Goal: Register for event/course: Sign up to attend an event or enroll in a course

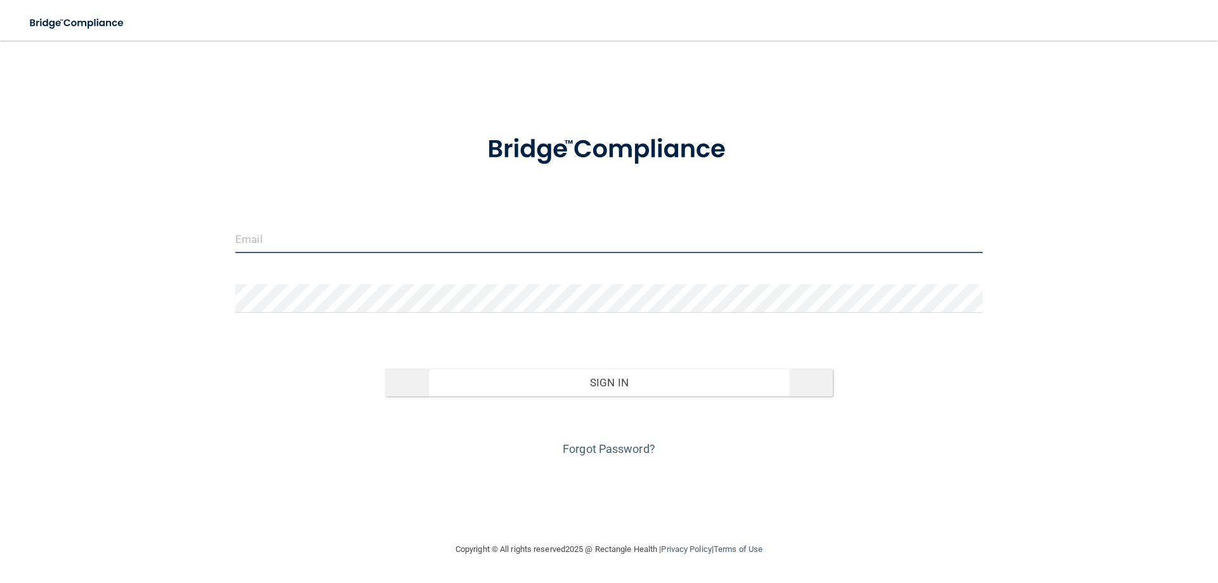
type input "[PERSON_NAME][EMAIL_ADDRESS][DOMAIN_NAME]"
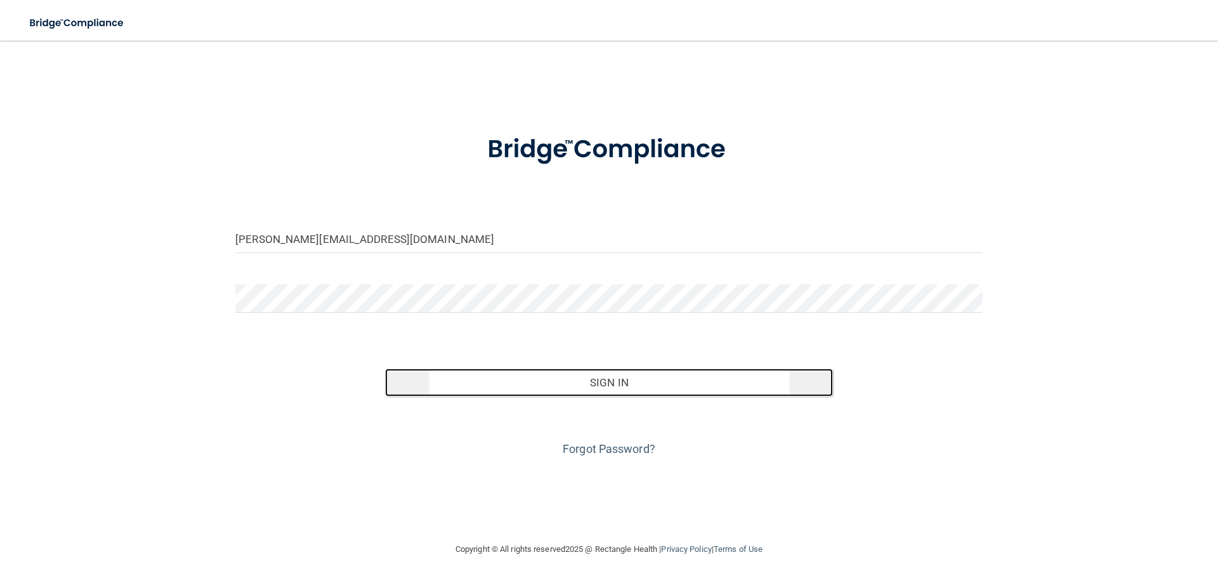
click at [625, 378] on button "Sign In" at bounding box center [609, 382] width 448 height 28
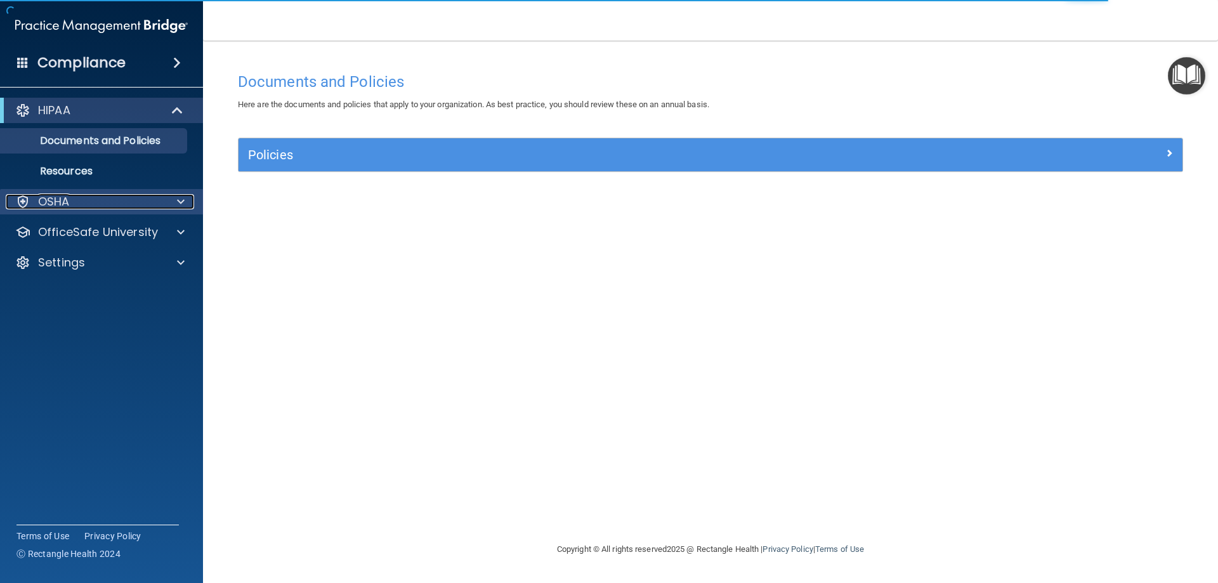
click at [66, 197] on p "OSHA" at bounding box center [54, 201] width 32 height 15
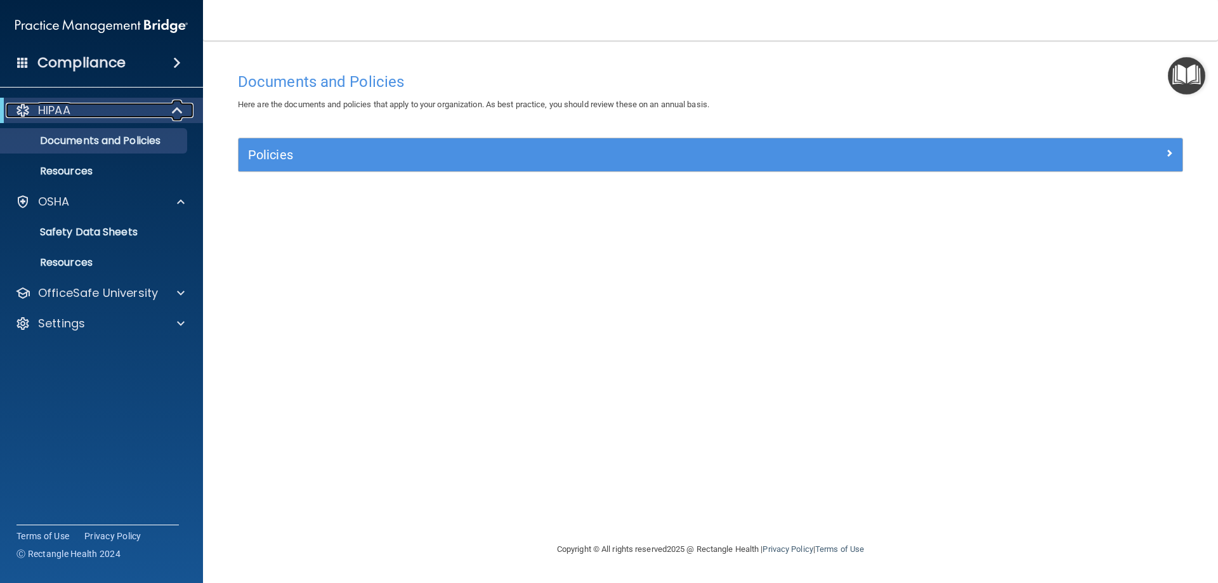
click at [178, 107] on span at bounding box center [178, 110] width 11 height 15
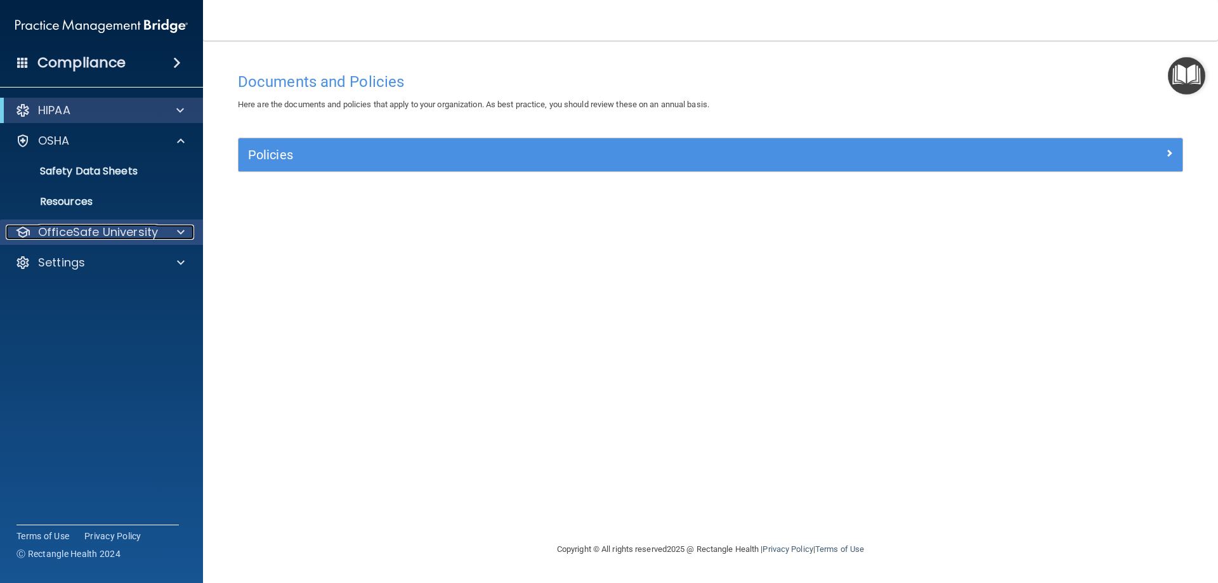
click at [164, 228] on div at bounding box center [179, 232] width 32 height 15
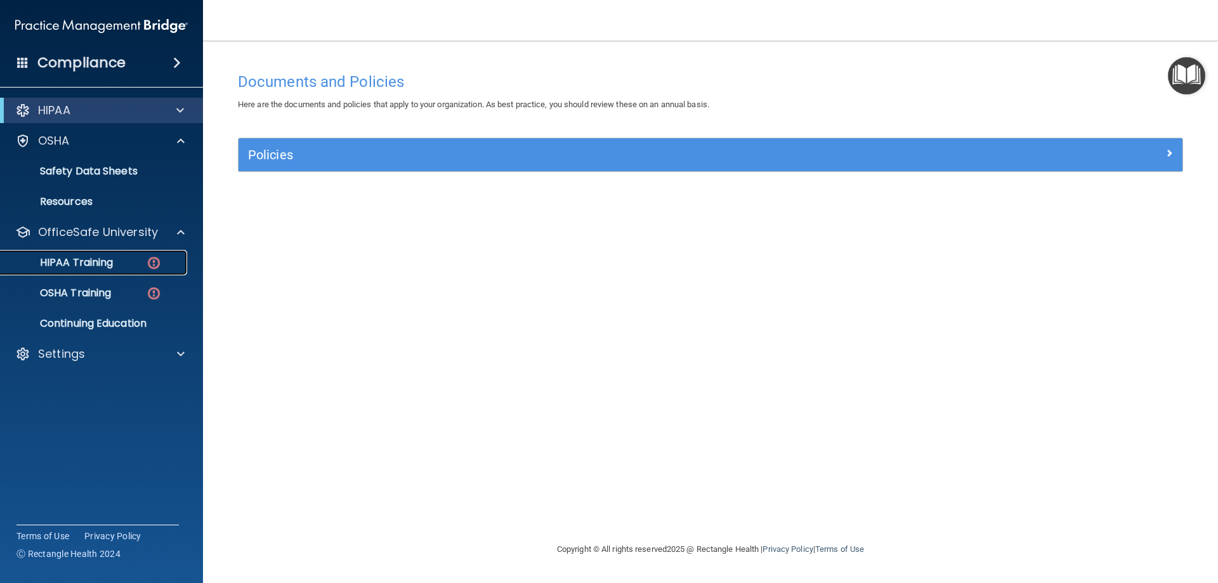
click at [108, 265] on p "HIPAA Training" at bounding box center [60, 262] width 105 height 13
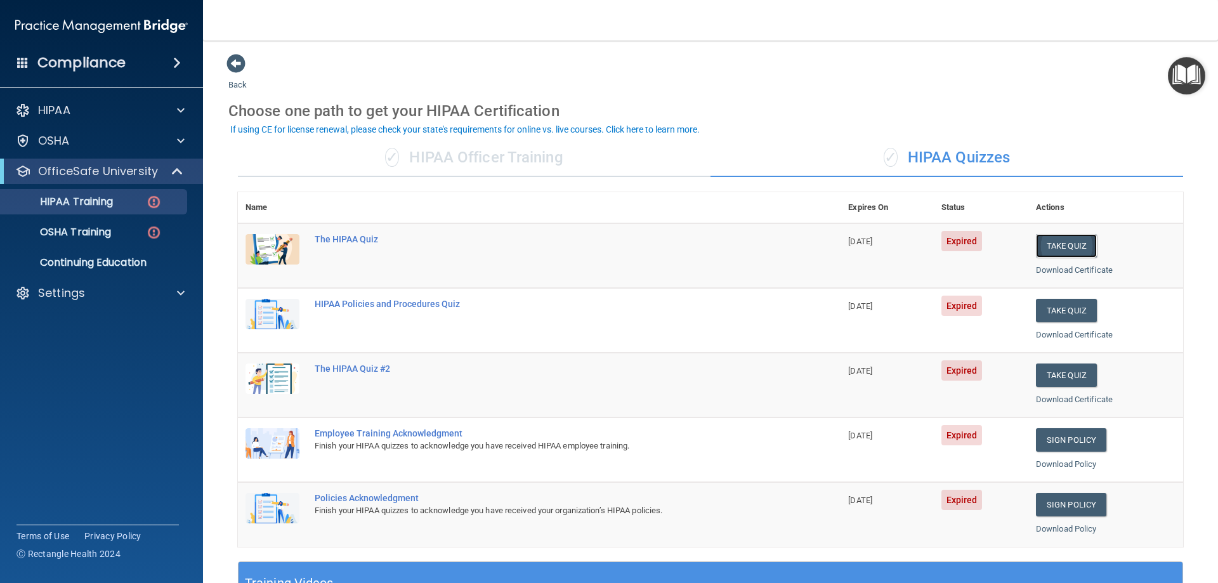
click at [1059, 242] on button "Take Quiz" at bounding box center [1066, 245] width 61 height 23
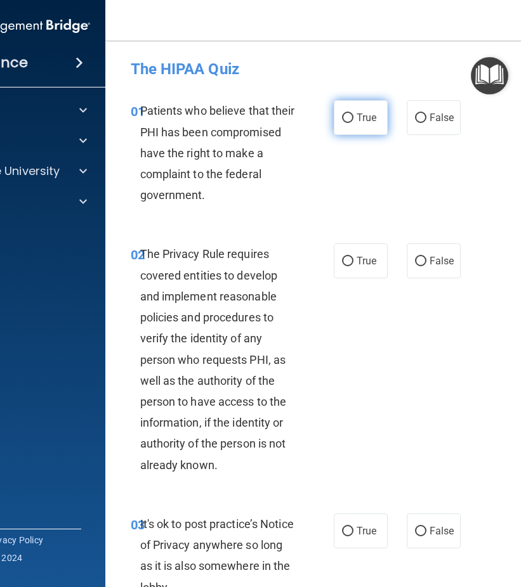
click at [342, 118] on input "True" at bounding box center [347, 119] width 11 height 10
radio input "true"
click at [341, 253] on label "True" at bounding box center [361, 261] width 54 height 35
click at [342, 257] on input "True" at bounding box center [347, 262] width 11 height 10
radio input "true"
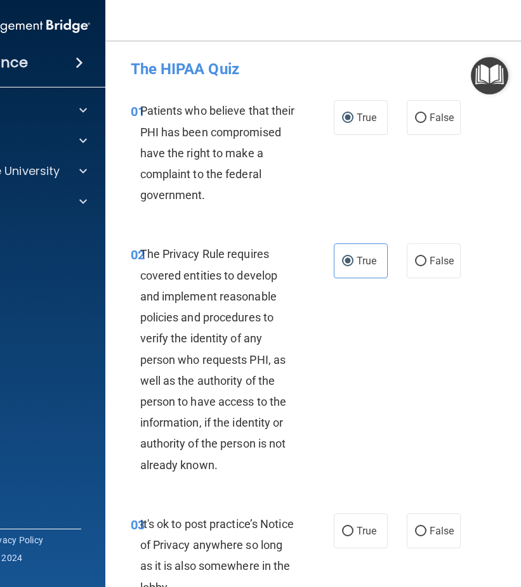
scroll to position [127, 0]
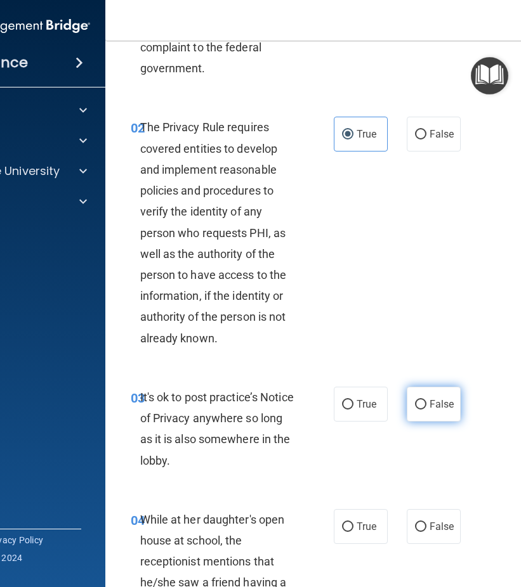
click at [415, 404] on input "False" at bounding box center [420, 405] width 11 height 10
radio input "true"
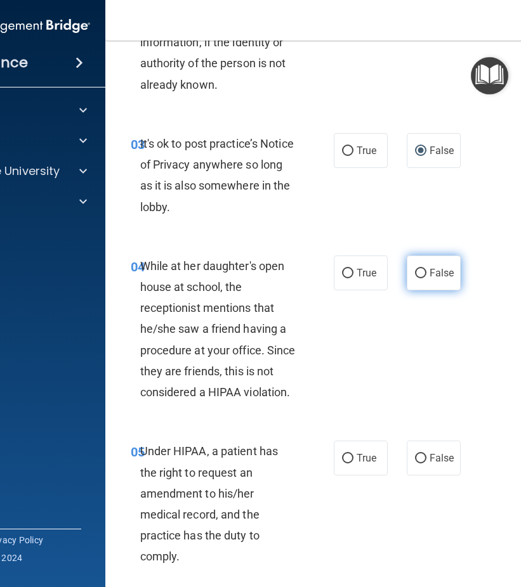
click at [415, 275] on input "False" at bounding box center [420, 274] width 11 height 10
radio input "true"
click at [418, 455] on input "False" at bounding box center [420, 459] width 11 height 10
radio input "true"
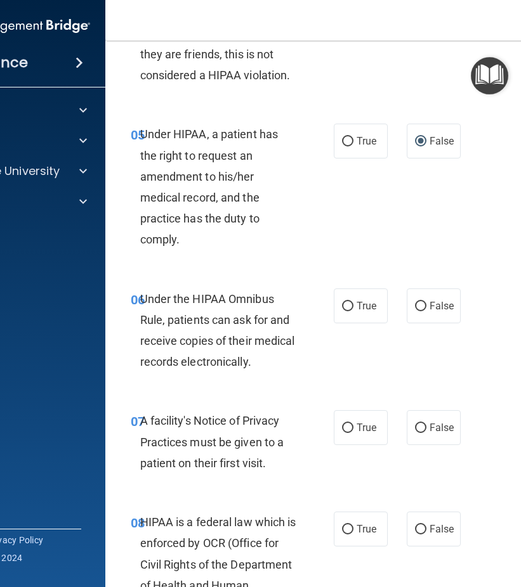
scroll to position [761, 0]
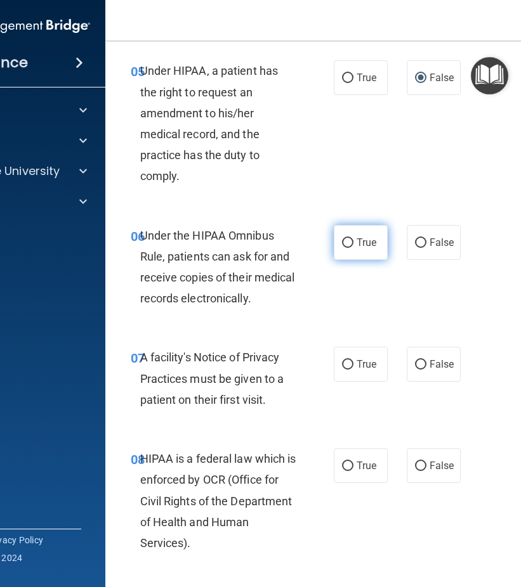
click at [342, 242] on input "True" at bounding box center [347, 243] width 11 height 10
radio input "true"
click at [344, 364] on input "True" at bounding box center [347, 365] width 11 height 10
radio input "true"
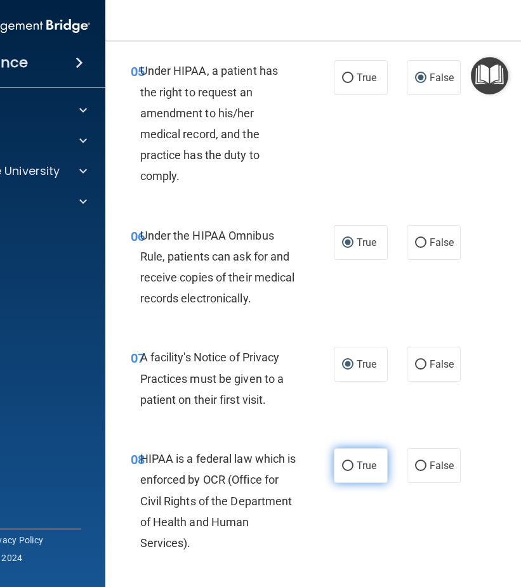
click at [346, 474] on label "True" at bounding box center [361, 465] width 54 height 35
click at [346, 471] on input "True" at bounding box center [347, 467] width 11 height 10
radio input "true"
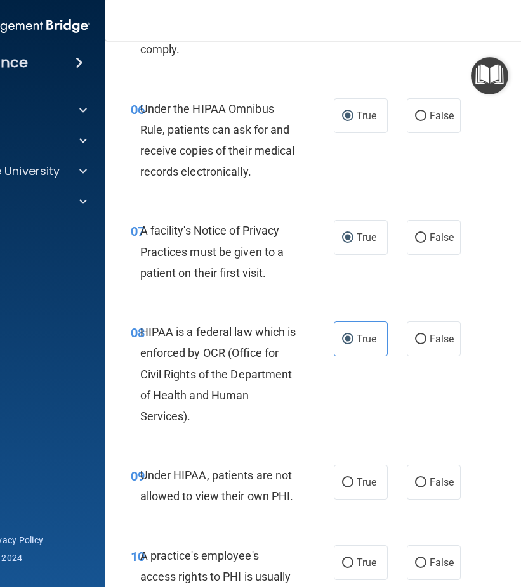
scroll to position [951, 0]
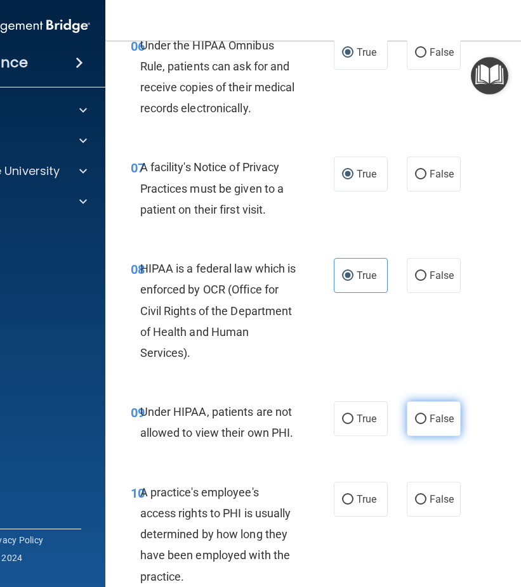
click at [415, 417] on input "False" at bounding box center [420, 420] width 11 height 10
radio input "true"
click at [429, 495] on span "False" at bounding box center [441, 499] width 25 height 12
click at [426, 495] on input "False" at bounding box center [420, 500] width 11 height 10
radio input "true"
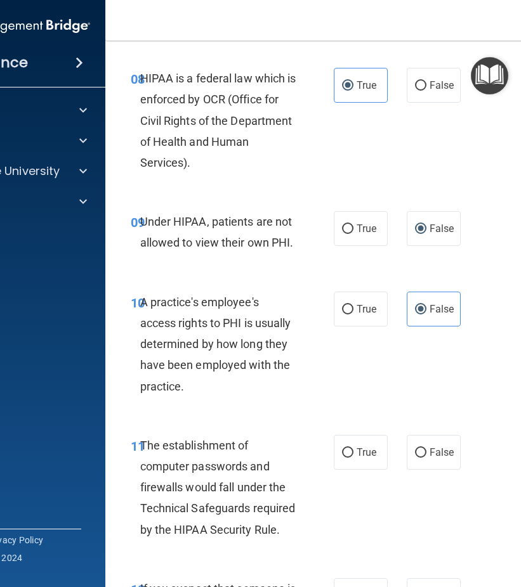
scroll to position [1205, 0]
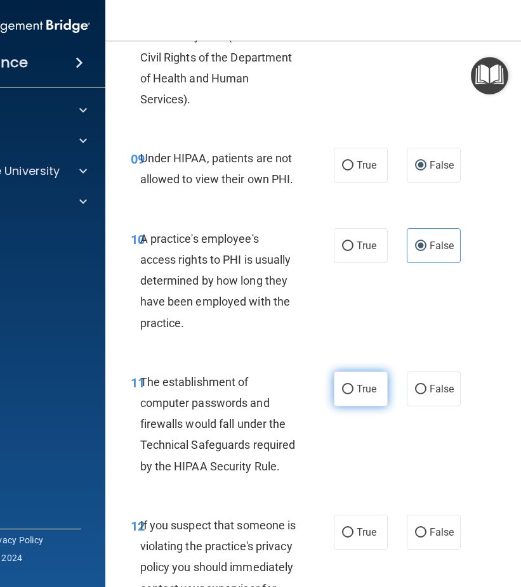
click at [349, 393] on label "True" at bounding box center [361, 389] width 54 height 35
click at [349, 393] on input "True" at bounding box center [347, 390] width 11 height 10
radio input "true"
click at [348, 531] on label "True" at bounding box center [361, 532] width 54 height 35
click at [348, 531] on input "True" at bounding box center [347, 533] width 11 height 10
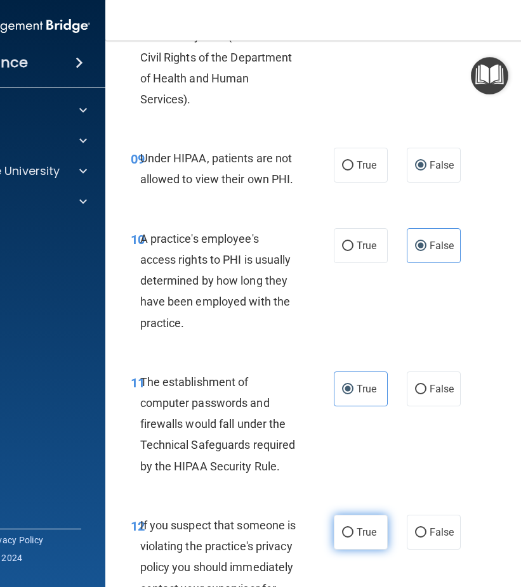
radio input "true"
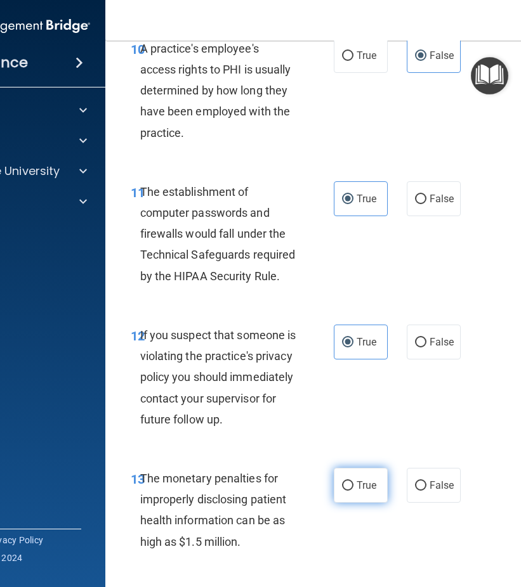
click at [347, 491] on input "True" at bounding box center [347, 486] width 11 height 10
radio input "true"
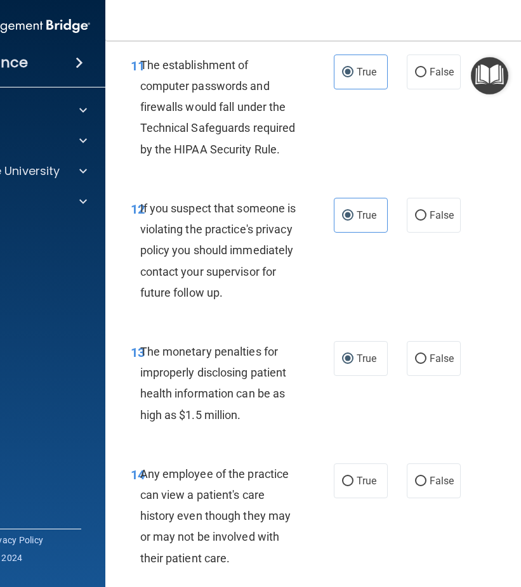
scroll to position [1586, 0]
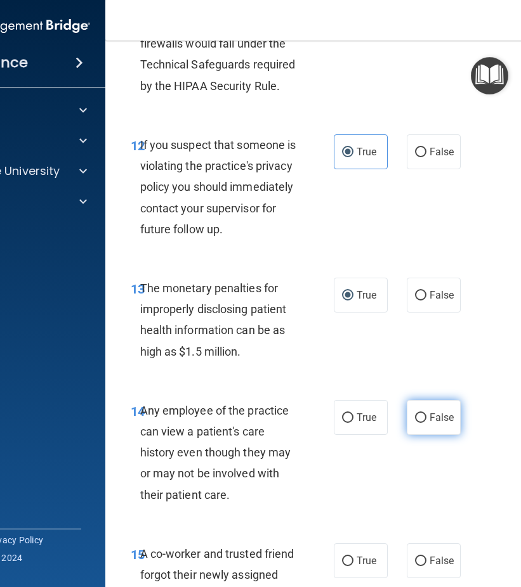
click at [415, 423] on input "False" at bounding box center [420, 419] width 11 height 10
radio input "true"
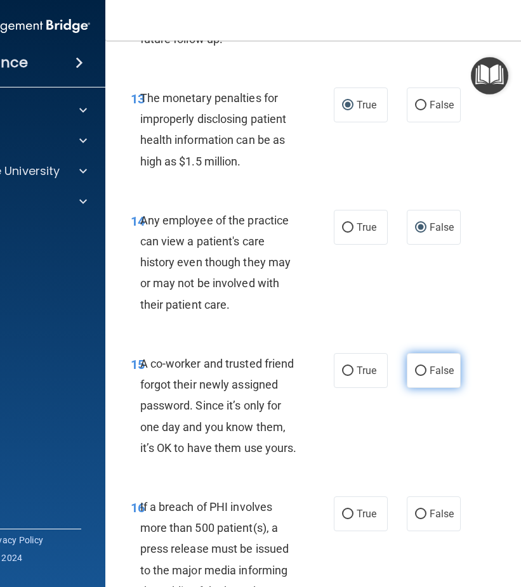
click at [420, 376] on input "False" at bounding box center [420, 372] width 11 height 10
radio input "true"
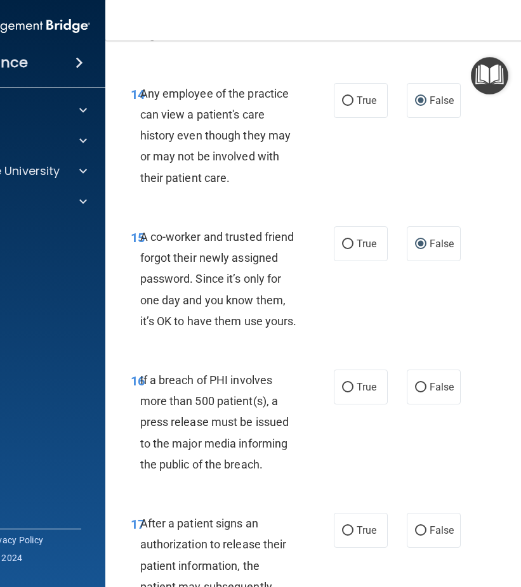
scroll to position [1966, 0]
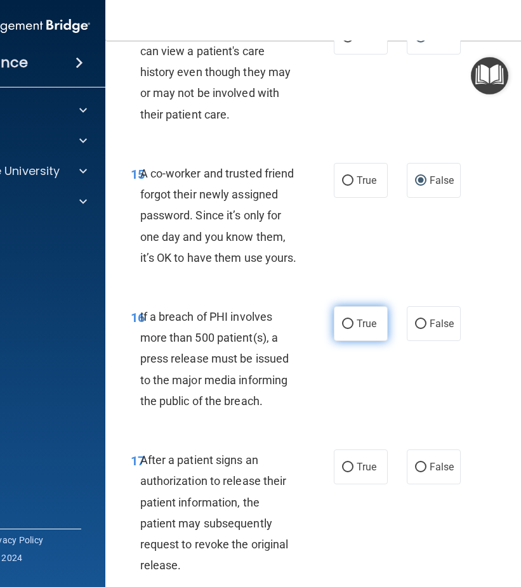
click at [360, 330] on span "True" at bounding box center [366, 324] width 20 height 12
click at [353, 329] on input "True" at bounding box center [347, 325] width 11 height 10
radio input "true"
click at [360, 473] on span "True" at bounding box center [366, 467] width 20 height 12
click at [353, 473] on input "True" at bounding box center [347, 468] width 11 height 10
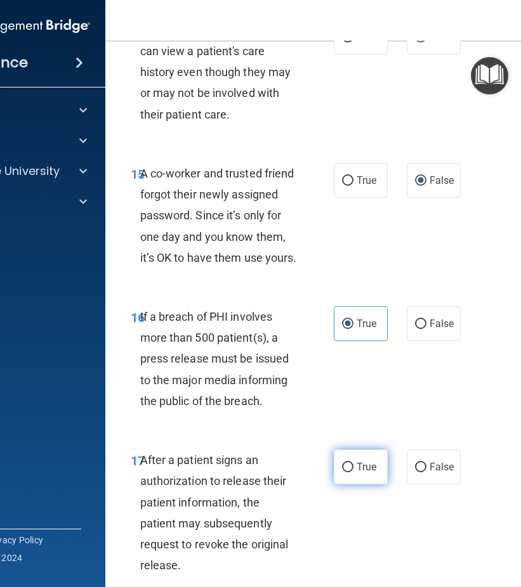
radio input "true"
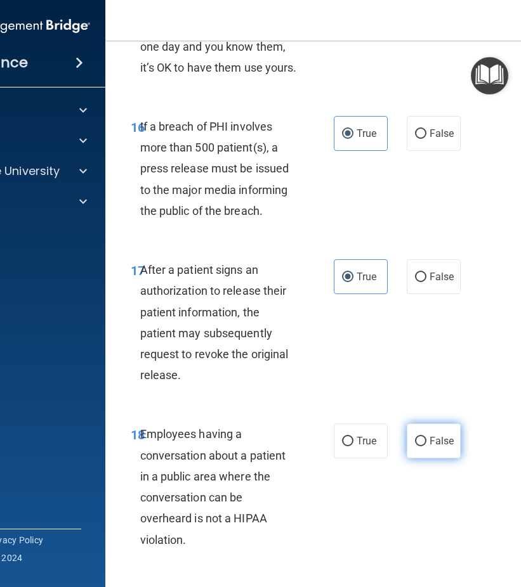
click at [436, 447] on span "False" at bounding box center [441, 441] width 25 height 12
click at [426, 447] on input "False" at bounding box center [420, 442] width 11 height 10
radio input "true"
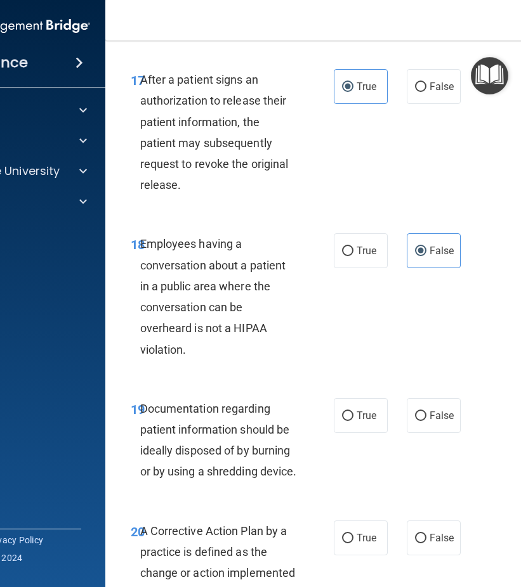
scroll to position [2410, 0]
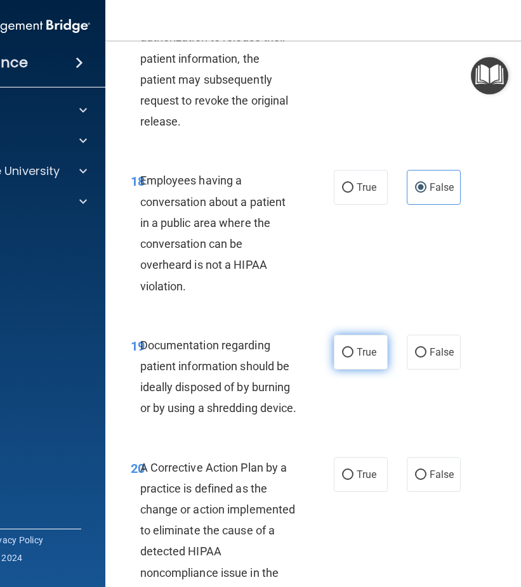
click at [342, 358] on input "True" at bounding box center [347, 353] width 11 height 10
radio input "true"
click at [357, 481] on span "True" at bounding box center [366, 475] width 20 height 12
click at [353, 480] on input "True" at bounding box center [347, 476] width 11 height 10
radio input "true"
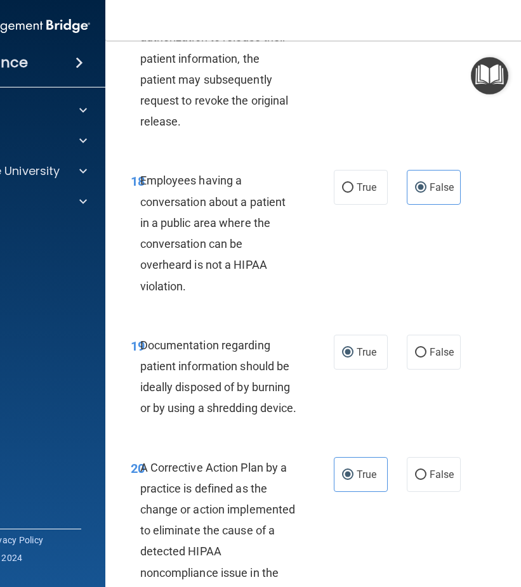
scroll to position [2664, 0]
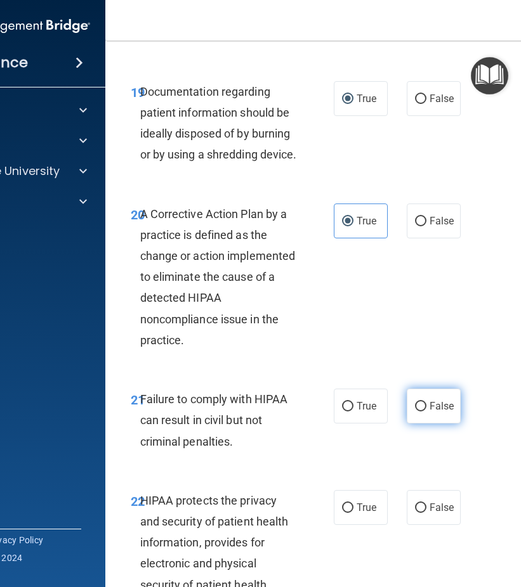
click at [429, 412] on span "False" at bounding box center [441, 406] width 25 height 12
click at [426, 412] on input "False" at bounding box center [420, 407] width 11 height 10
radio input "true"
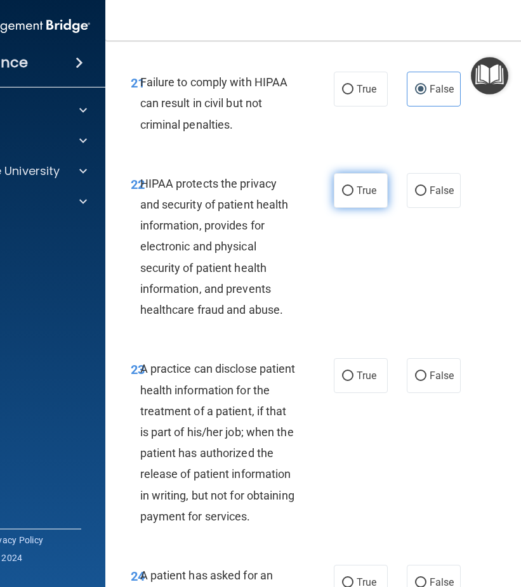
click at [356, 197] on span "True" at bounding box center [366, 191] width 20 height 12
click at [353, 196] on input "True" at bounding box center [347, 191] width 11 height 10
radio input "true"
click at [445, 393] on label "False" at bounding box center [434, 375] width 54 height 35
click at [426, 381] on input "False" at bounding box center [420, 377] width 11 height 10
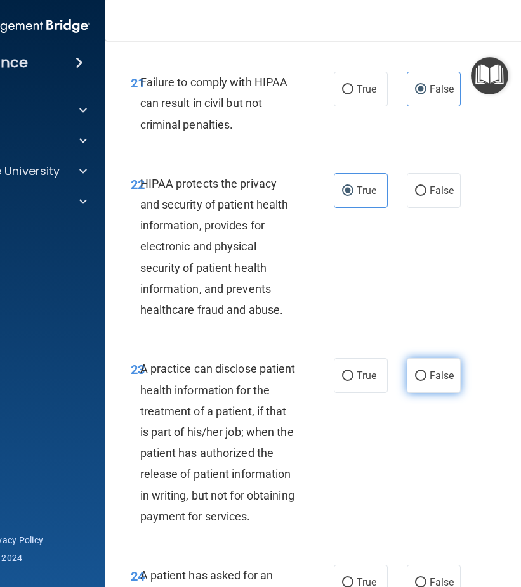
radio input "true"
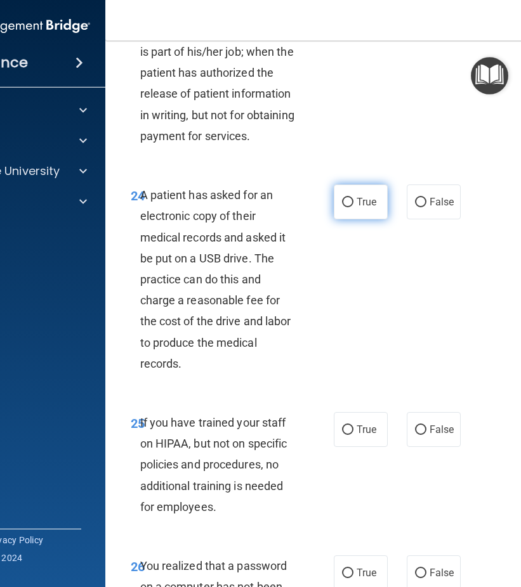
click at [348, 219] on label "True" at bounding box center [361, 202] width 54 height 35
click at [348, 207] on input "True" at bounding box center [347, 203] width 11 height 10
radio input "true"
click at [433, 436] on span "False" at bounding box center [441, 430] width 25 height 12
click at [426, 435] on input "False" at bounding box center [420, 431] width 11 height 10
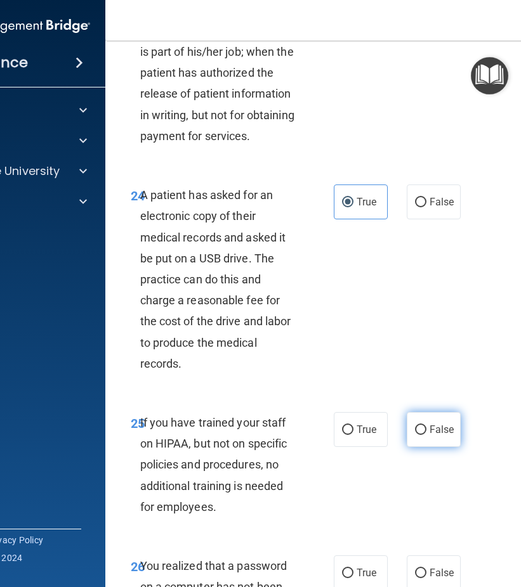
radio input "true"
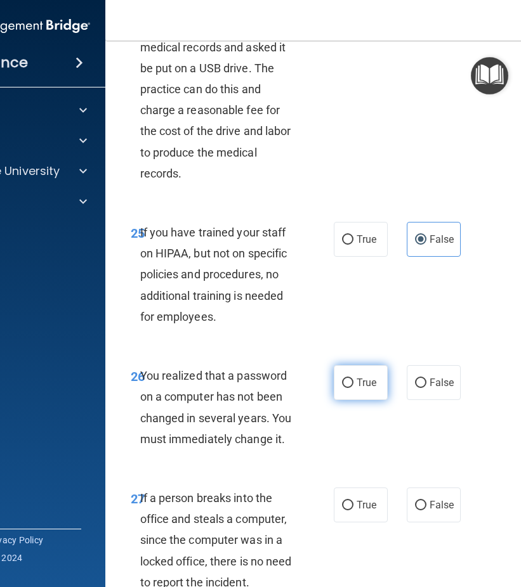
click at [344, 388] on input "True" at bounding box center [347, 384] width 11 height 10
radio input "true"
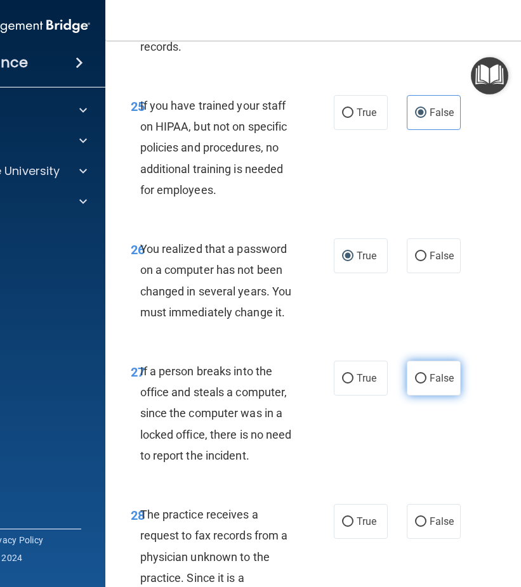
click at [429, 384] on span "False" at bounding box center [441, 378] width 25 height 12
click at [426, 384] on input "False" at bounding box center [420, 379] width 11 height 10
radio input "true"
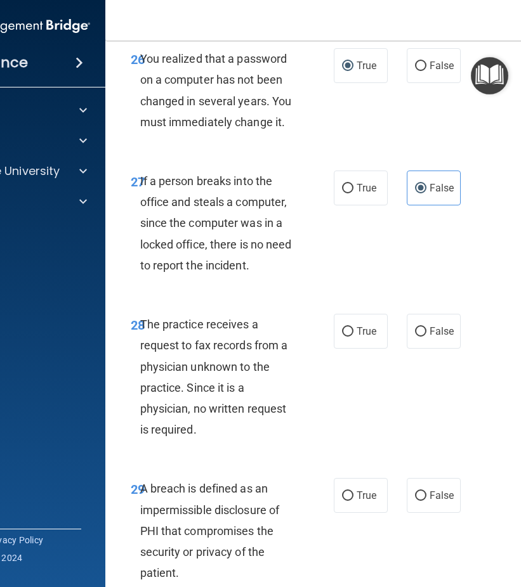
scroll to position [3932, 0]
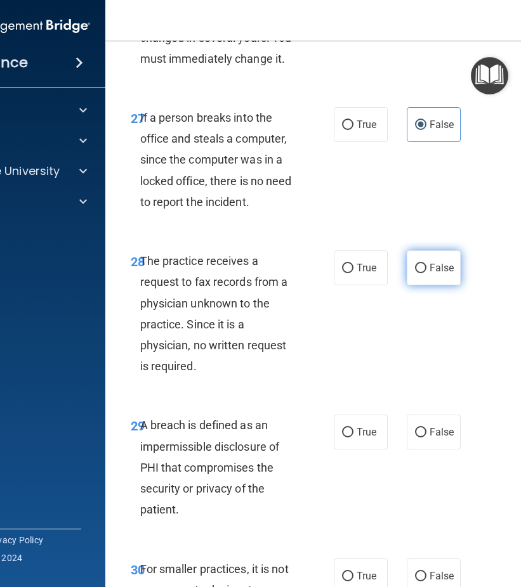
click at [408, 285] on label "False" at bounding box center [434, 268] width 54 height 35
click at [415, 273] on input "False" at bounding box center [420, 269] width 11 height 10
radio input "true"
click at [362, 438] on span "True" at bounding box center [366, 432] width 20 height 12
click at [353, 438] on input "True" at bounding box center [347, 433] width 11 height 10
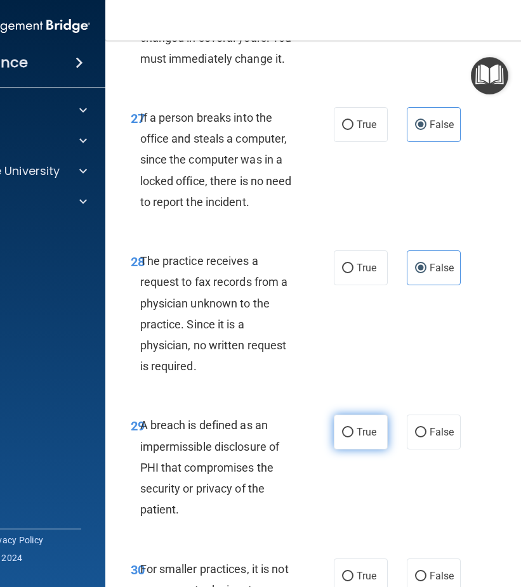
radio input "true"
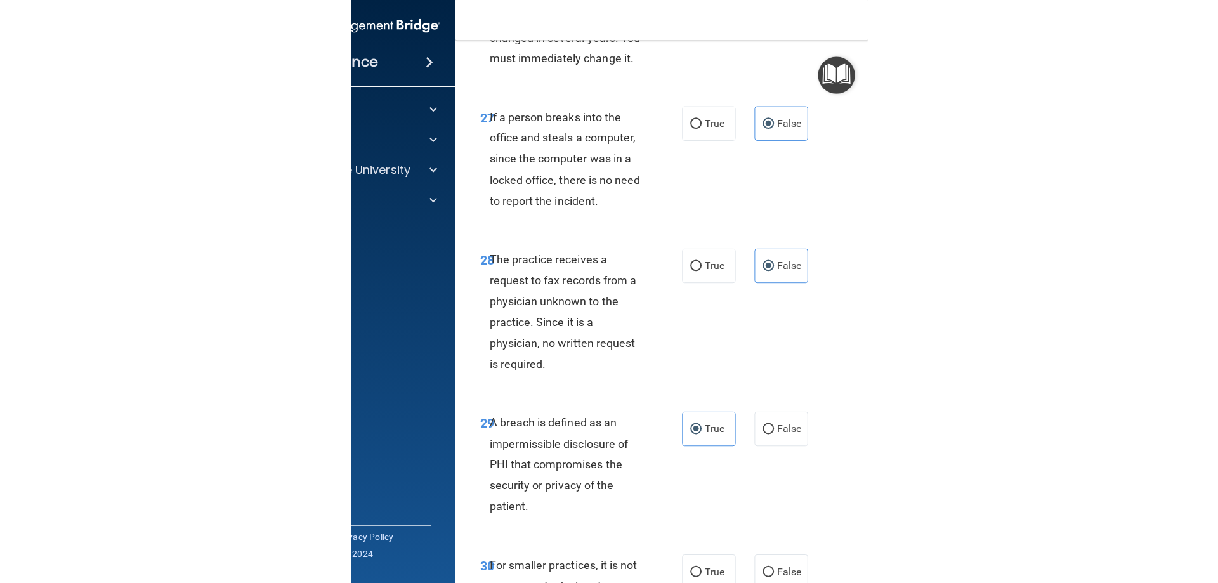
scroll to position [4219, 0]
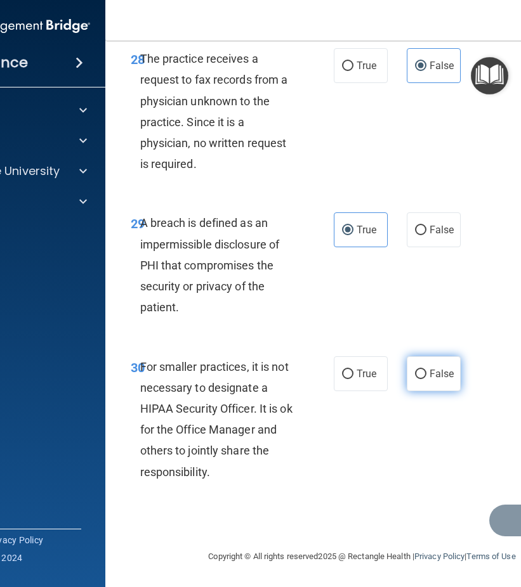
click at [438, 386] on label "False" at bounding box center [434, 373] width 54 height 35
click at [426, 379] on input "False" at bounding box center [420, 375] width 11 height 10
radio input "true"
drag, startPoint x: 377, startPoint y: 505, endPoint x: 234, endPoint y: 513, distance: 143.5
click at [234, 513] on div "Submit" at bounding box center [362, 521] width 482 height 32
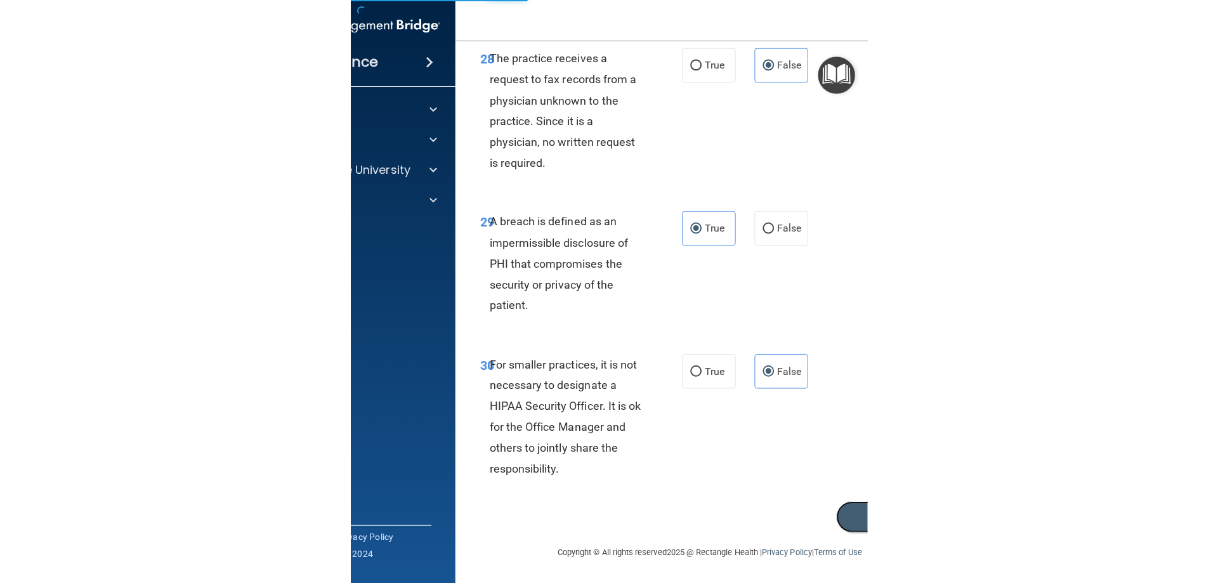
scroll to position [2419, 0]
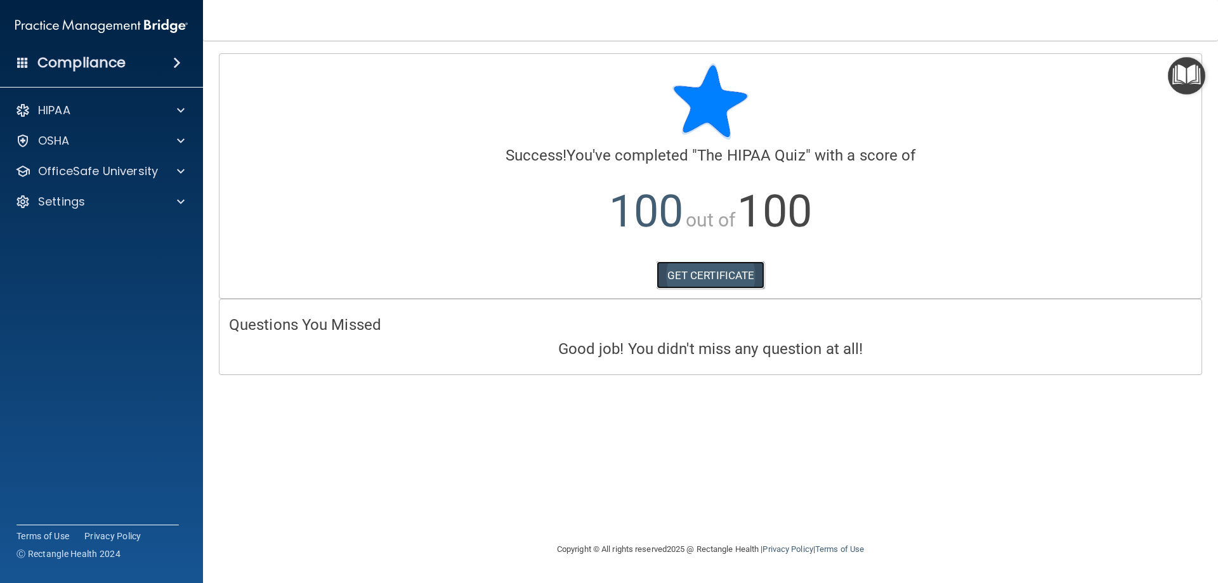
click at [713, 270] on link "GET CERTIFICATE" at bounding box center [710, 275] width 108 height 28
click at [125, 102] on div "HIPAA" at bounding box center [102, 110] width 204 height 25
click at [179, 112] on span at bounding box center [181, 110] width 8 height 15
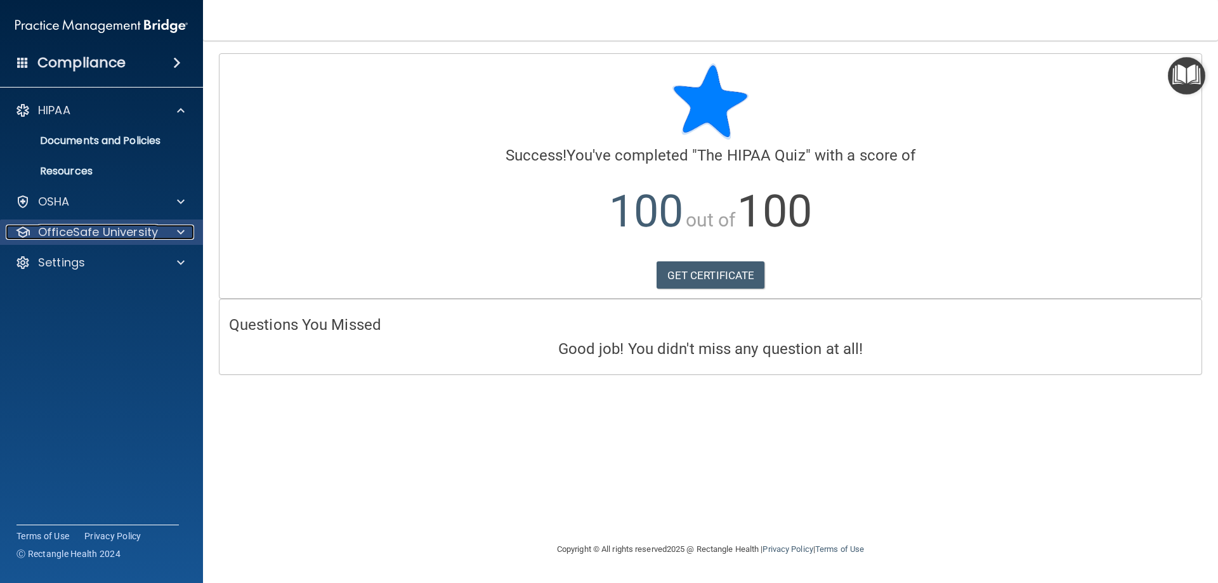
click at [163, 231] on div at bounding box center [179, 232] width 32 height 15
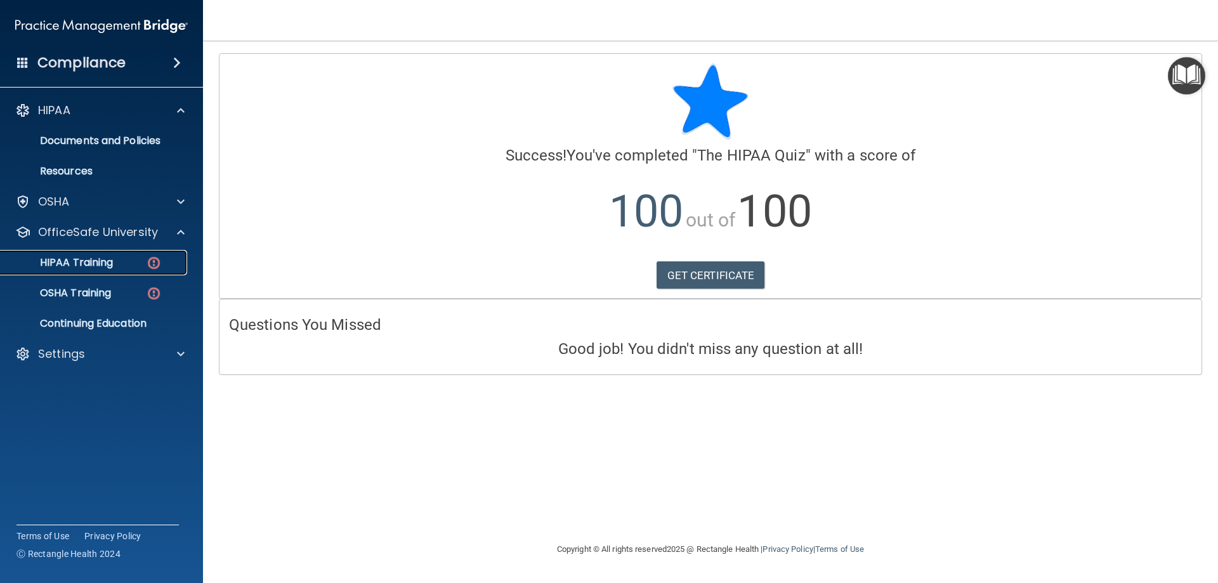
click at [107, 259] on p "HIPAA Training" at bounding box center [60, 262] width 105 height 13
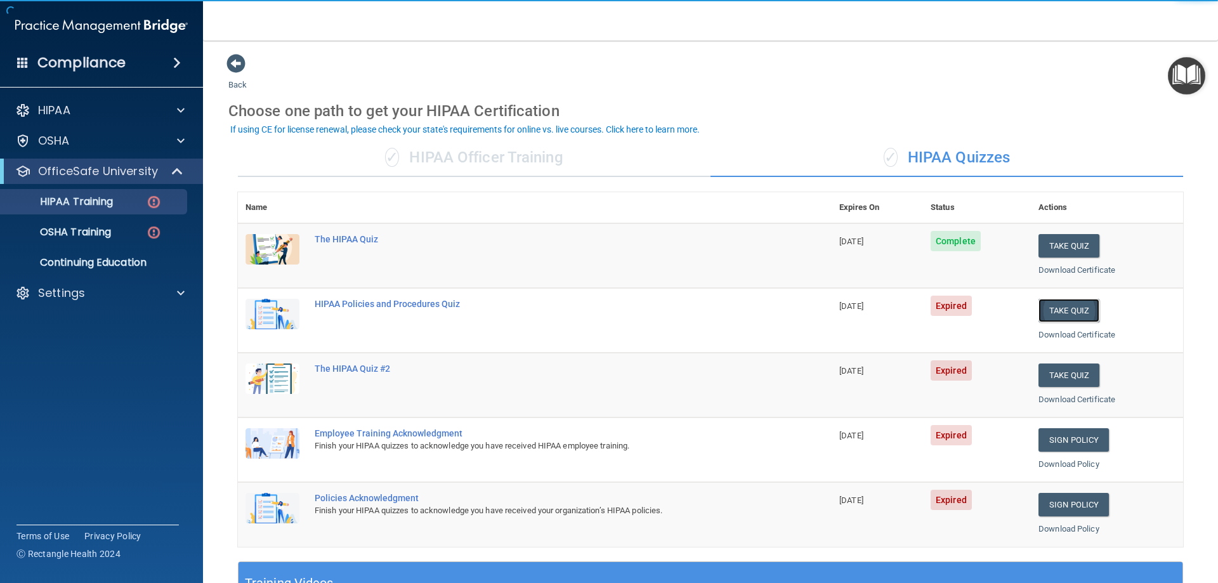
click at [1054, 308] on button "Take Quiz" at bounding box center [1068, 310] width 61 height 23
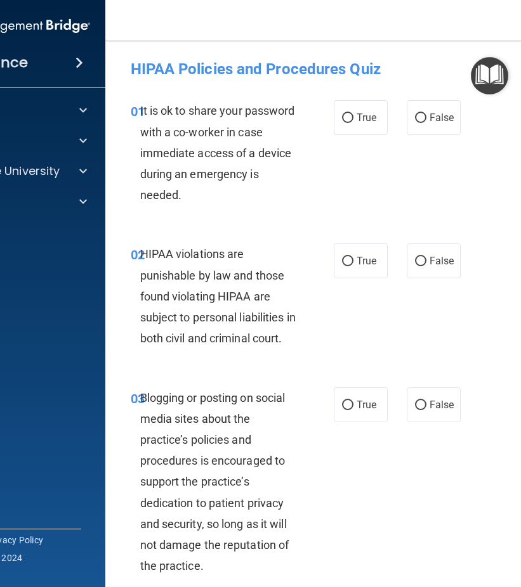
scroll to position [63, 0]
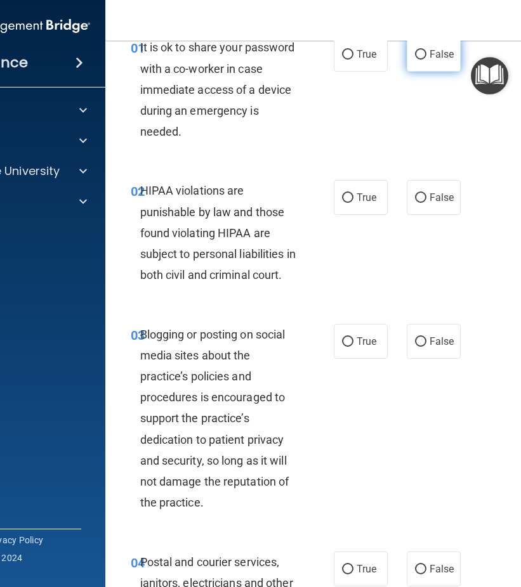
click at [429, 54] on span "False" at bounding box center [441, 54] width 25 height 12
click at [425, 54] on input "False" at bounding box center [420, 55] width 11 height 10
radio input "true"
click at [356, 192] on span "True" at bounding box center [366, 198] width 20 height 12
click at [353, 193] on input "True" at bounding box center [347, 198] width 11 height 10
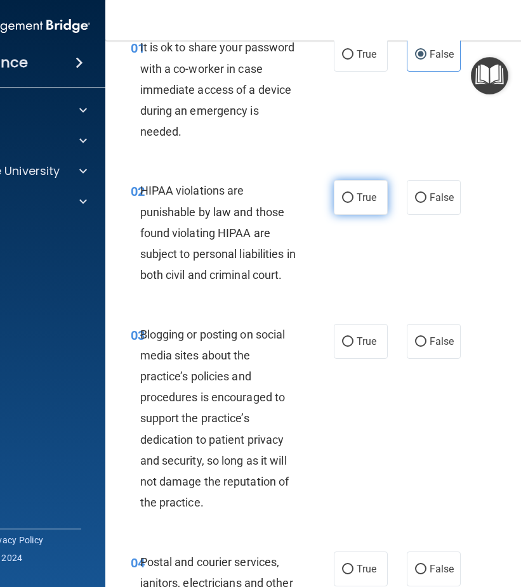
radio input "true"
click at [425, 348] on label "False" at bounding box center [434, 341] width 54 height 35
click at [425, 347] on input "False" at bounding box center [420, 342] width 11 height 10
radio input "true"
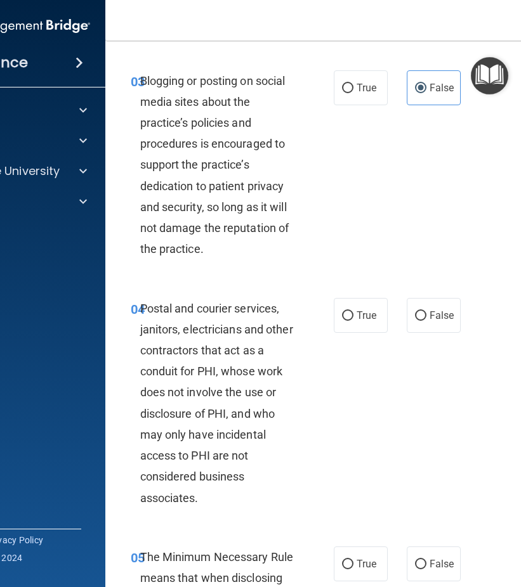
scroll to position [444, 0]
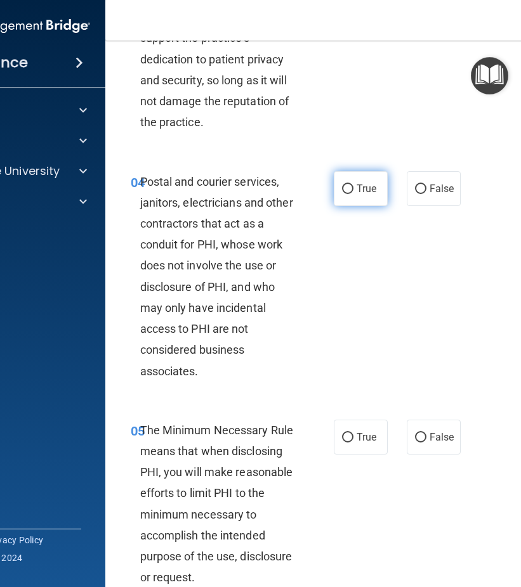
click at [354, 199] on label "True" at bounding box center [361, 188] width 54 height 35
click at [353, 194] on input "True" at bounding box center [347, 190] width 11 height 10
radio input "true"
click at [349, 455] on label "True" at bounding box center [361, 437] width 54 height 35
click at [349, 443] on input "True" at bounding box center [347, 438] width 11 height 10
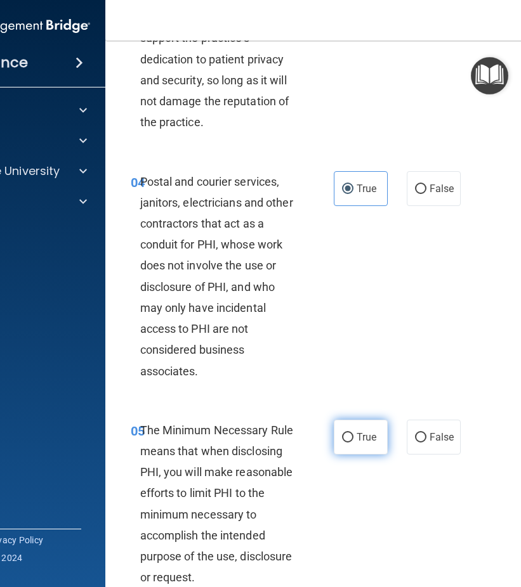
radio input "true"
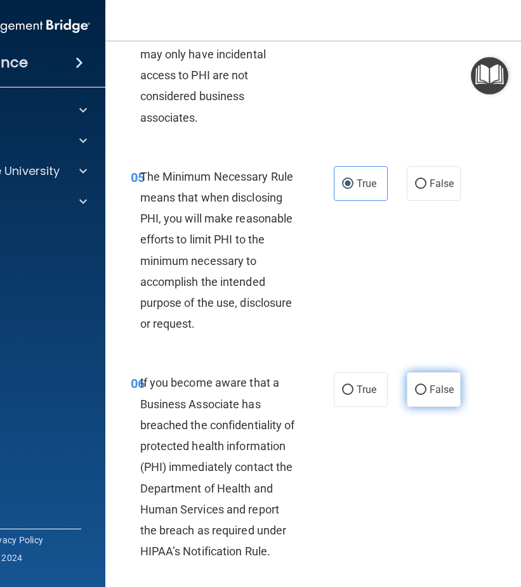
click at [434, 396] on span "False" at bounding box center [441, 390] width 25 height 12
click at [426, 395] on input "False" at bounding box center [420, 391] width 11 height 10
radio input "true"
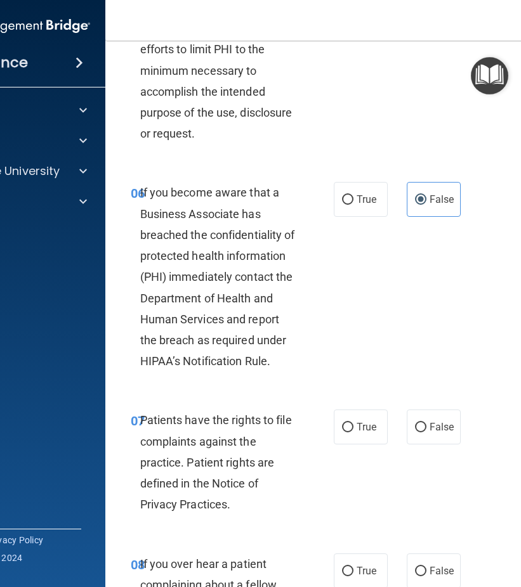
scroll to position [1015, 0]
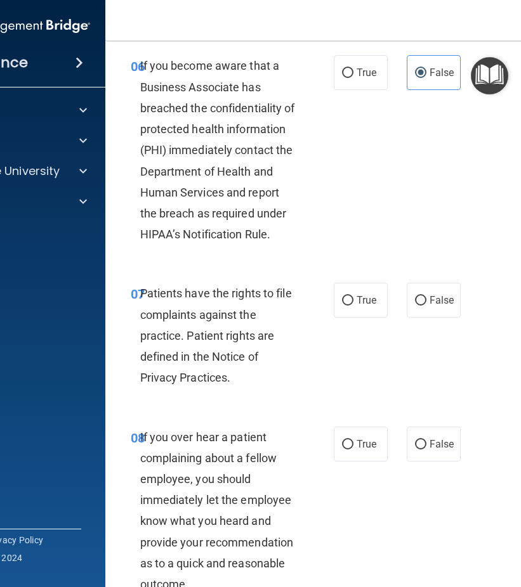
drag, startPoint x: 418, startPoint y: 326, endPoint x: 427, endPoint y: 388, distance: 62.3
click at [418, 306] on input "False" at bounding box center [420, 301] width 11 height 10
radio input "true"
click at [434, 450] on span "False" at bounding box center [441, 444] width 25 height 12
click at [426, 450] on input "False" at bounding box center [420, 445] width 11 height 10
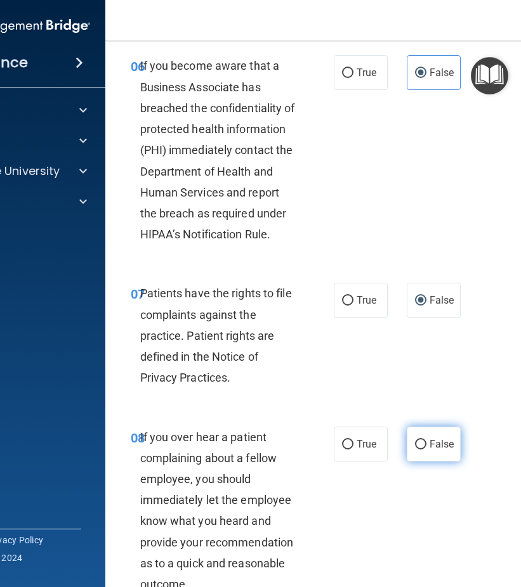
radio input "true"
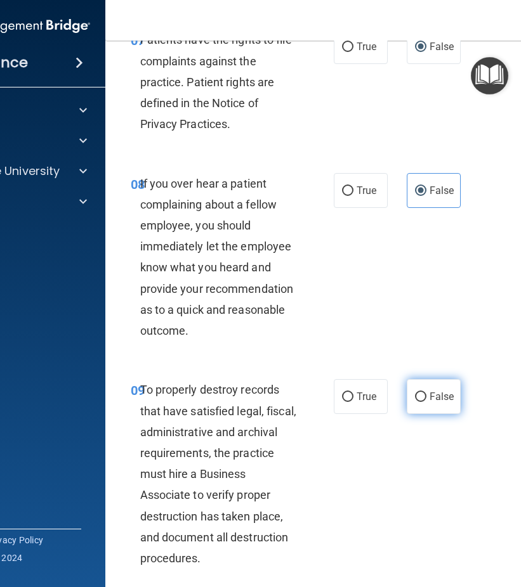
click at [438, 403] on span "False" at bounding box center [441, 397] width 25 height 12
click at [426, 402] on input "False" at bounding box center [420, 398] width 11 height 10
radio input "true"
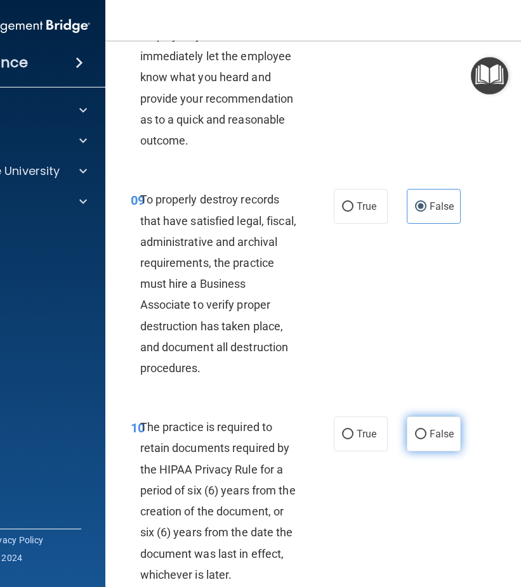
scroll to position [1586, 0]
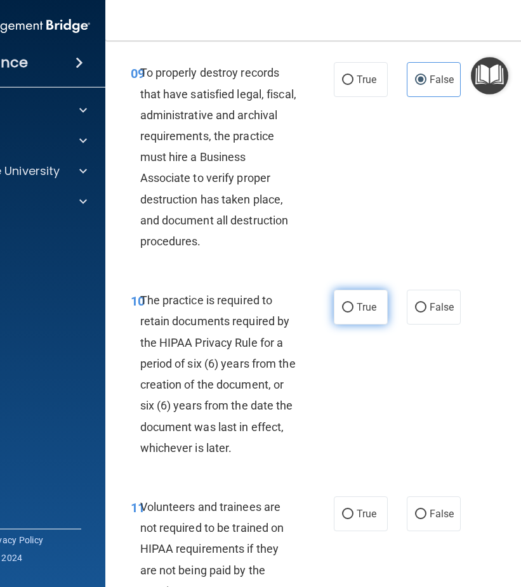
click at [357, 313] on span "True" at bounding box center [366, 307] width 20 height 12
click at [353, 313] on input "True" at bounding box center [347, 308] width 11 height 10
radio input "true"
click at [363, 520] on span "True" at bounding box center [366, 514] width 20 height 12
click at [353, 519] on input "True" at bounding box center [347, 515] width 11 height 10
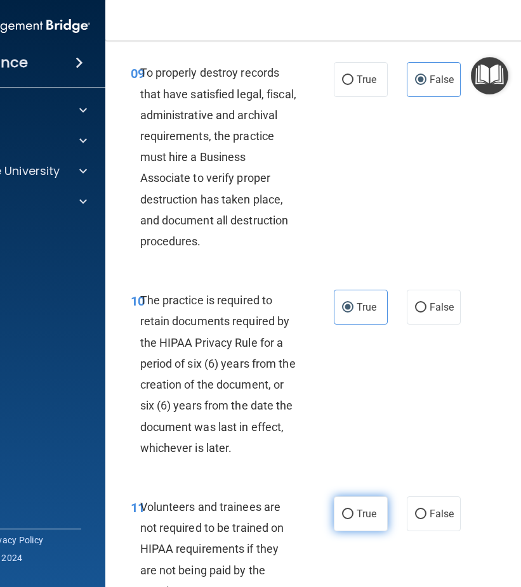
radio input "true"
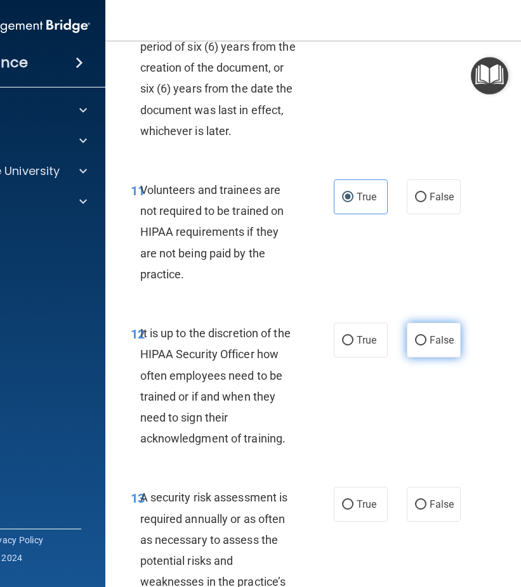
scroll to position [1839, 0]
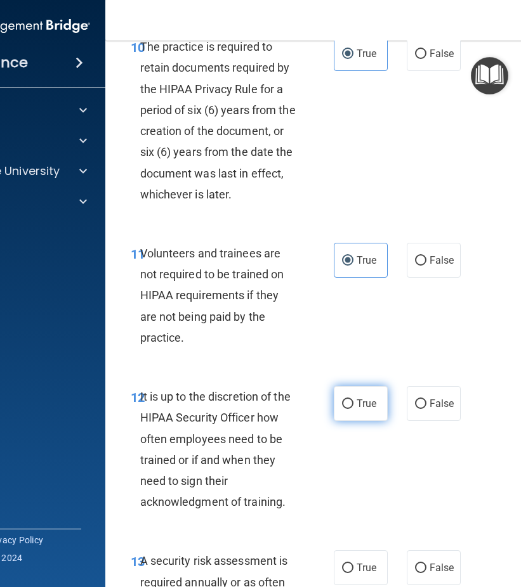
drag, startPoint x: 365, startPoint y: 415, endPoint x: 358, endPoint y: 415, distance: 7.0
click at [365, 415] on label "True" at bounding box center [361, 403] width 54 height 35
click at [353, 409] on input "True" at bounding box center [347, 405] width 11 height 10
radio input "true"
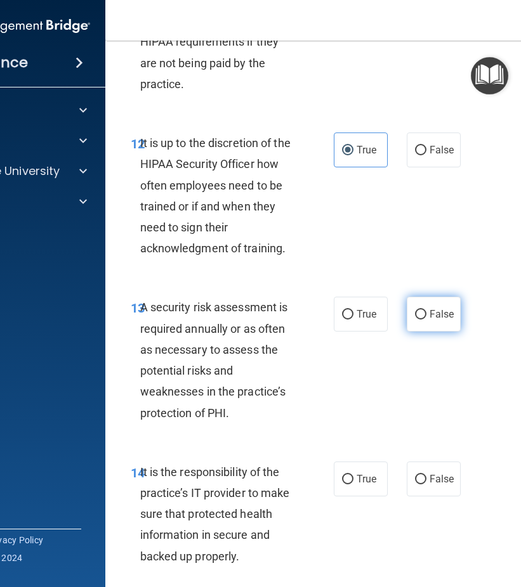
click at [433, 332] on label "False" at bounding box center [434, 314] width 54 height 35
click at [426, 320] on input "False" at bounding box center [420, 315] width 11 height 10
radio input "true"
click at [436, 493] on label "False" at bounding box center [434, 479] width 54 height 35
click at [426, 485] on input "False" at bounding box center [420, 480] width 11 height 10
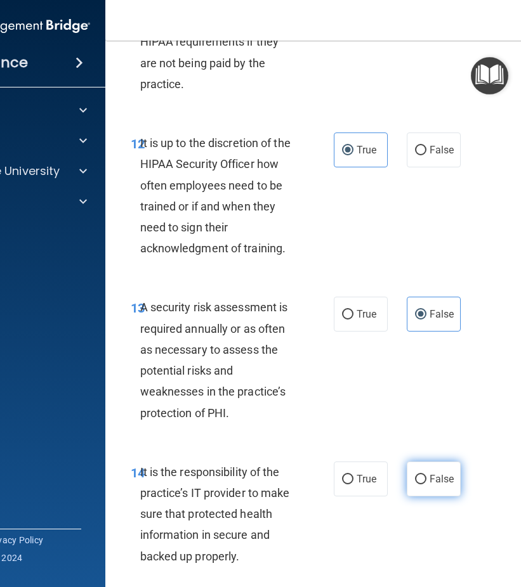
radio input "true"
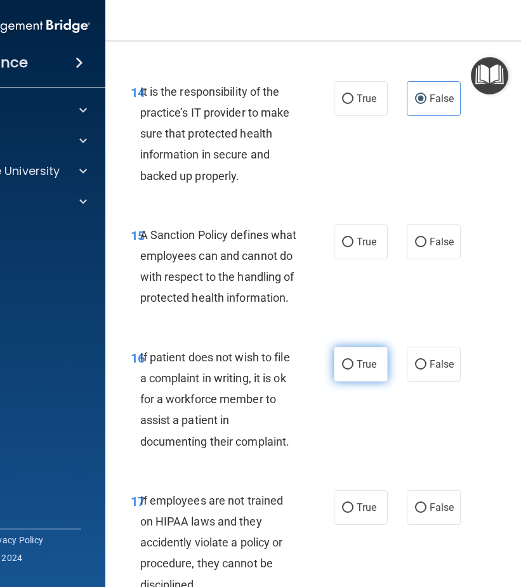
scroll to position [2600, 0]
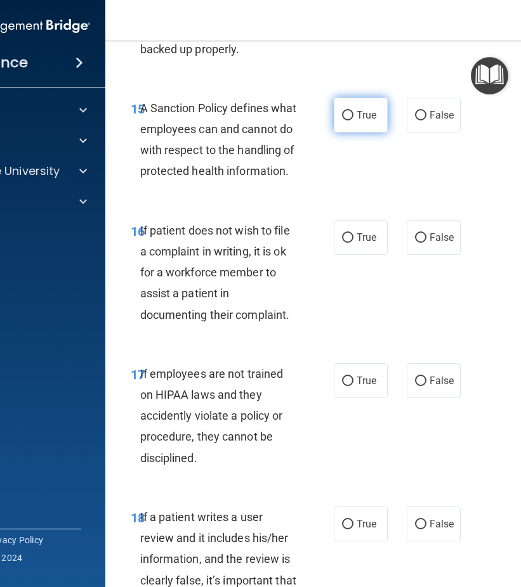
click at [346, 133] on label "True" at bounding box center [361, 115] width 54 height 35
click at [346, 121] on input "True" at bounding box center [347, 116] width 11 height 10
radio input "true"
click at [359, 244] on span "True" at bounding box center [366, 237] width 20 height 12
click at [353, 243] on input "True" at bounding box center [347, 238] width 11 height 10
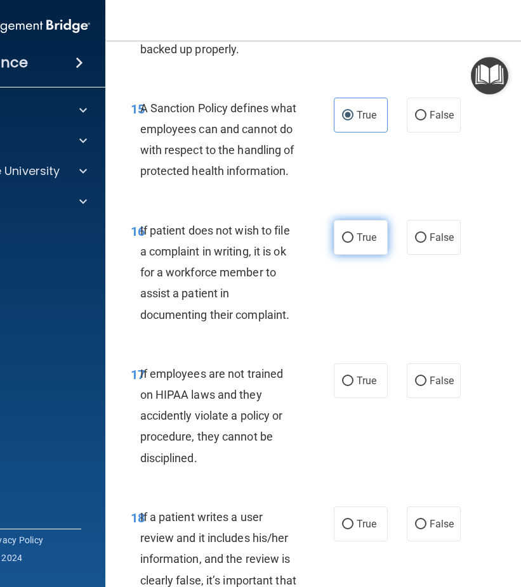
radio input "true"
click at [358, 387] on span "True" at bounding box center [366, 381] width 20 height 12
click at [353, 386] on input "True" at bounding box center [347, 382] width 11 height 10
radio input "true"
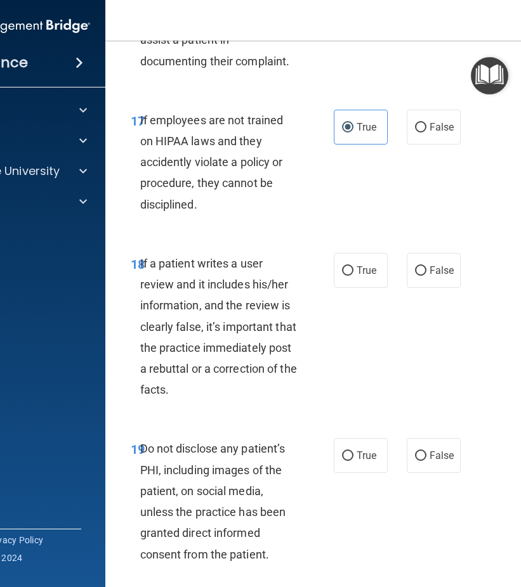
scroll to position [2917, 0]
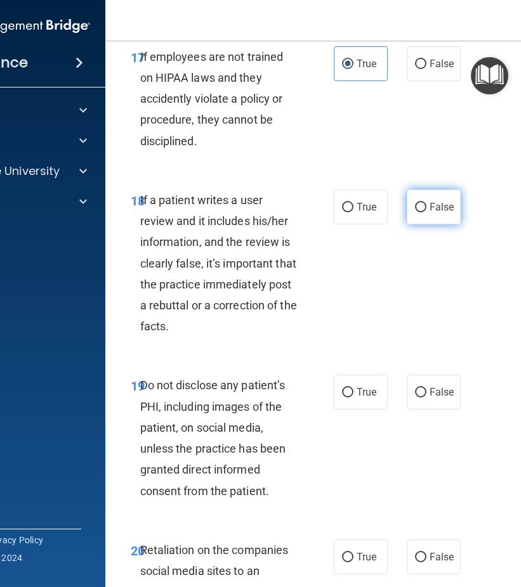
click at [428, 225] on label "False" at bounding box center [434, 207] width 54 height 35
click at [426, 212] on input "False" at bounding box center [420, 208] width 11 height 10
radio input "true"
click at [435, 398] on span "False" at bounding box center [441, 392] width 25 height 12
click at [426, 398] on input "False" at bounding box center [420, 393] width 11 height 10
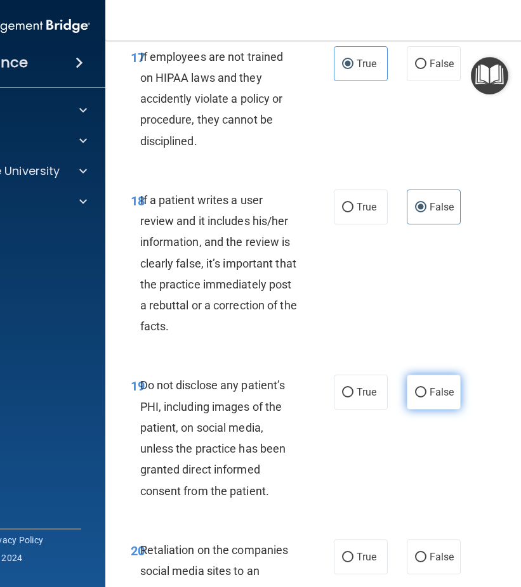
radio input "true"
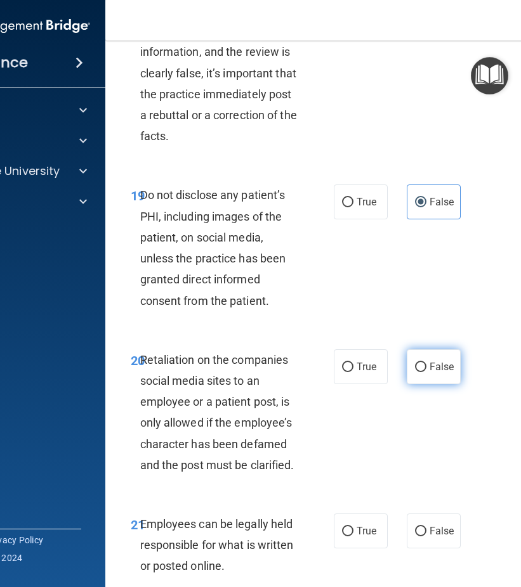
click at [430, 373] on span "False" at bounding box center [441, 367] width 25 height 12
click at [426, 372] on input "False" at bounding box center [420, 368] width 11 height 10
radio input "true"
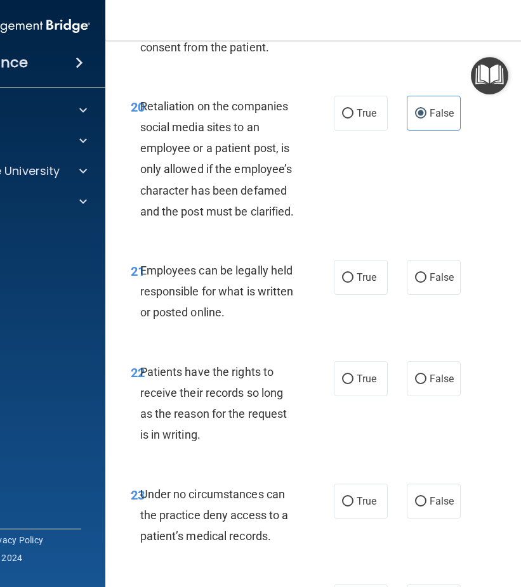
scroll to position [3425, 0]
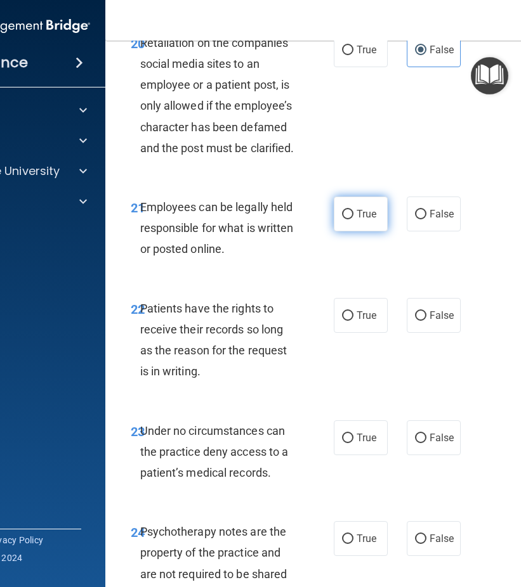
click at [363, 231] on label "True" at bounding box center [361, 214] width 54 height 35
click at [353, 219] on input "True" at bounding box center [347, 215] width 11 height 10
radio input "true"
click at [361, 322] on span "True" at bounding box center [366, 316] width 20 height 12
click at [353, 321] on input "True" at bounding box center [347, 316] width 11 height 10
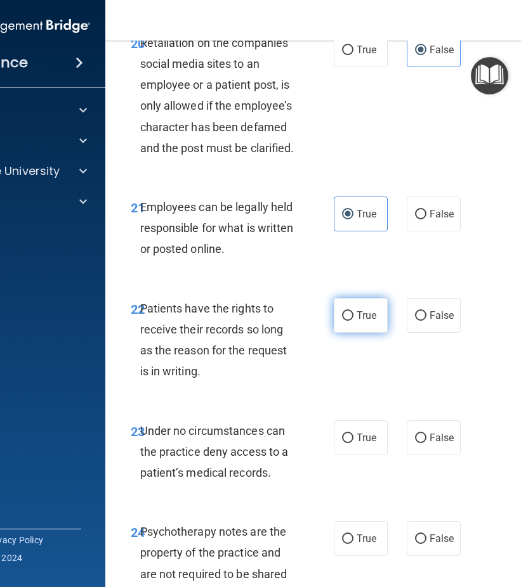
radio input "true"
click at [438, 444] on span "False" at bounding box center [441, 438] width 25 height 12
click at [426, 443] on input "False" at bounding box center [420, 439] width 11 height 10
radio input "true"
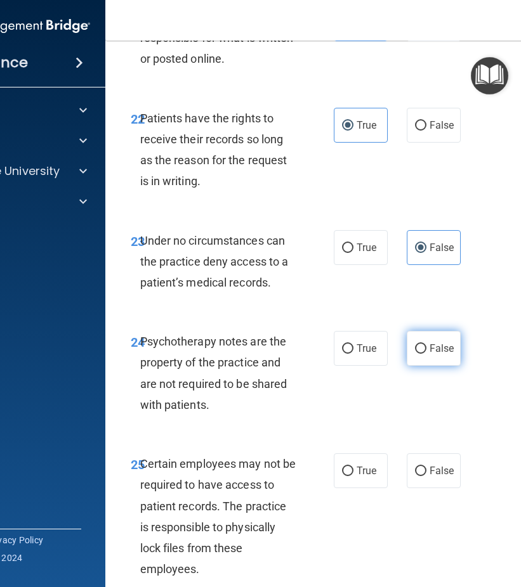
click at [436, 355] on span "False" at bounding box center [441, 348] width 25 height 12
click at [426, 354] on input "False" at bounding box center [420, 349] width 11 height 10
radio input "true"
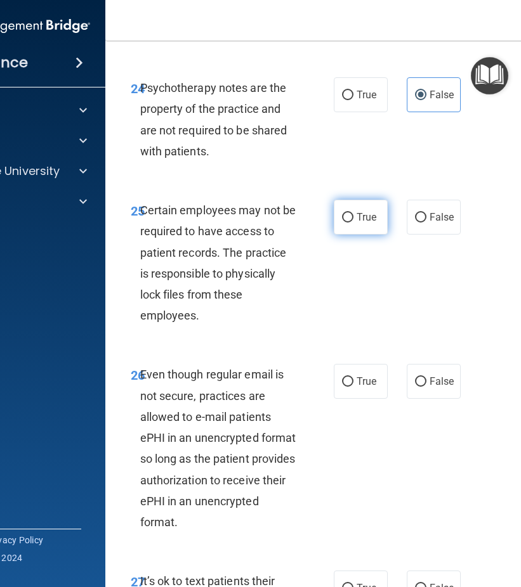
click at [360, 235] on label "True" at bounding box center [361, 217] width 54 height 35
click at [353, 223] on input "True" at bounding box center [347, 218] width 11 height 10
radio input "true"
click at [442, 399] on label "False" at bounding box center [434, 381] width 54 height 35
click at [426, 387] on input "False" at bounding box center [420, 382] width 11 height 10
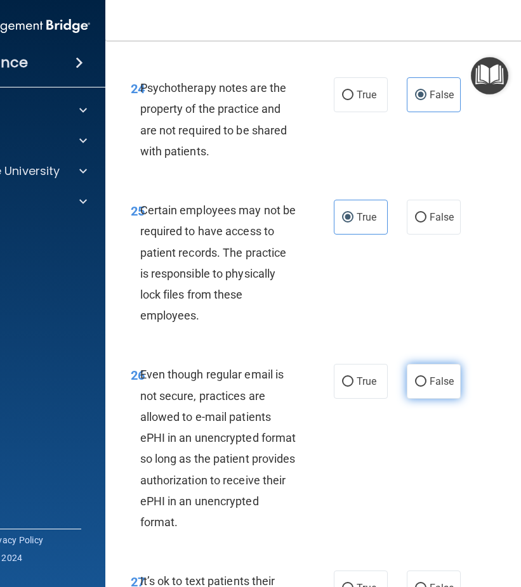
radio input "true"
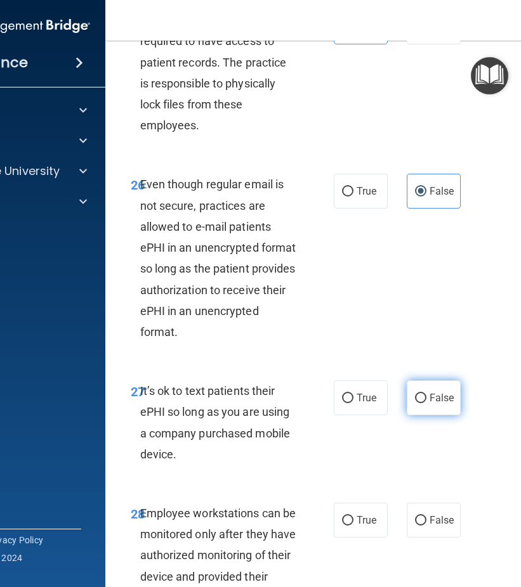
click at [421, 415] on label "False" at bounding box center [434, 398] width 54 height 35
click at [421, 403] on input "False" at bounding box center [420, 399] width 11 height 10
radio input "true"
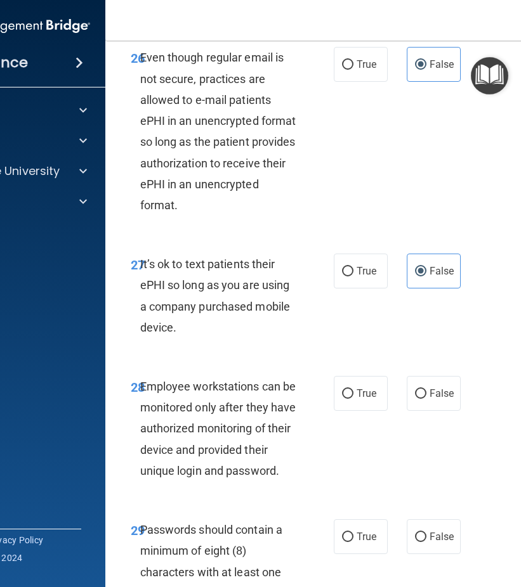
scroll to position [4249, 0]
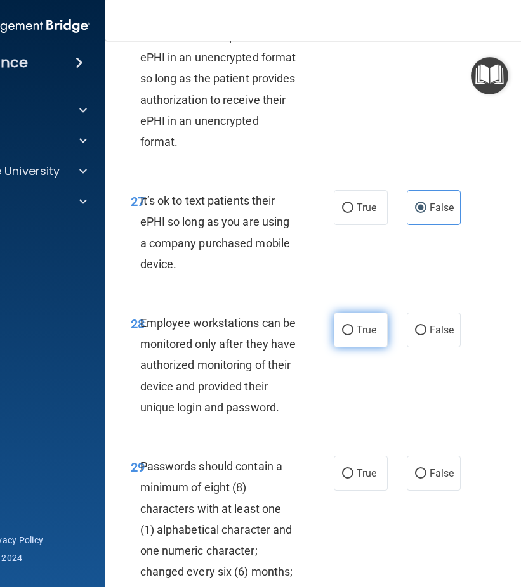
click at [349, 348] on label "True" at bounding box center [361, 330] width 54 height 35
click at [349, 336] on input "True" at bounding box center [347, 331] width 11 height 10
radio input "true"
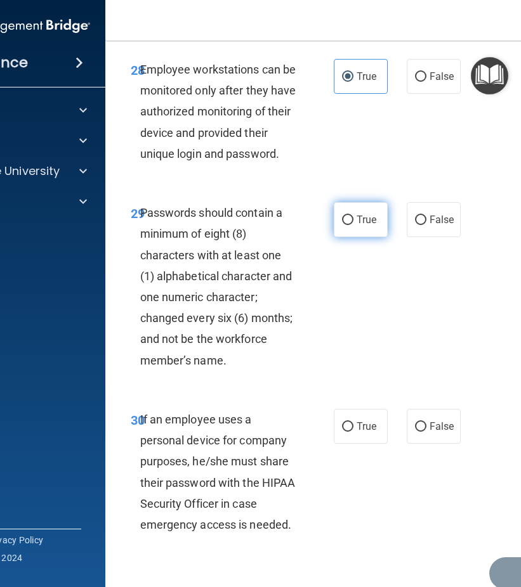
click at [356, 226] on span "True" at bounding box center [366, 220] width 20 height 12
click at [353, 225] on input "True" at bounding box center [347, 221] width 11 height 10
radio input "true"
click at [356, 433] on span "True" at bounding box center [366, 426] width 20 height 12
click at [353, 432] on input "True" at bounding box center [347, 427] width 11 height 10
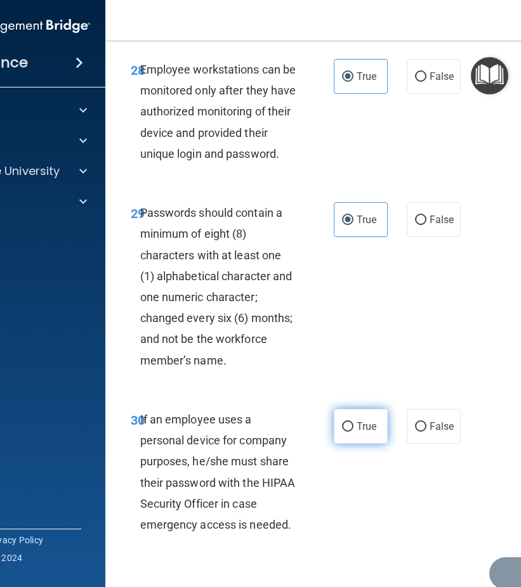
radio input "true"
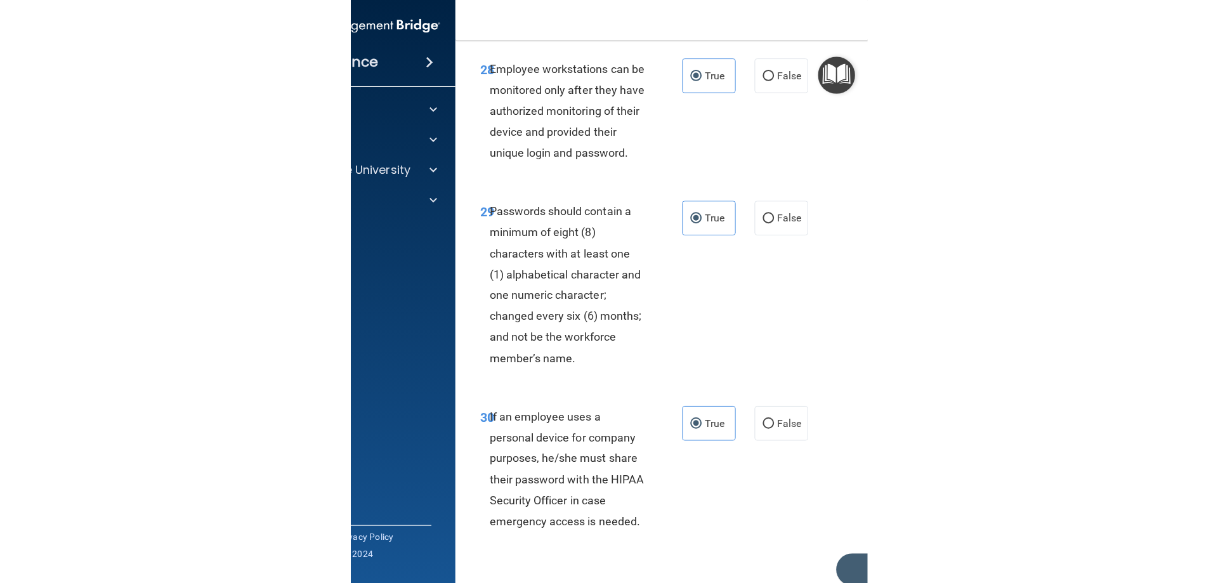
scroll to position [4598, 0]
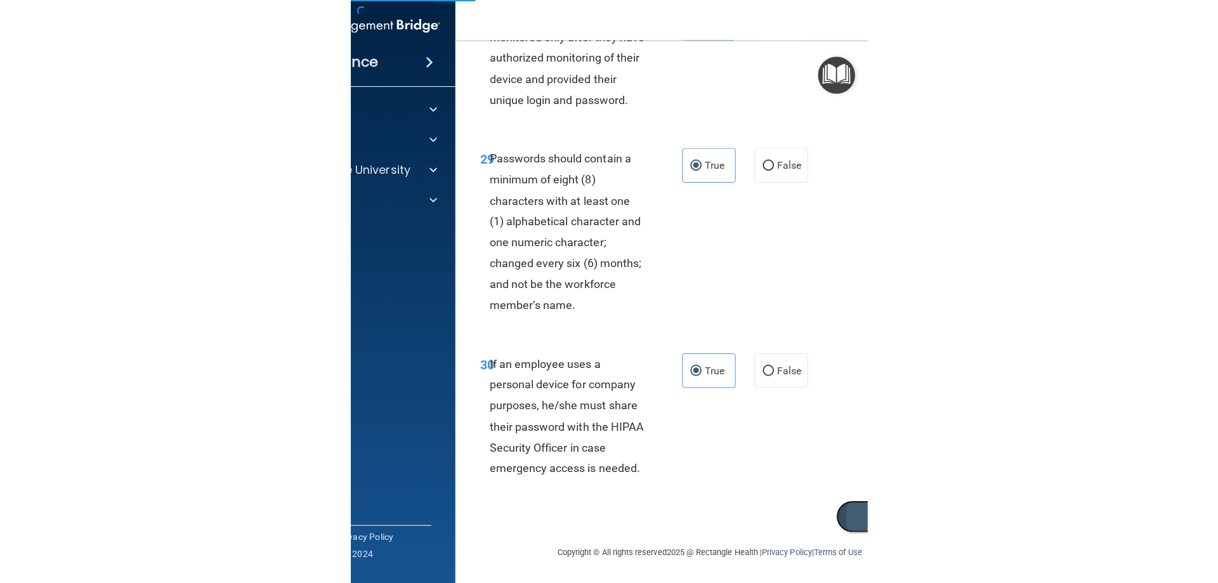
scroll to position [2601, 0]
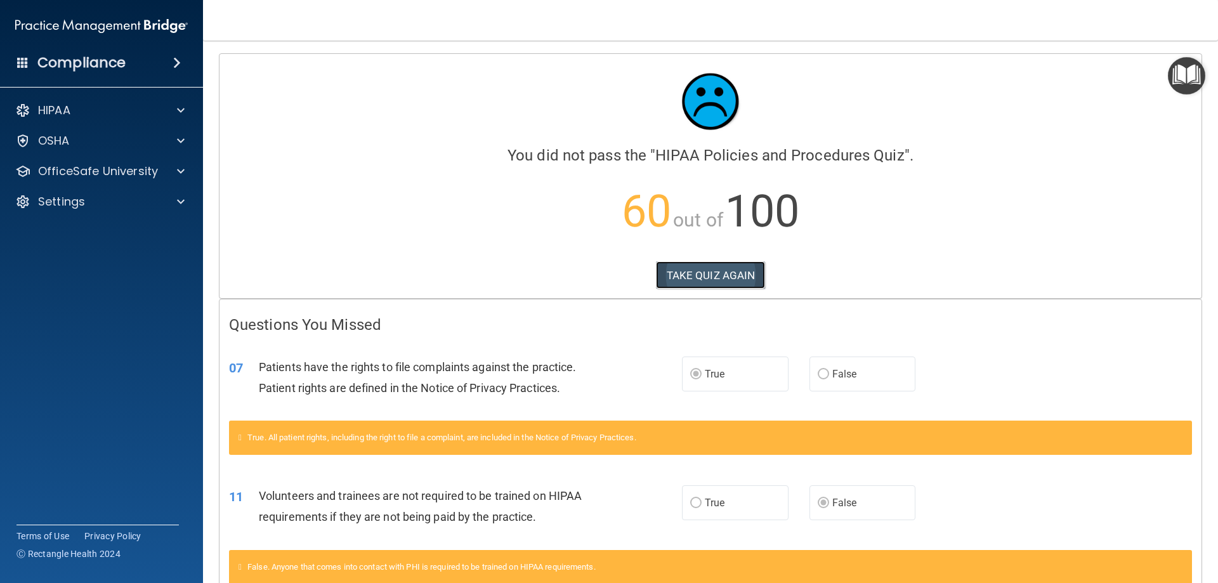
click at [702, 276] on button "TAKE QUIZ AGAIN" at bounding box center [711, 275] width 110 height 28
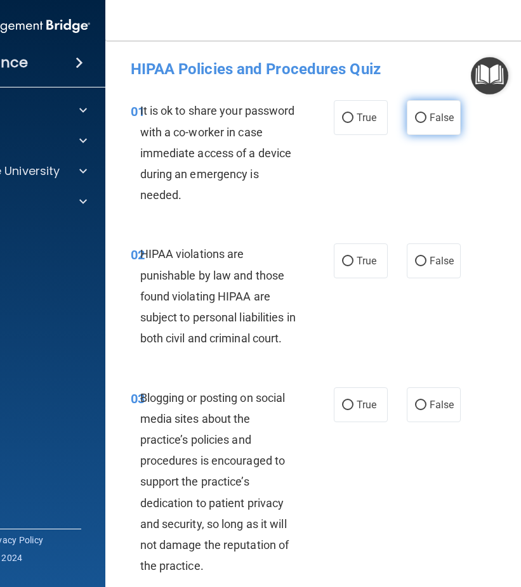
click at [424, 123] on label "False" at bounding box center [434, 117] width 54 height 35
click at [424, 123] on input "False" at bounding box center [420, 119] width 11 height 10
radio input "true"
click at [357, 257] on span "True" at bounding box center [366, 261] width 20 height 12
click at [353, 257] on input "True" at bounding box center [347, 262] width 11 height 10
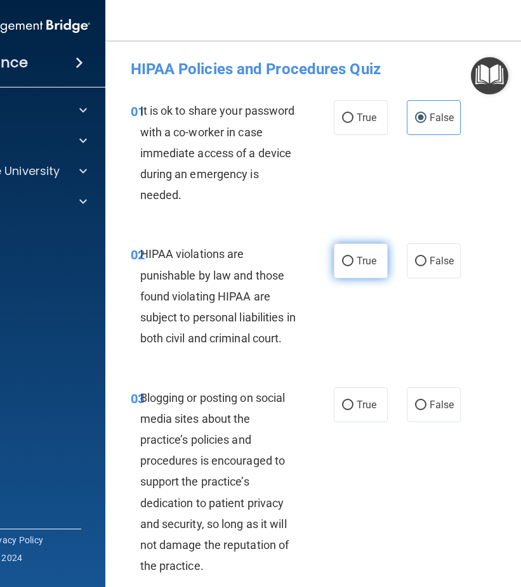
radio input "true"
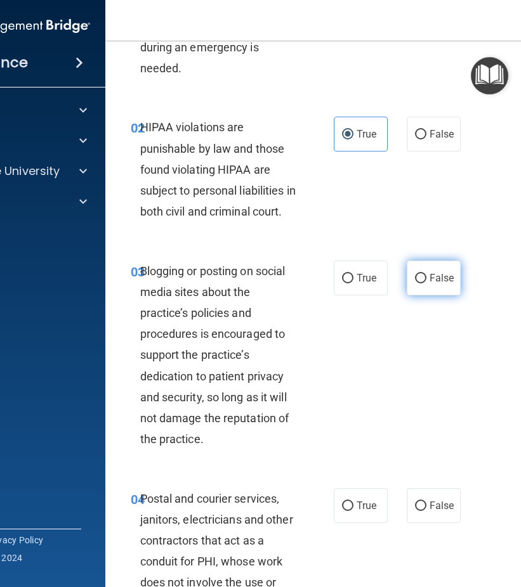
click at [429, 284] on span "False" at bounding box center [441, 278] width 25 height 12
click at [426, 284] on input "False" at bounding box center [420, 279] width 11 height 10
radio input "true"
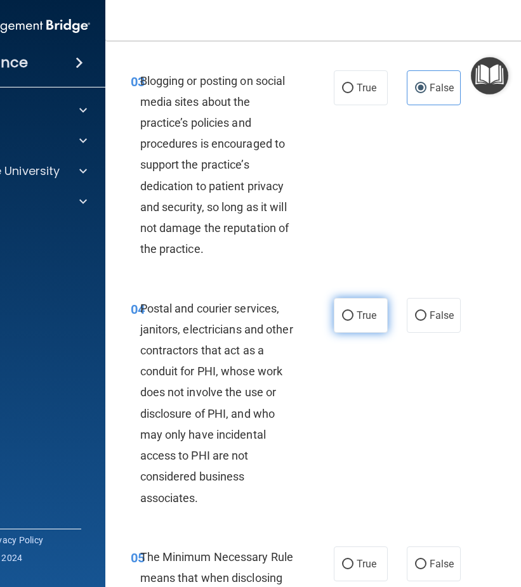
click at [363, 322] on span "True" at bounding box center [366, 316] width 20 height 12
click at [353, 321] on input "True" at bounding box center [347, 316] width 11 height 10
radio input "true"
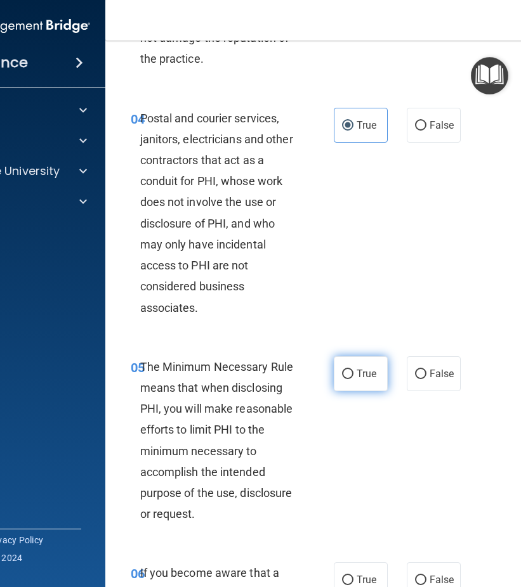
click at [356, 380] on span "True" at bounding box center [366, 374] width 20 height 12
click at [353, 379] on input "True" at bounding box center [347, 375] width 11 height 10
radio input "true"
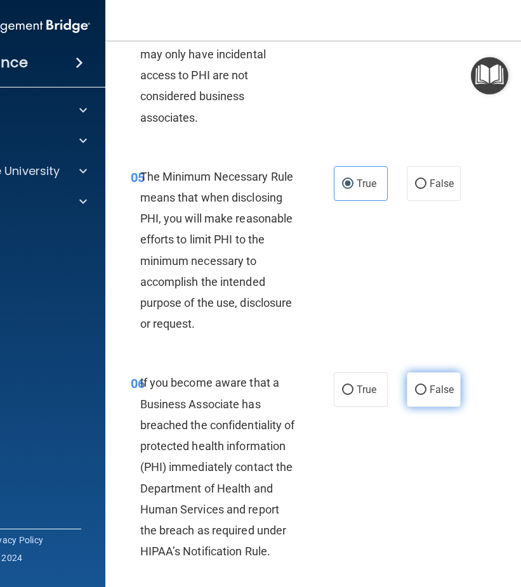
click at [429, 396] on span "False" at bounding box center [441, 390] width 25 height 12
click at [426, 395] on input "False" at bounding box center [420, 391] width 11 height 10
radio input "true"
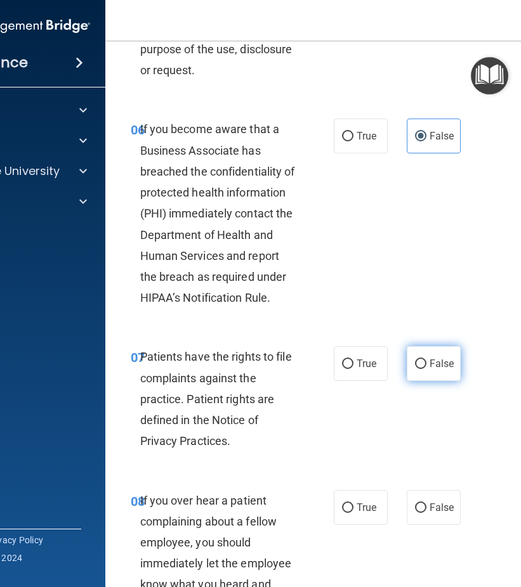
click at [431, 370] on span "False" at bounding box center [441, 364] width 25 height 12
click at [426, 369] on input "False" at bounding box center [420, 365] width 11 height 10
radio input "true"
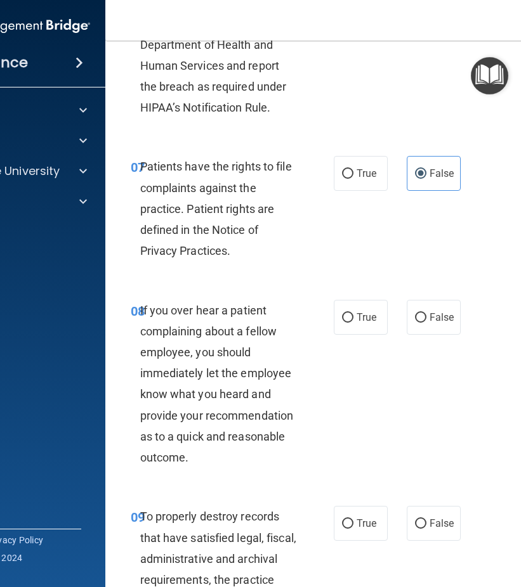
scroll to position [1205, 0]
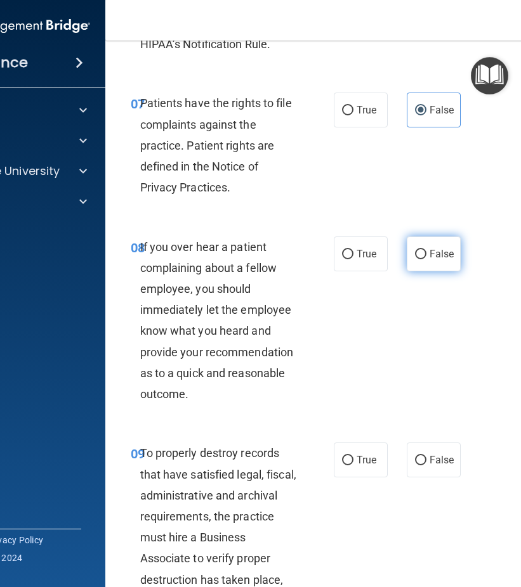
click at [444, 260] on span "False" at bounding box center [441, 254] width 25 height 12
click at [426, 259] on input "False" at bounding box center [420, 255] width 11 height 10
radio input "true"
click at [437, 466] on span "False" at bounding box center [441, 460] width 25 height 12
click at [426, 466] on input "False" at bounding box center [420, 461] width 11 height 10
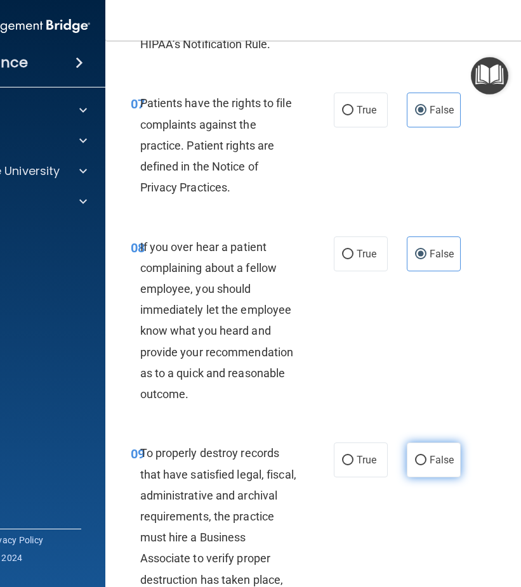
radio input "true"
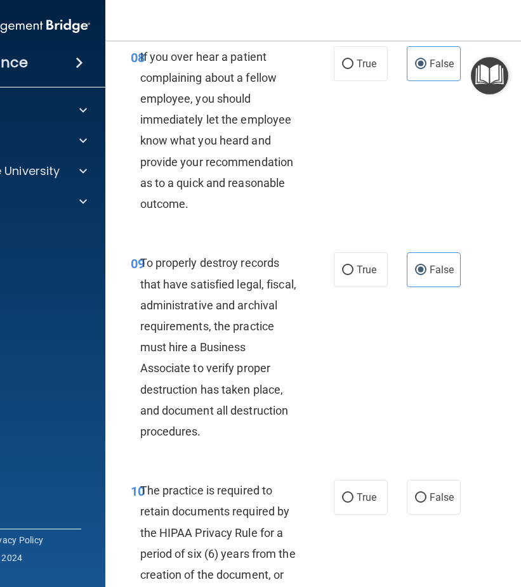
scroll to position [1459, 0]
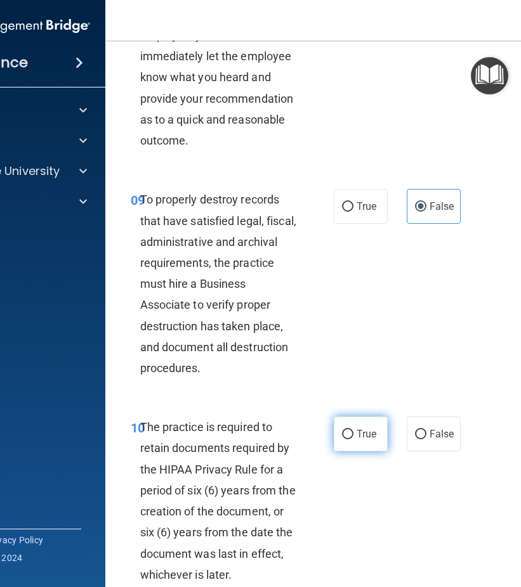
click at [367, 440] on span "True" at bounding box center [366, 434] width 20 height 12
click at [353, 440] on input "True" at bounding box center [347, 435] width 11 height 10
radio input "true"
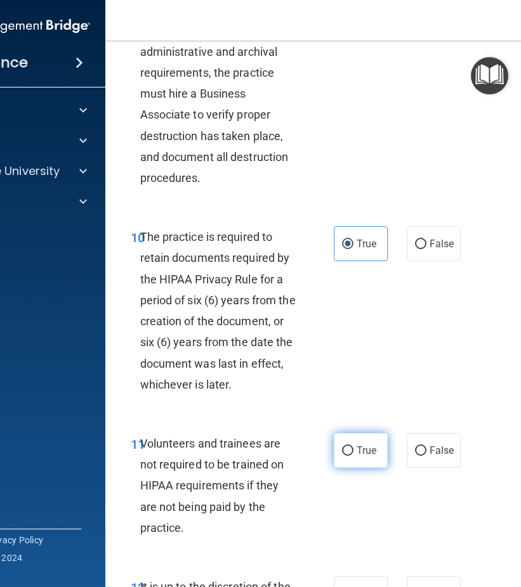
click at [349, 457] on label "True" at bounding box center [361, 450] width 54 height 35
click at [349, 456] on input "True" at bounding box center [347, 452] width 11 height 10
radio input "true"
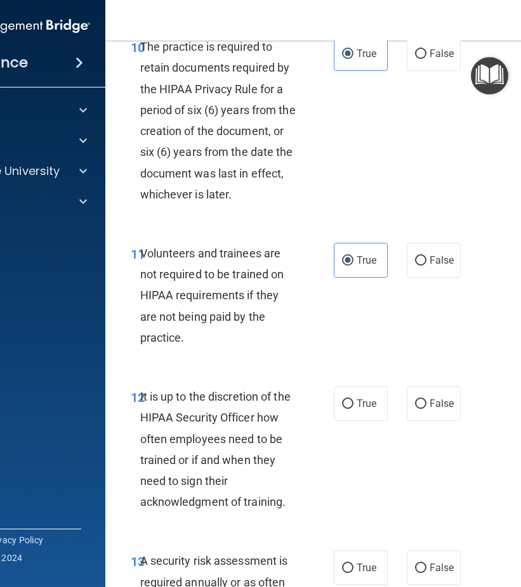
scroll to position [1903, 0]
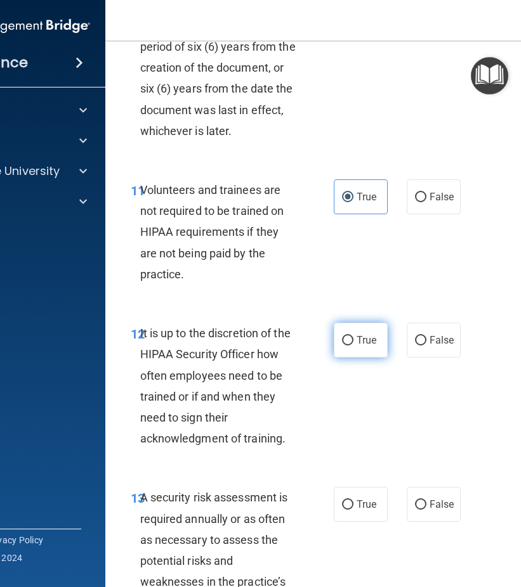
click at [362, 351] on label "True" at bounding box center [361, 340] width 54 height 35
click at [353, 346] on input "True" at bounding box center [347, 341] width 11 height 10
radio input "true"
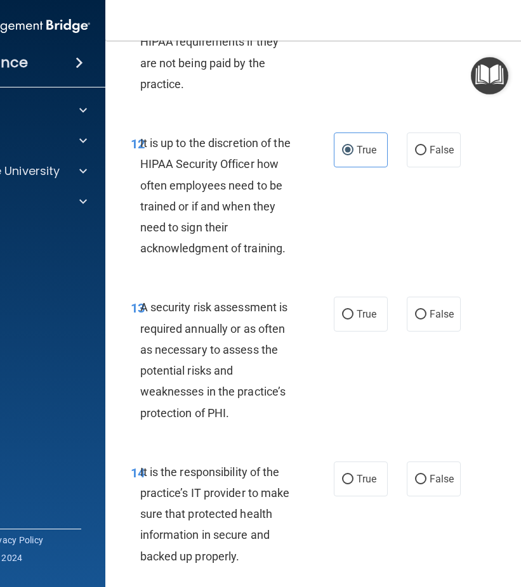
scroll to position [2156, 0]
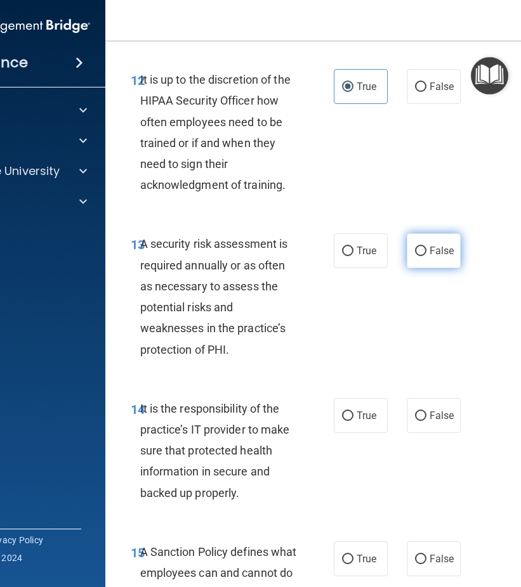
click at [431, 257] on span "False" at bounding box center [441, 251] width 25 height 12
click at [426, 256] on input "False" at bounding box center [420, 252] width 11 height 10
radio input "true"
click at [433, 422] on span "False" at bounding box center [441, 416] width 25 height 12
click at [426, 421] on input "False" at bounding box center [420, 417] width 11 height 10
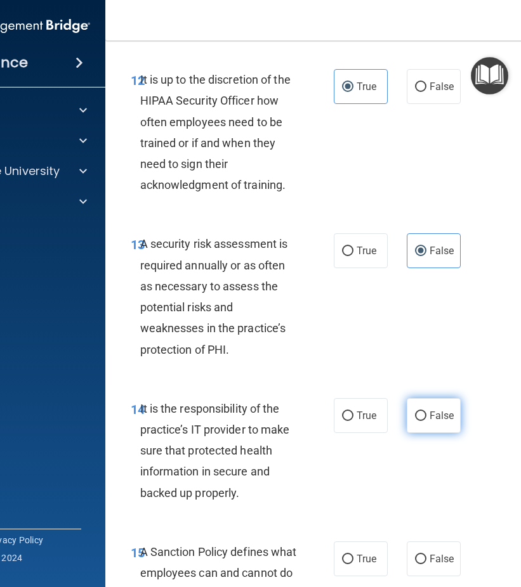
radio input "true"
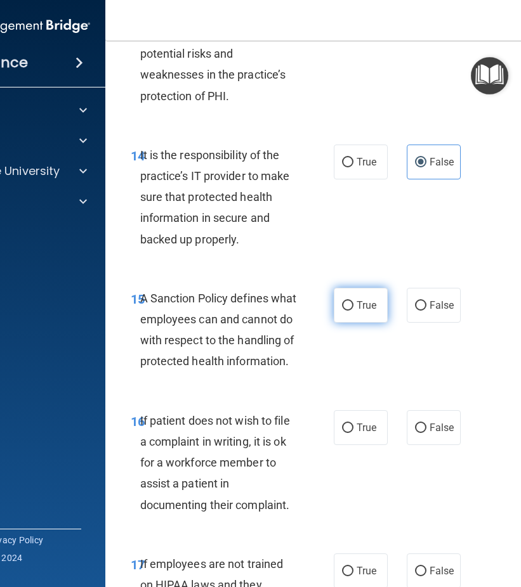
click at [356, 311] on span "True" at bounding box center [366, 305] width 20 height 12
click at [351, 311] on input "True" at bounding box center [347, 306] width 11 height 10
radio input "true"
click at [357, 434] on span "True" at bounding box center [366, 428] width 20 height 12
click at [353, 433] on input "True" at bounding box center [347, 429] width 11 height 10
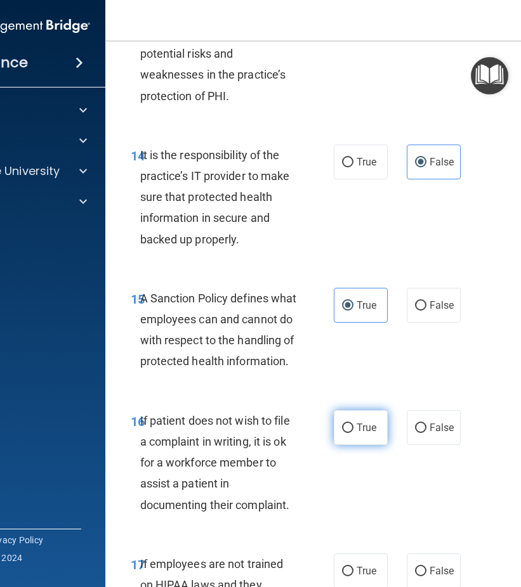
radio input "true"
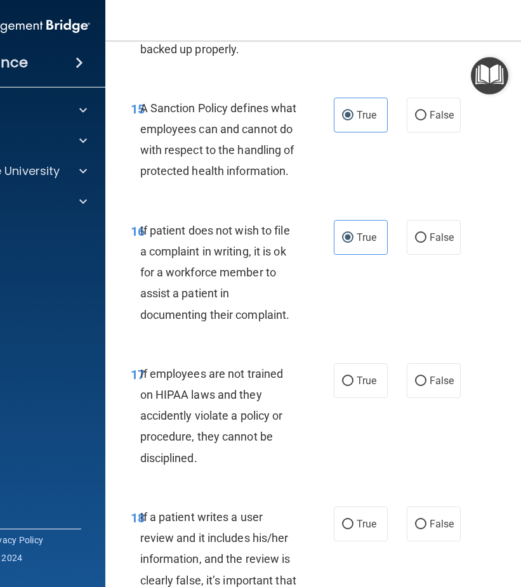
drag, startPoint x: 365, startPoint y: 419, endPoint x: 395, endPoint y: 415, distance: 30.7
click at [363, 387] on span "True" at bounding box center [366, 381] width 20 height 12
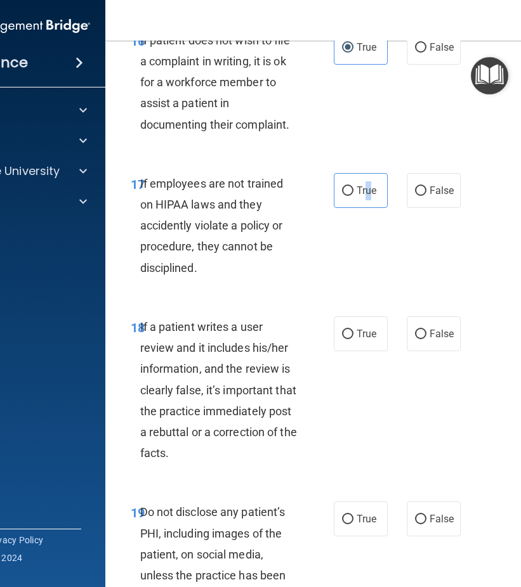
scroll to position [2917, 0]
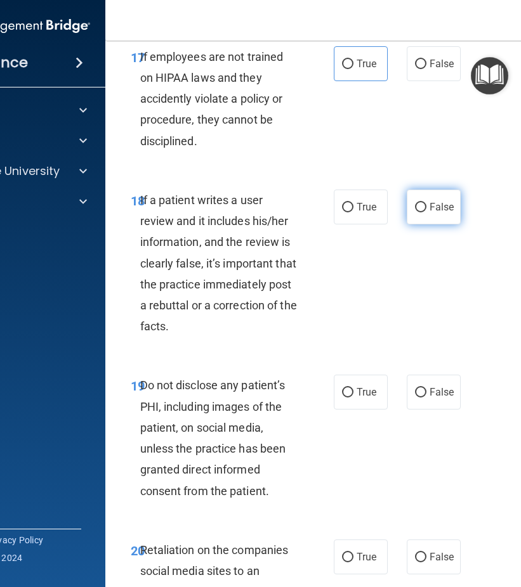
click at [436, 213] on span "False" at bounding box center [441, 207] width 25 height 12
click at [426, 212] on input "False" at bounding box center [420, 208] width 11 height 10
radio input "true"
click at [429, 398] on span "False" at bounding box center [441, 392] width 25 height 12
click at [426, 398] on input "False" at bounding box center [420, 393] width 11 height 10
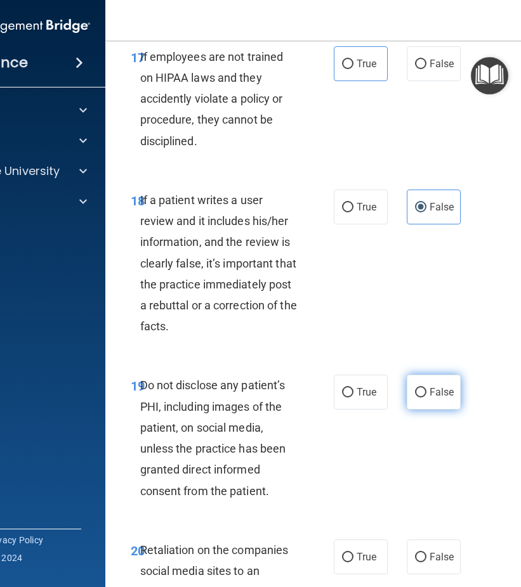
radio input "true"
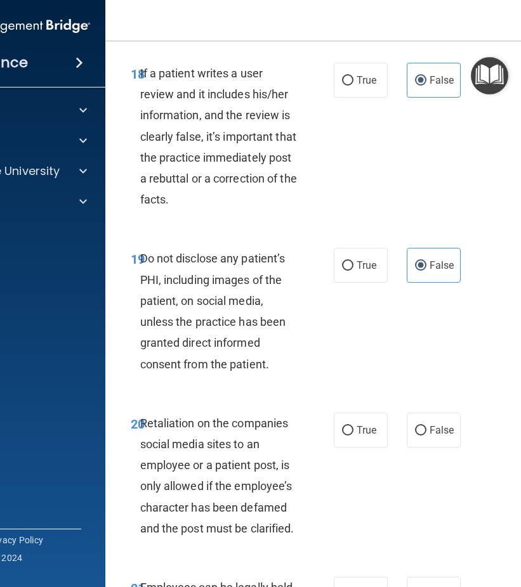
scroll to position [3108, 0]
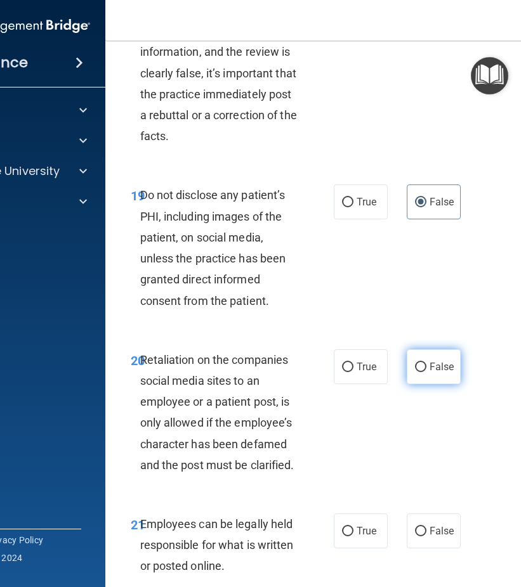
click at [434, 373] on span "False" at bounding box center [441, 367] width 25 height 12
click at [426, 372] on input "False" at bounding box center [420, 368] width 11 height 10
radio input "true"
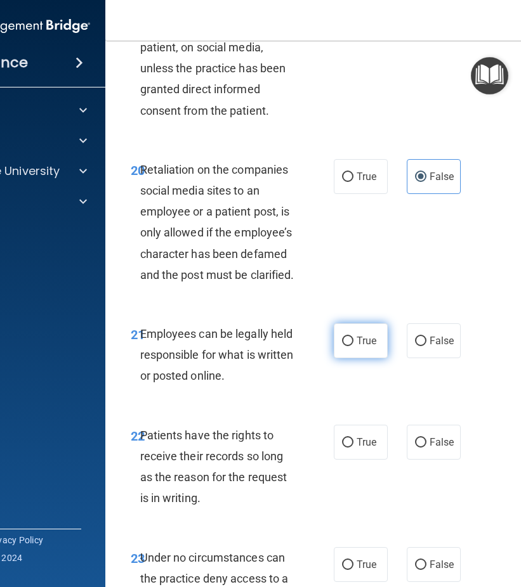
click at [362, 347] on span "True" at bounding box center [366, 341] width 20 height 12
click at [353, 346] on input "True" at bounding box center [347, 342] width 11 height 10
radio input "true"
click at [362, 460] on label "True" at bounding box center [361, 442] width 54 height 35
click at [353, 448] on input "True" at bounding box center [347, 443] width 11 height 10
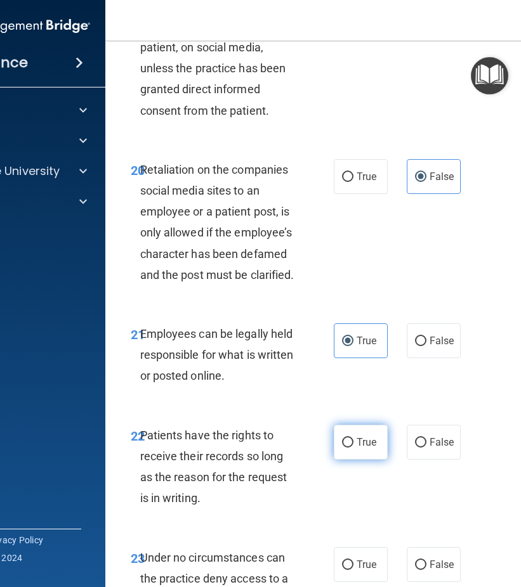
radio input "true"
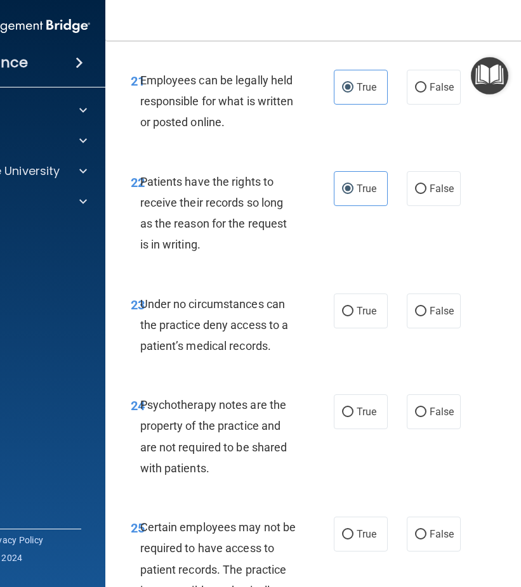
scroll to position [3679, 0]
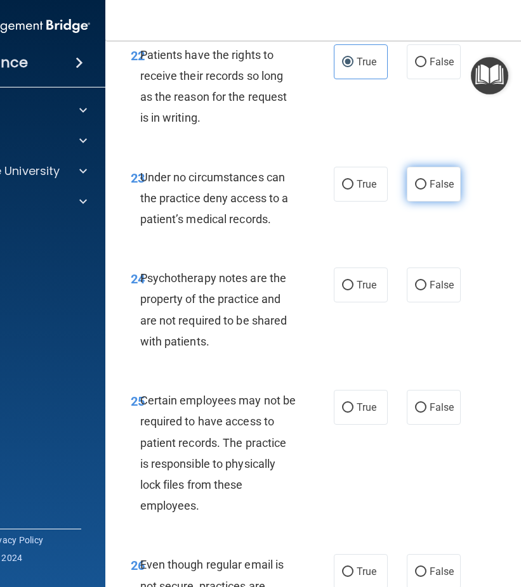
click at [434, 202] on label "False" at bounding box center [434, 184] width 54 height 35
click at [426, 190] on input "False" at bounding box center [420, 185] width 11 height 10
radio input "true"
click at [415, 290] on input "False" at bounding box center [420, 286] width 11 height 10
radio input "true"
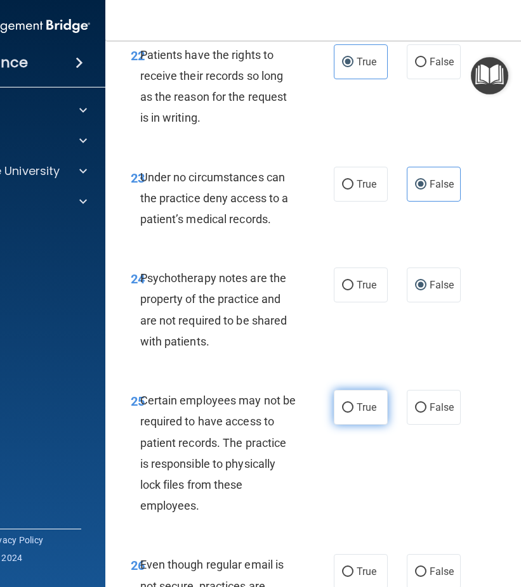
click at [369, 414] on span "True" at bounding box center [366, 407] width 20 height 12
click at [353, 413] on input "True" at bounding box center [347, 408] width 11 height 10
radio input "true"
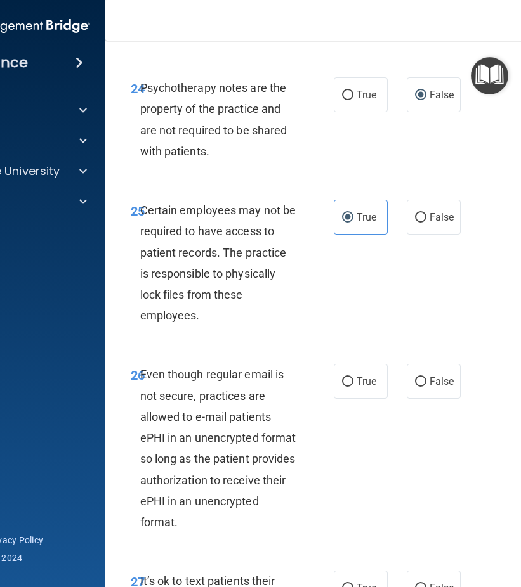
scroll to position [3932, 0]
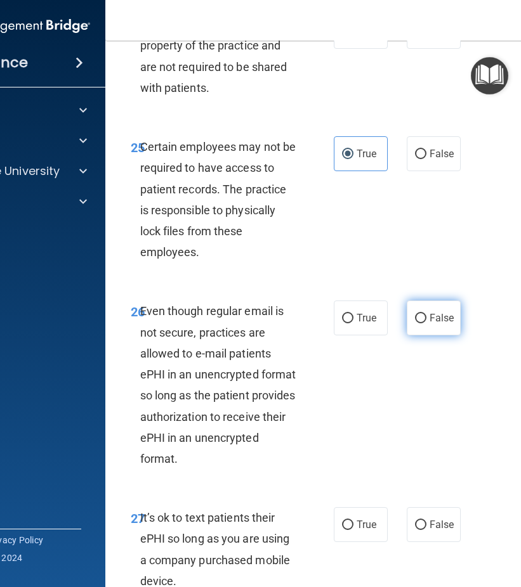
click at [424, 336] on label "False" at bounding box center [434, 318] width 54 height 35
click at [424, 323] on input "False" at bounding box center [420, 319] width 11 height 10
radio input "true"
click at [435, 542] on label "False" at bounding box center [434, 524] width 54 height 35
click at [426, 530] on input "False" at bounding box center [420, 526] width 11 height 10
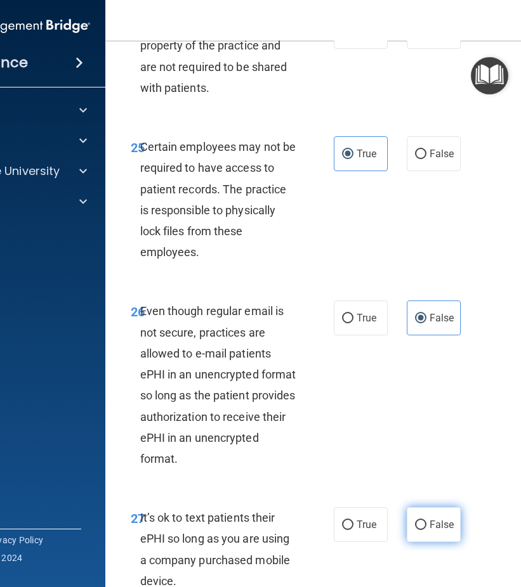
radio input "true"
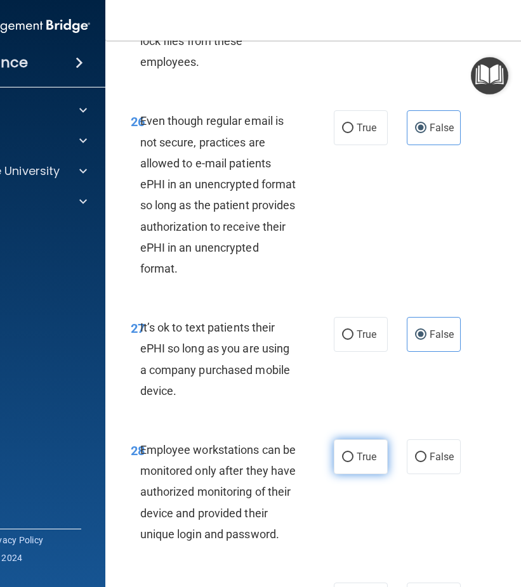
click at [366, 463] on span "True" at bounding box center [366, 457] width 20 height 12
click at [353, 462] on input "True" at bounding box center [347, 458] width 11 height 10
radio input "true"
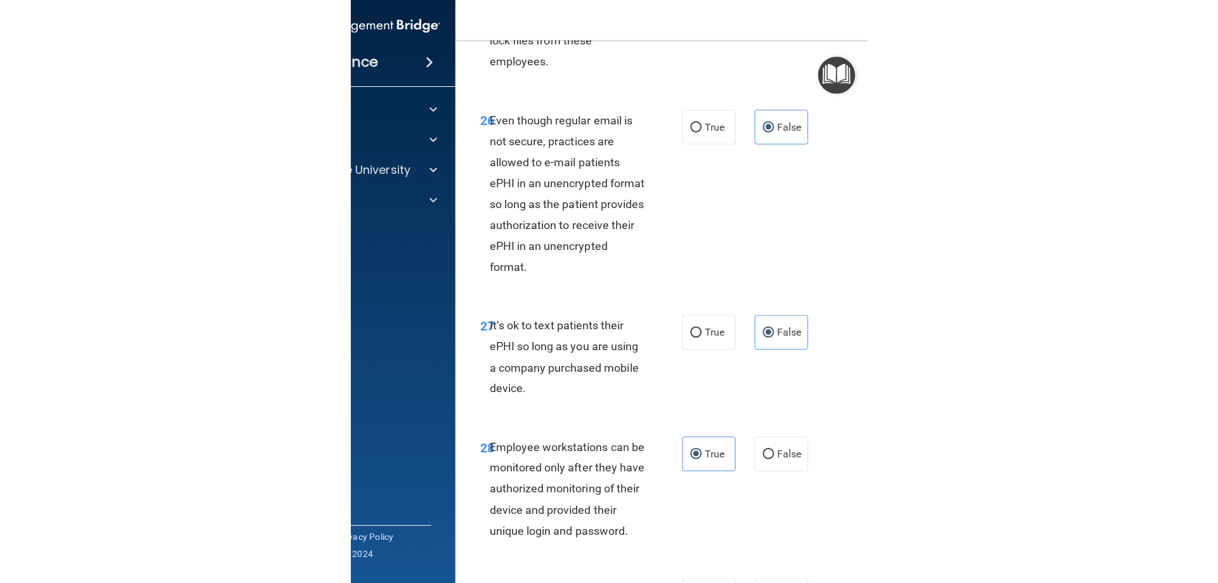
scroll to position [4566, 0]
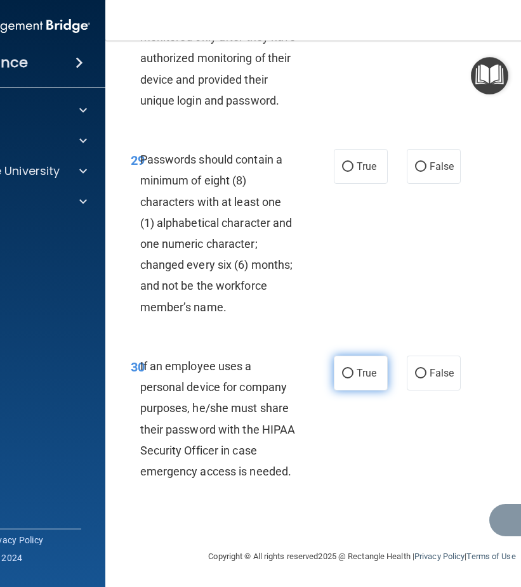
click at [358, 379] on span "True" at bounding box center [366, 373] width 20 height 12
click at [353, 379] on input "True" at bounding box center [347, 374] width 11 height 10
radio input "true"
drag, startPoint x: 360, startPoint y: 208, endPoint x: 363, endPoint y: 215, distance: 7.4
click at [360, 184] on label "True" at bounding box center [361, 166] width 54 height 35
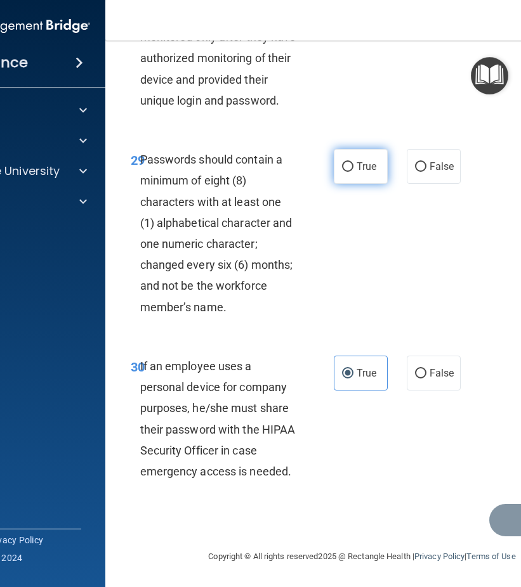
click at [353, 172] on input "True" at bounding box center [347, 167] width 11 height 10
radio input "true"
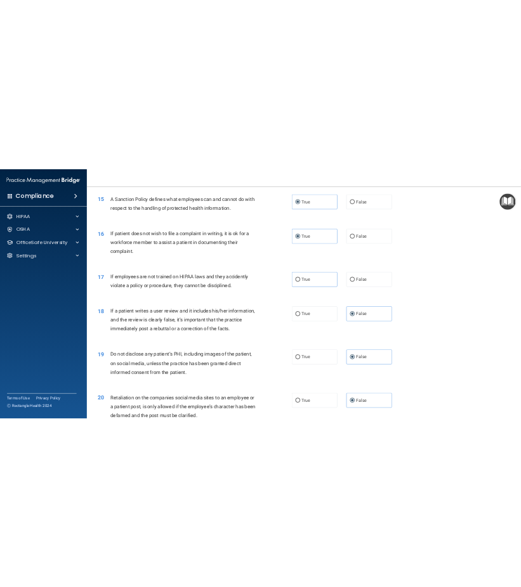
scroll to position [1586, 0]
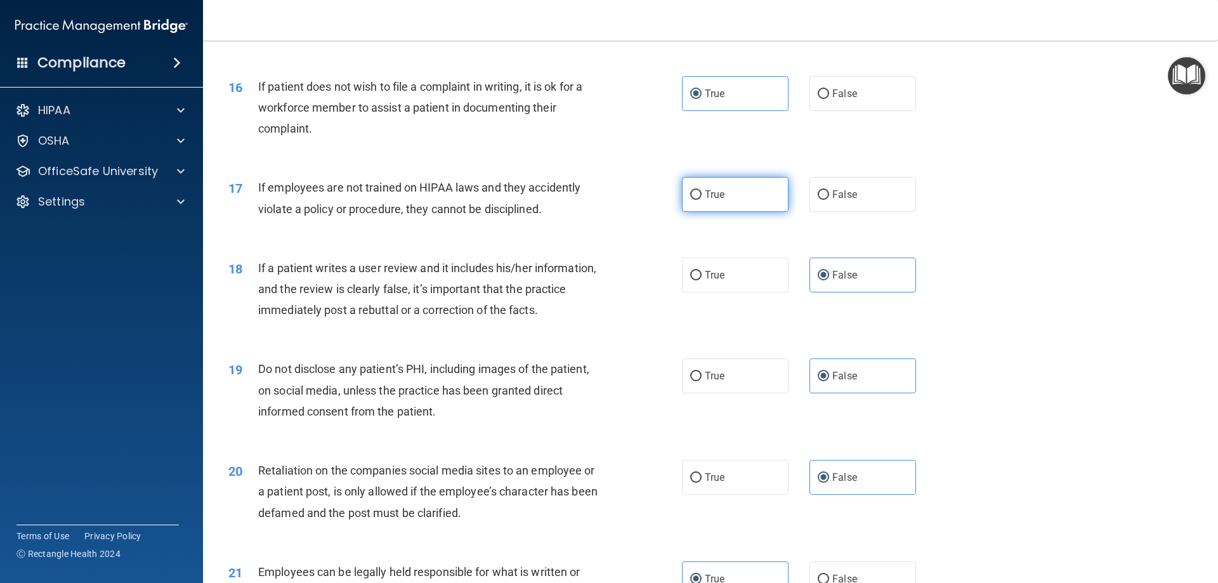
click at [692, 200] on input "True" at bounding box center [695, 195] width 11 height 10
radio input "true"
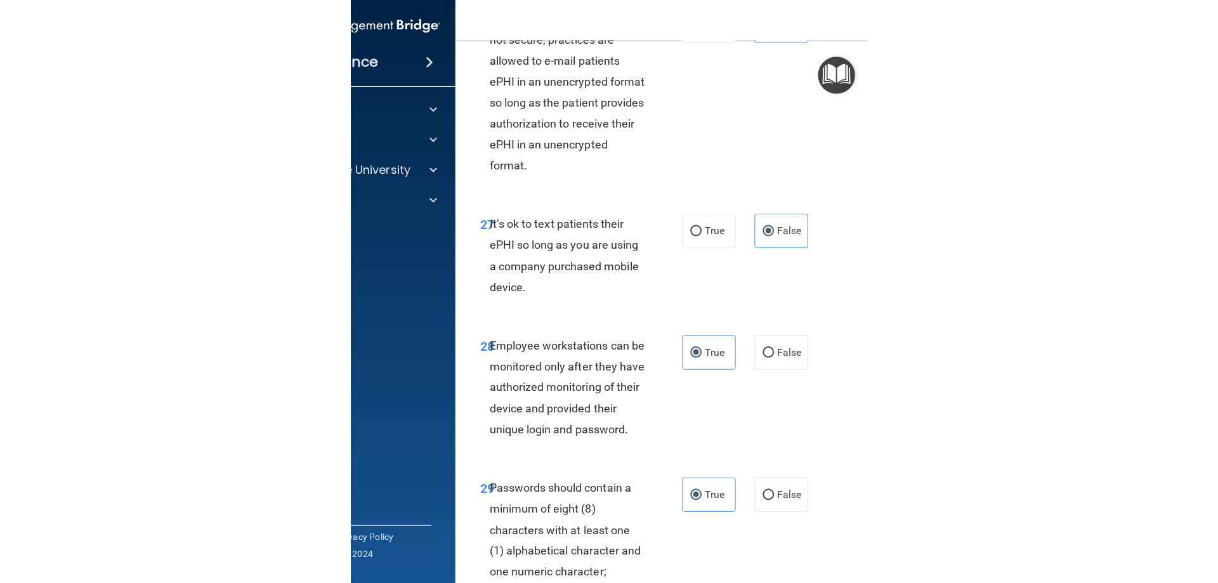
scroll to position [4598, 0]
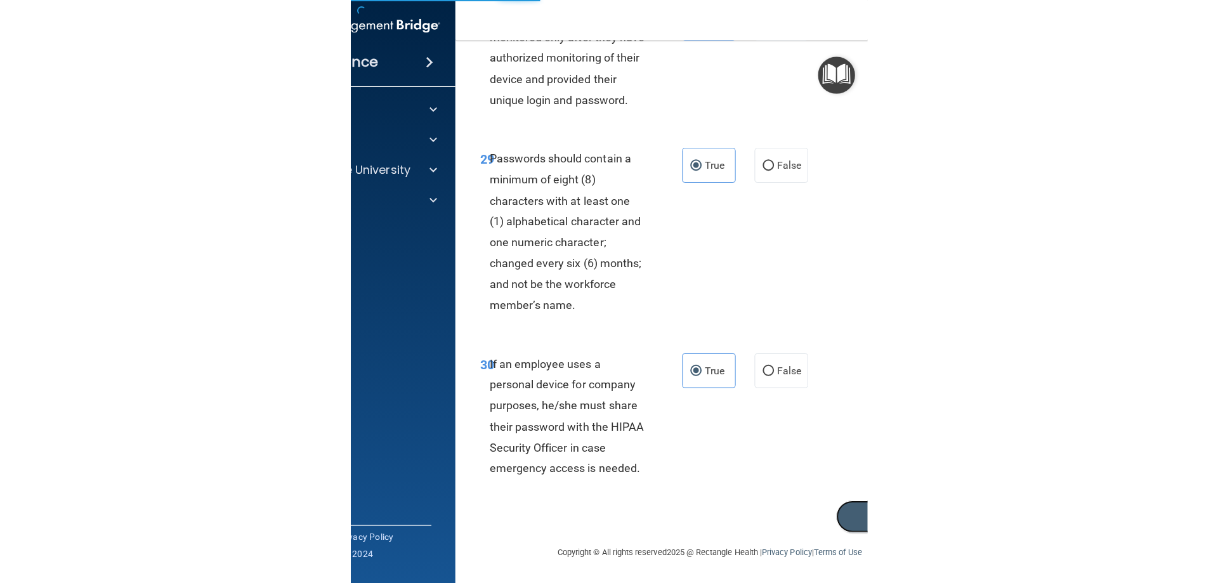
scroll to position [2601, 0]
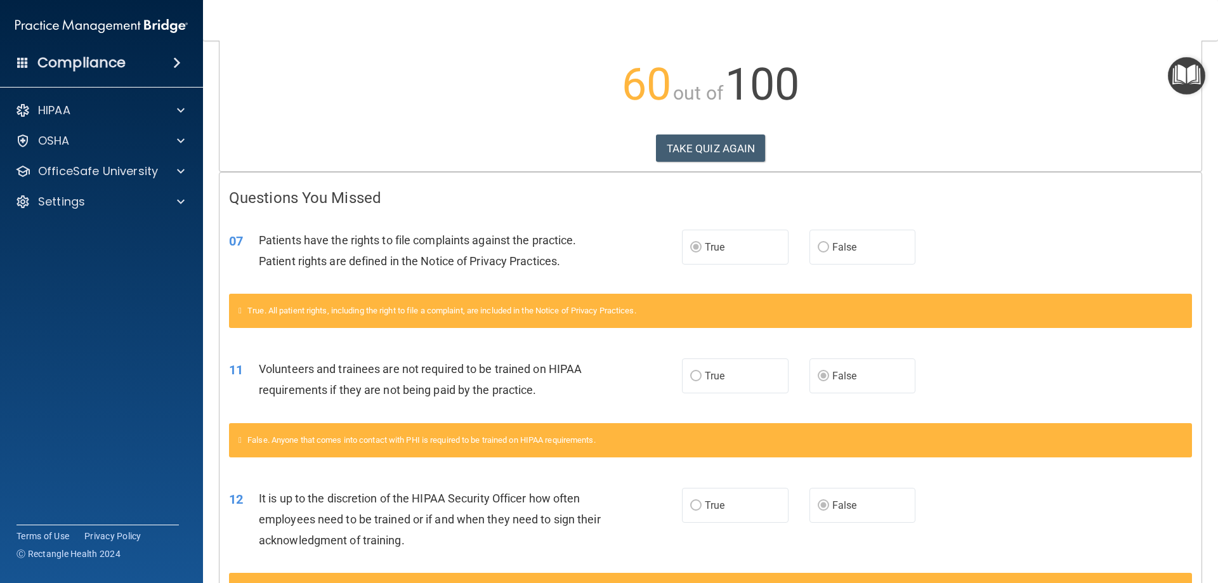
scroll to position [190, 0]
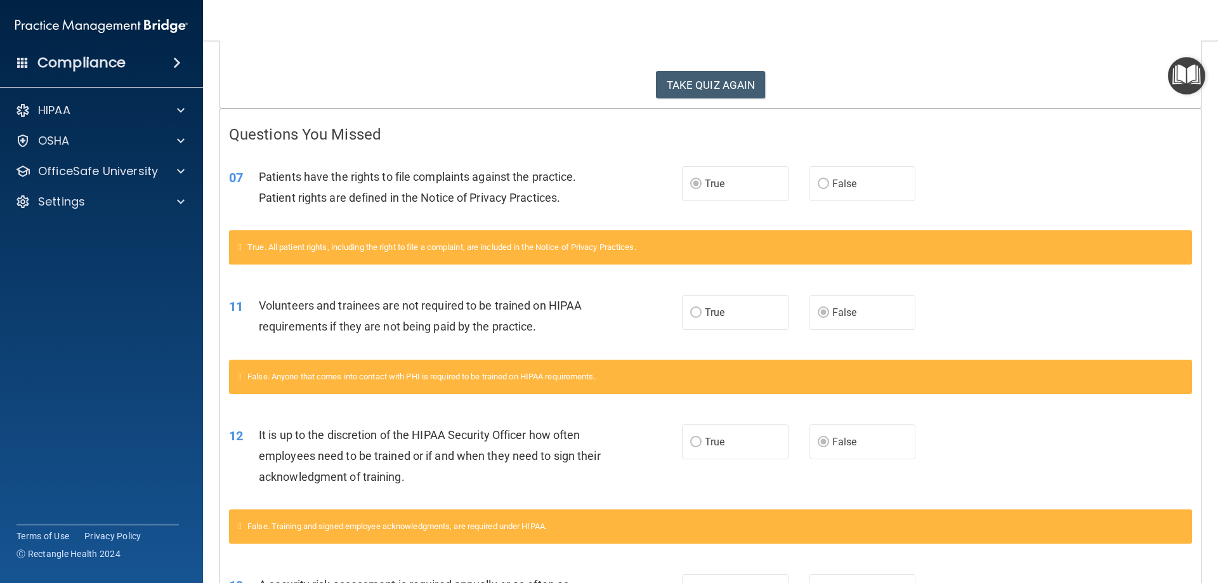
click at [334, 337] on div "11 Volunteers and trainees are not required to be trained on HIPAA requirements…" at bounding box center [455, 319] width 491 height 48
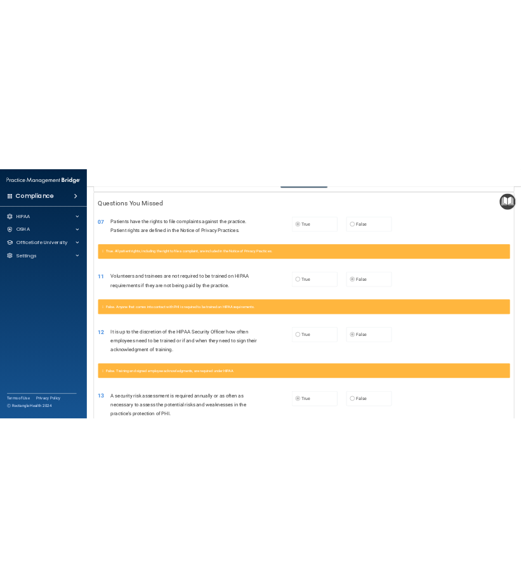
scroll to position [0, 0]
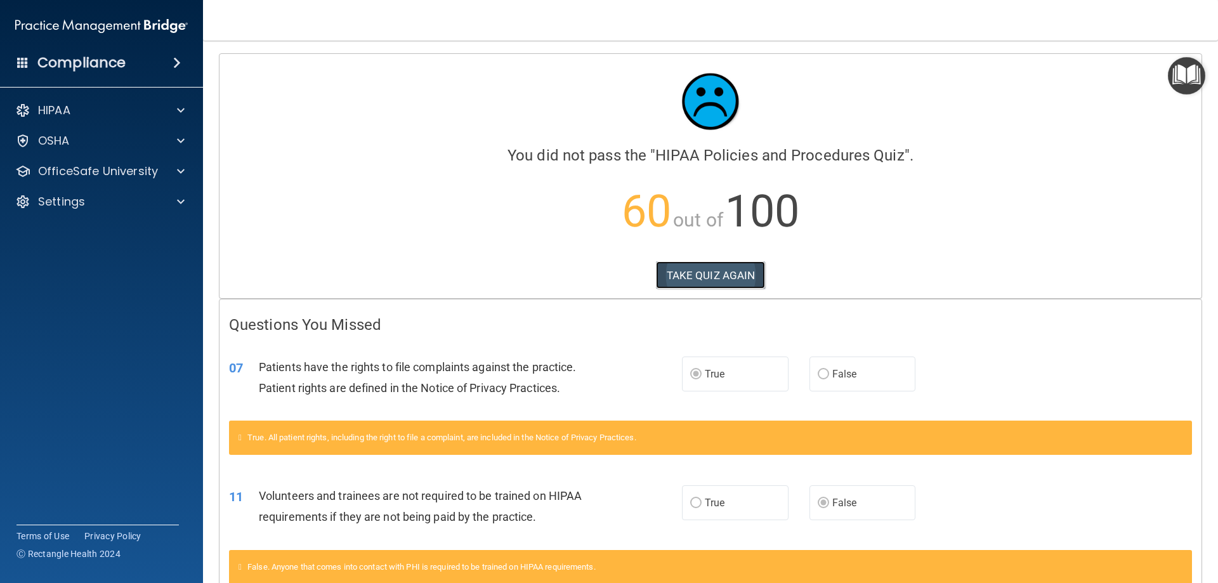
click at [705, 261] on button "TAKE QUIZ AGAIN" at bounding box center [711, 275] width 110 height 28
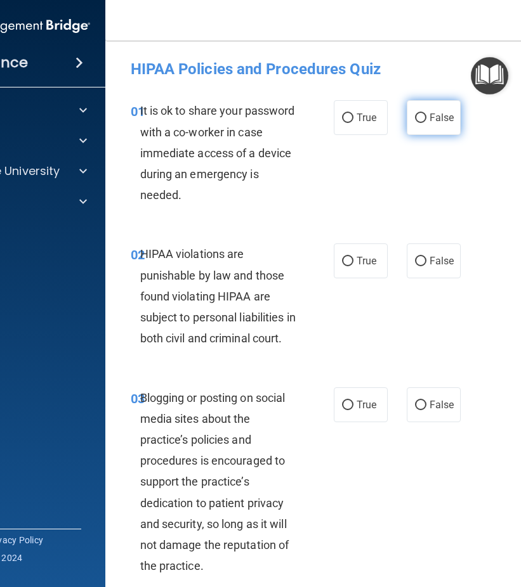
click at [416, 110] on label "False" at bounding box center [434, 117] width 54 height 35
click at [416, 114] on input "False" at bounding box center [420, 119] width 11 height 10
radio input "true"
click at [342, 267] on label "True" at bounding box center [361, 261] width 54 height 35
click at [342, 266] on input "True" at bounding box center [347, 262] width 11 height 10
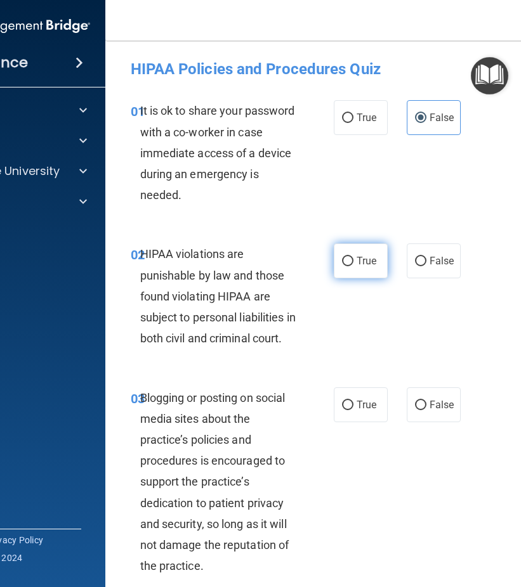
radio input "true"
click at [423, 422] on label "False" at bounding box center [434, 405] width 54 height 35
click at [423, 410] on input "False" at bounding box center [420, 406] width 11 height 10
radio input "true"
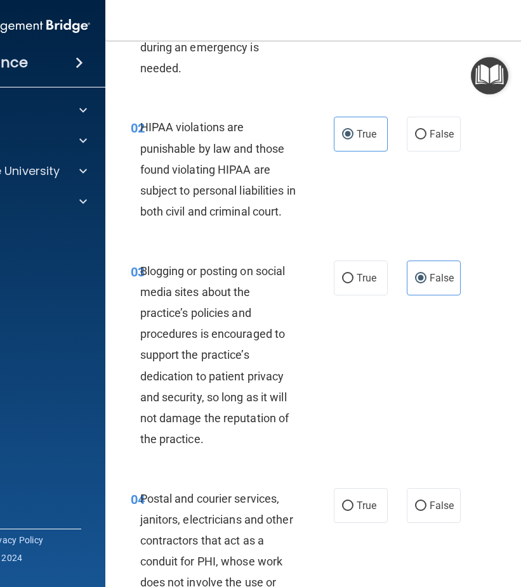
scroll to position [317, 0]
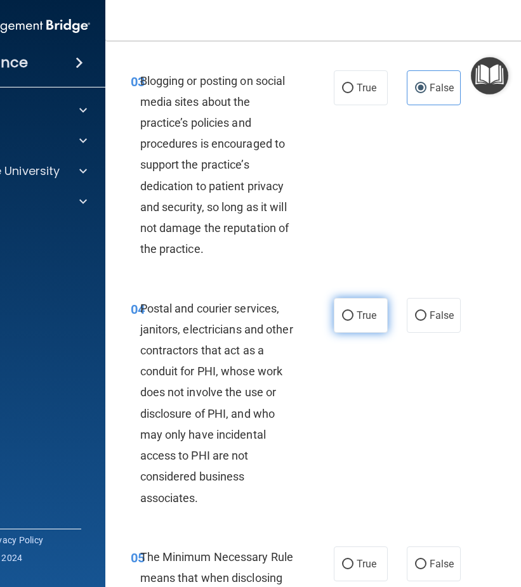
click at [358, 322] on span "True" at bounding box center [366, 316] width 20 height 12
click at [353, 321] on input "True" at bounding box center [347, 316] width 11 height 10
radio input "true"
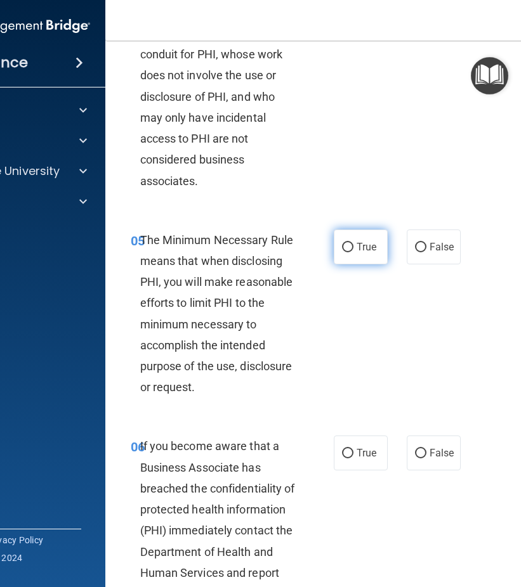
click at [366, 253] on span "True" at bounding box center [366, 247] width 20 height 12
click at [353, 252] on input "True" at bounding box center [347, 248] width 11 height 10
radio input "true"
click at [422, 468] on label "False" at bounding box center [434, 453] width 54 height 35
click at [422, 459] on input "False" at bounding box center [420, 454] width 11 height 10
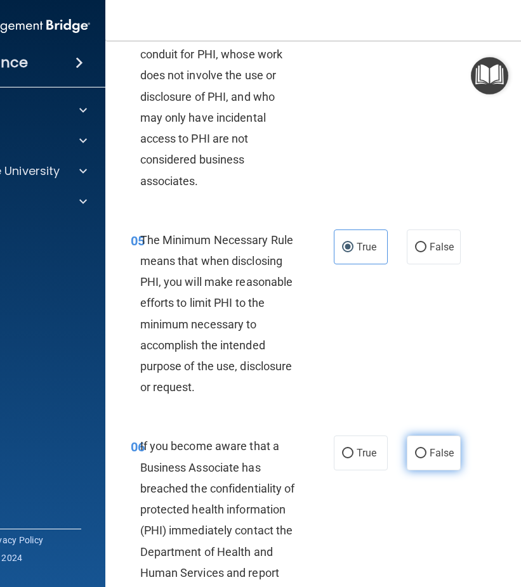
radio input "true"
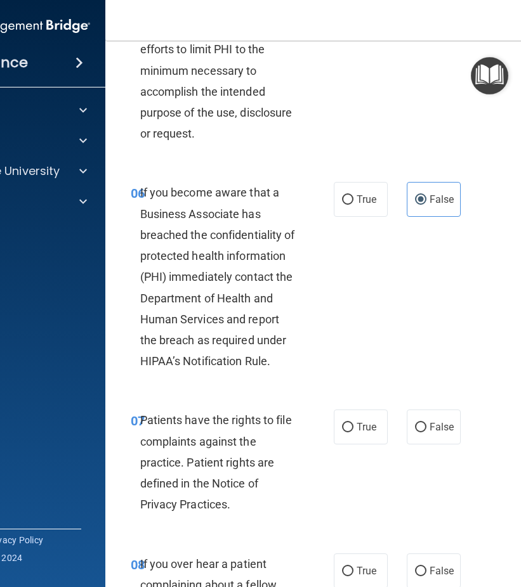
scroll to position [951, 0]
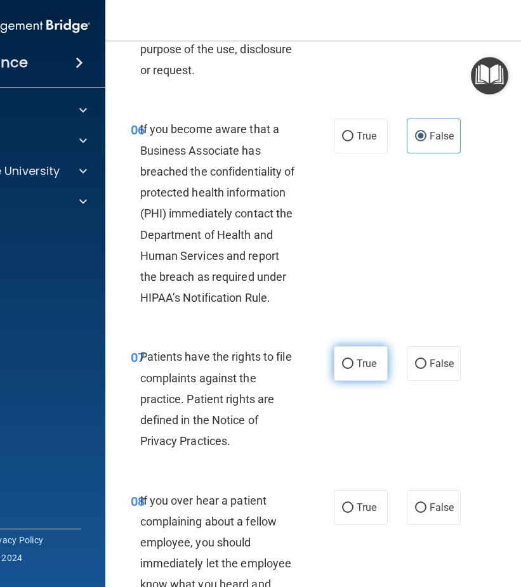
click at [349, 381] on label "True" at bounding box center [361, 363] width 54 height 35
click at [349, 369] on input "True" at bounding box center [347, 365] width 11 height 10
radio input "true"
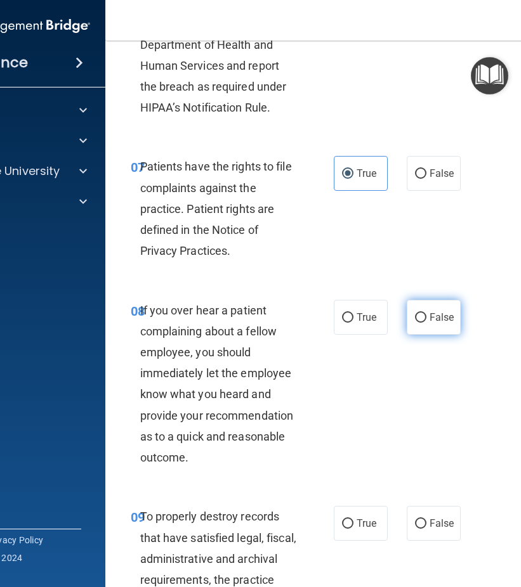
click at [421, 323] on input "False" at bounding box center [420, 318] width 11 height 10
radio input "true"
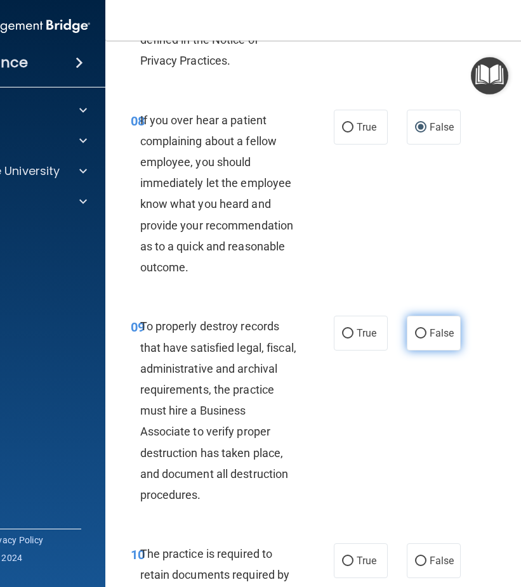
click at [435, 339] on span "False" at bounding box center [441, 333] width 25 height 12
click at [426, 339] on input "False" at bounding box center [420, 334] width 11 height 10
radio input "true"
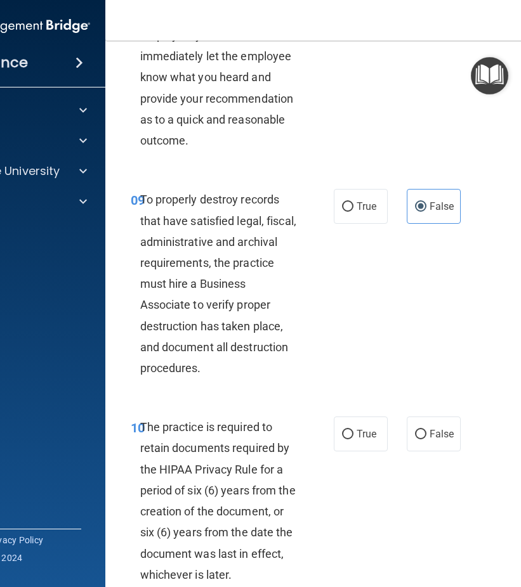
scroll to position [1586, 0]
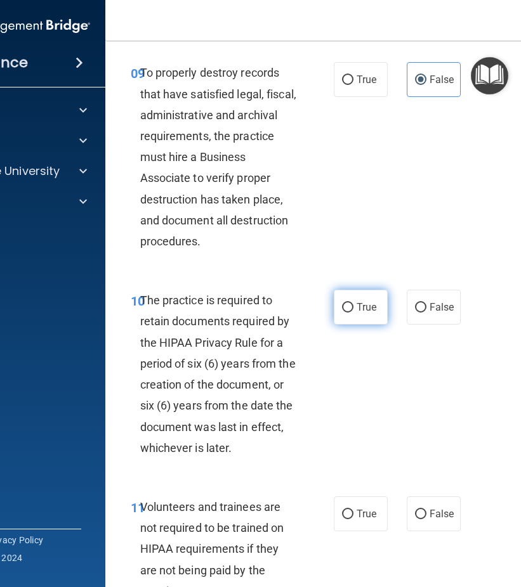
click at [351, 325] on label "True" at bounding box center [361, 307] width 54 height 35
click at [351, 313] on input "True" at bounding box center [347, 308] width 11 height 10
radio input "true"
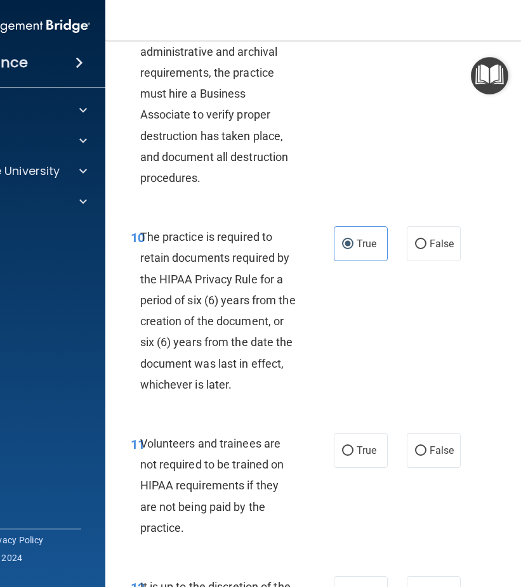
scroll to position [1712, 0]
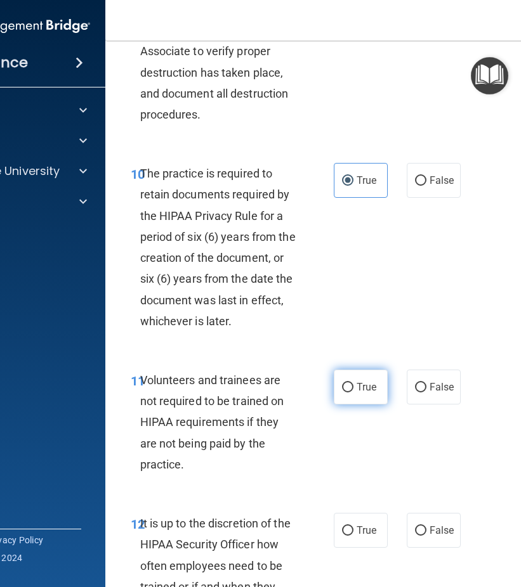
click at [356, 393] on span "True" at bounding box center [366, 387] width 20 height 12
click at [353, 393] on input "True" at bounding box center [347, 388] width 11 height 10
radio input "true"
click at [439, 393] on span "False" at bounding box center [441, 387] width 25 height 12
click at [426, 393] on input "False" at bounding box center [420, 388] width 11 height 10
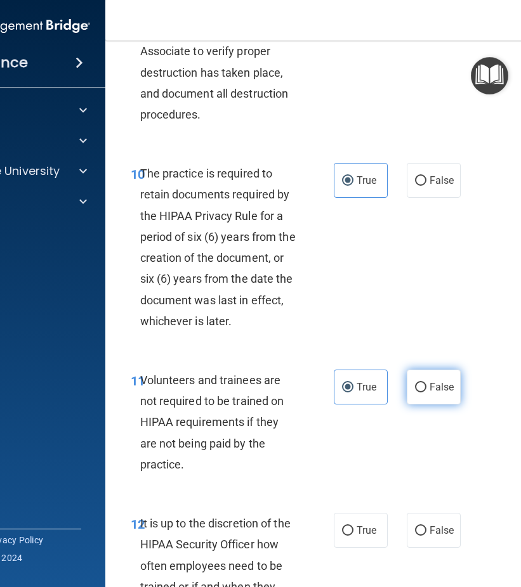
radio input "true"
radio input "false"
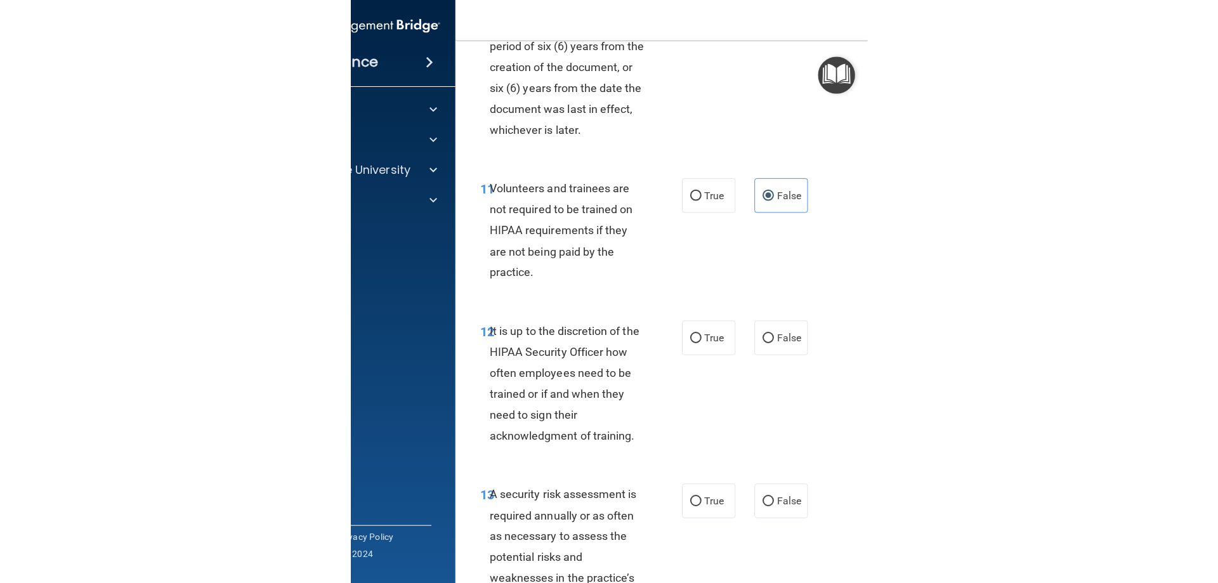
scroll to position [1966, 0]
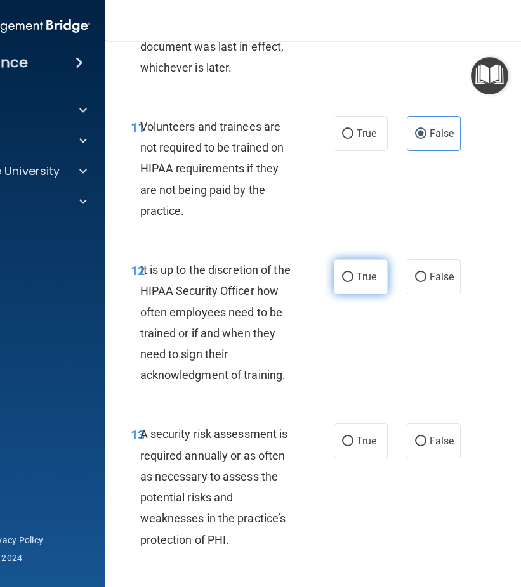
click at [334, 294] on label "True" at bounding box center [361, 276] width 54 height 35
click at [342, 282] on input "True" at bounding box center [347, 278] width 11 height 10
radio input "true"
click at [441, 289] on label "False" at bounding box center [434, 276] width 54 height 35
click at [426, 282] on input "False" at bounding box center [420, 278] width 11 height 10
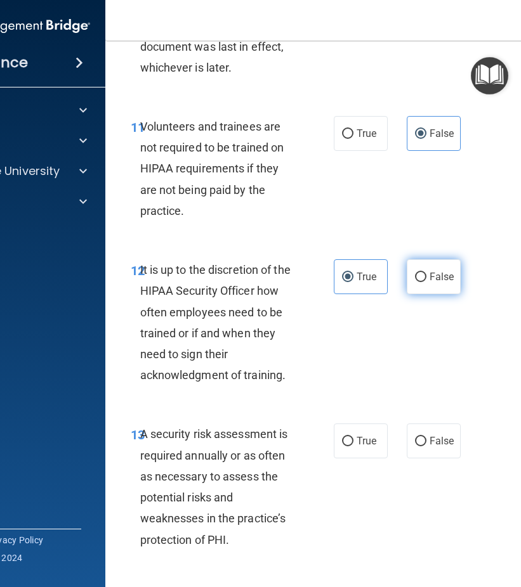
radio input "true"
radio input "false"
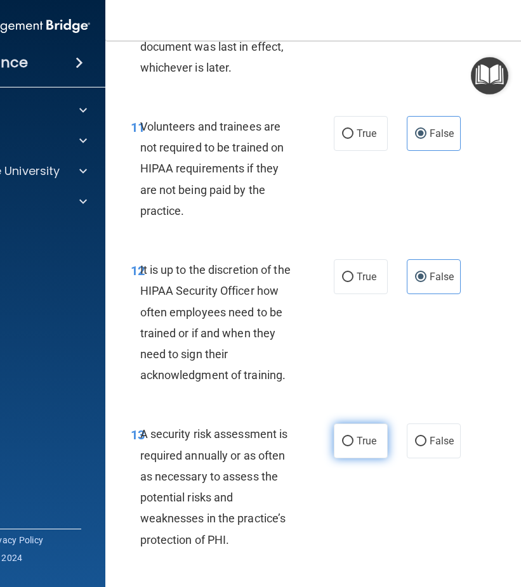
click at [356, 447] on span "True" at bounding box center [366, 441] width 20 height 12
click at [353, 447] on input "True" at bounding box center [347, 442] width 11 height 10
radio input "true"
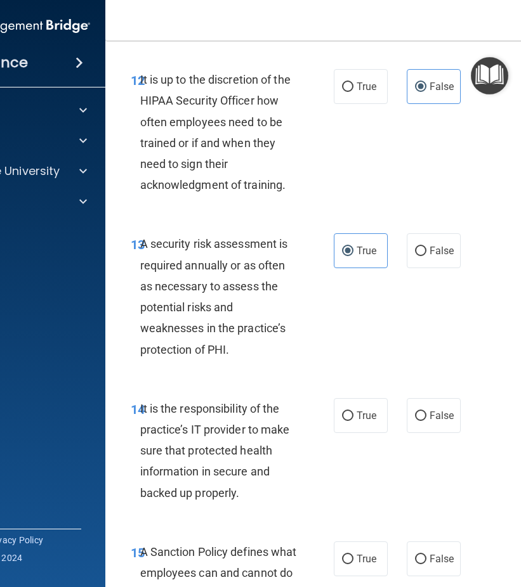
scroll to position [2220, 0]
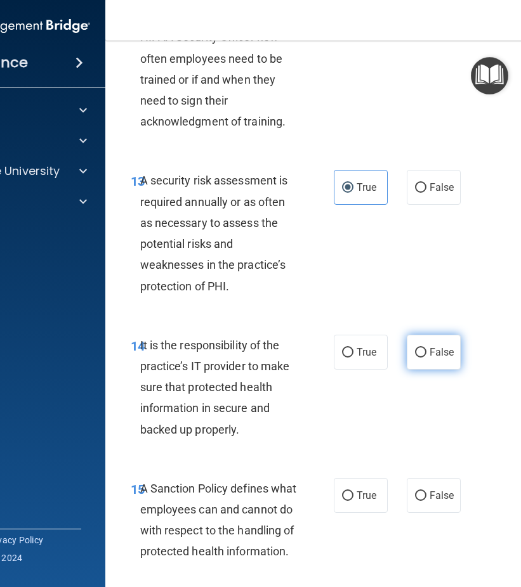
click at [431, 363] on label "False" at bounding box center [434, 352] width 54 height 35
click at [426, 358] on input "False" at bounding box center [420, 353] width 11 height 10
radio input "true"
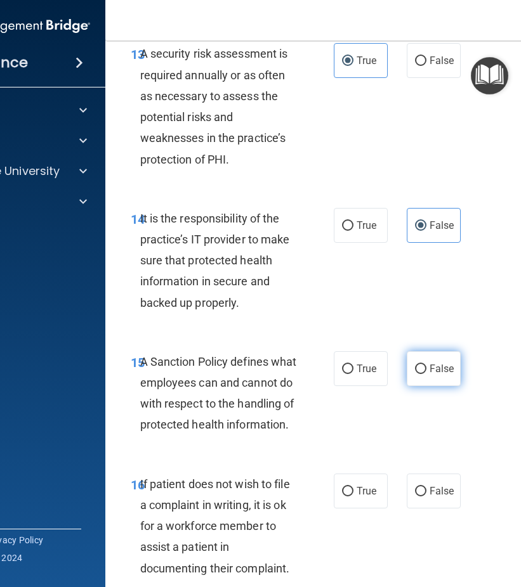
click at [431, 375] on span "False" at bounding box center [441, 369] width 25 height 12
click at [426, 374] on input "False" at bounding box center [420, 370] width 11 height 10
radio input "true"
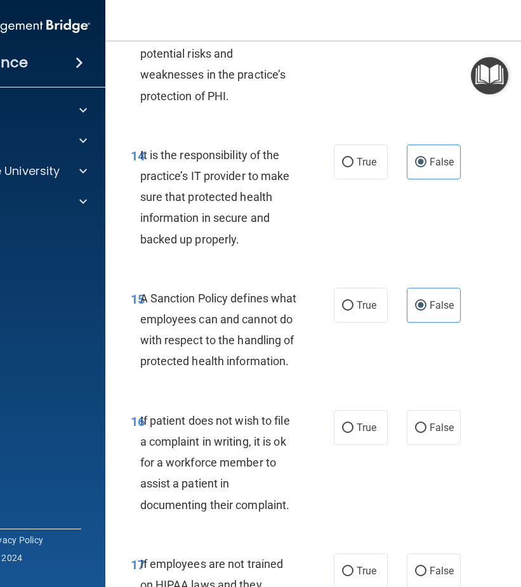
scroll to position [2474, 0]
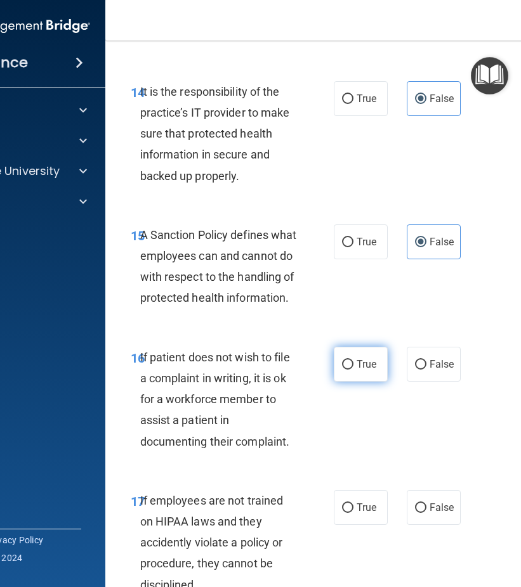
click at [348, 382] on label "True" at bounding box center [361, 364] width 54 height 35
click at [348, 370] on input "True" at bounding box center [347, 365] width 11 height 10
radio input "true"
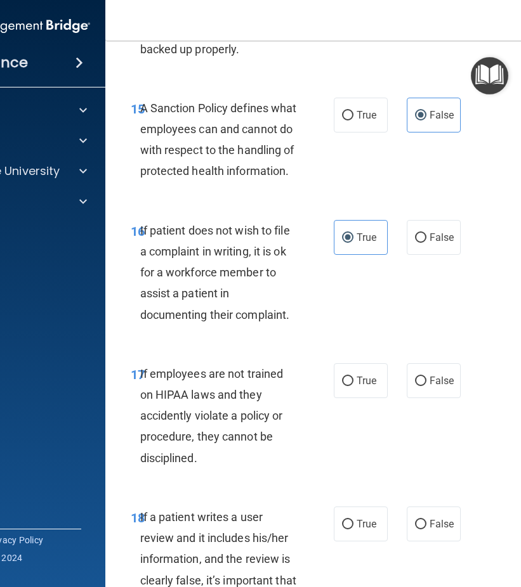
scroll to position [2664, 0]
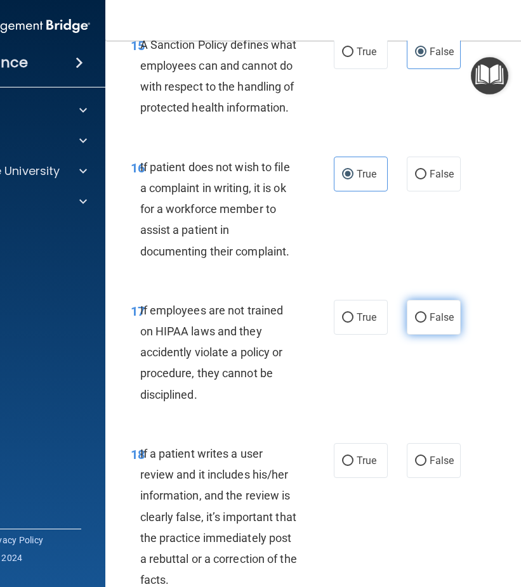
click at [436, 323] on span "False" at bounding box center [441, 317] width 25 height 12
click at [426, 323] on input "False" at bounding box center [420, 318] width 11 height 10
radio input "true"
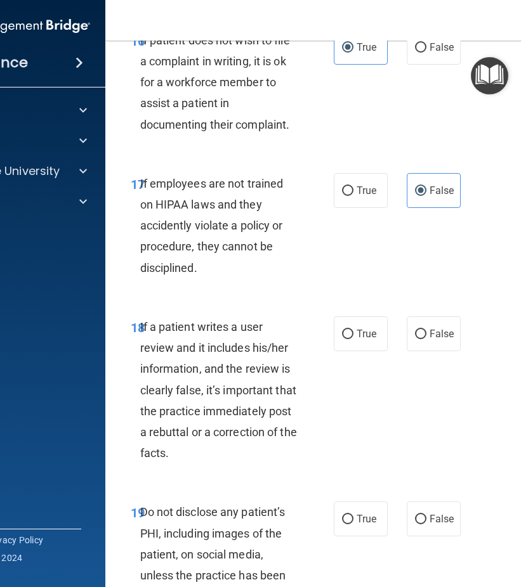
scroll to position [2854, 0]
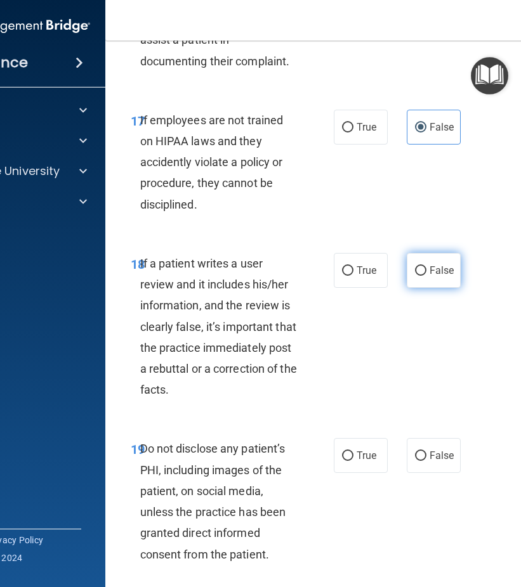
click at [445, 277] on span "False" at bounding box center [441, 270] width 25 height 12
click at [426, 276] on input "False" at bounding box center [420, 271] width 11 height 10
radio input "true"
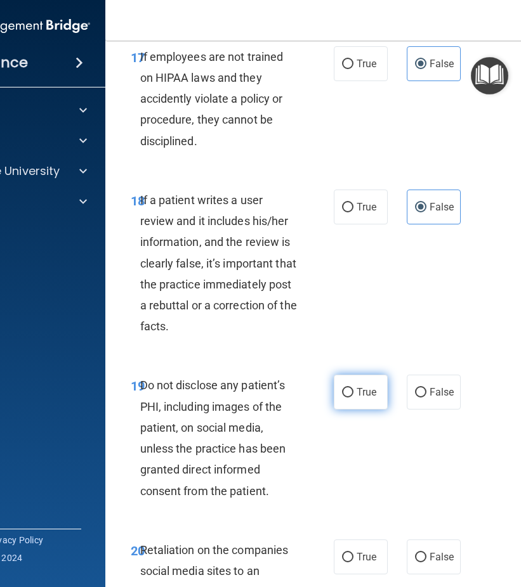
click at [343, 398] on input "True" at bounding box center [347, 393] width 11 height 10
radio input "true"
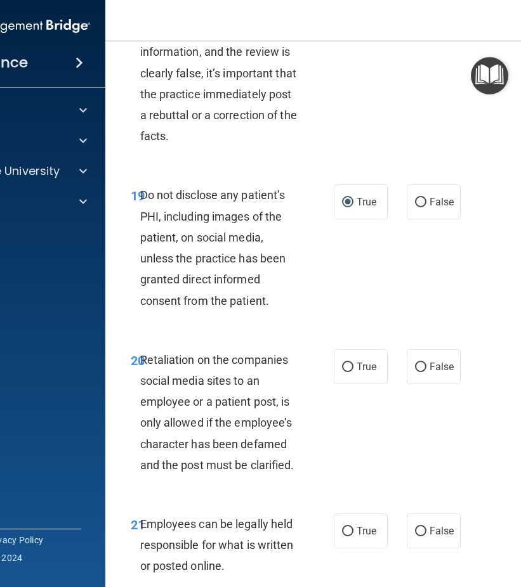
scroll to position [3171, 0]
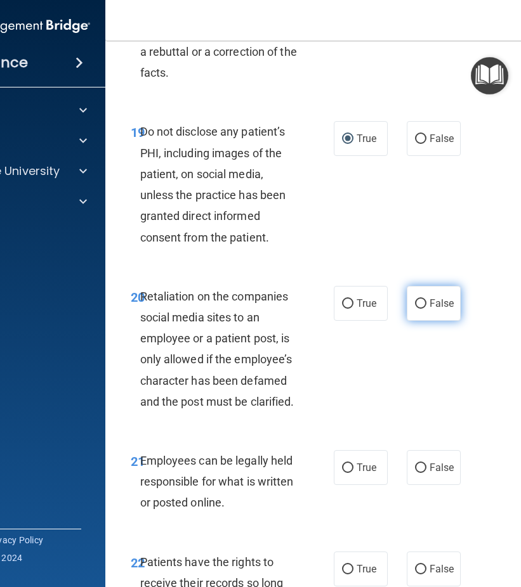
click at [415, 309] on input "False" at bounding box center [420, 304] width 11 height 10
radio input "true"
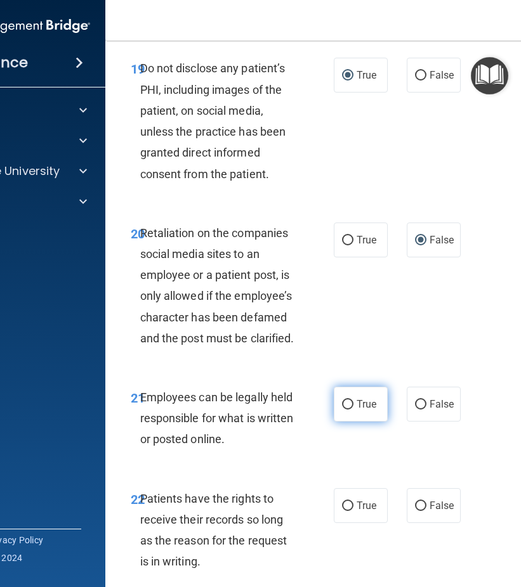
click at [360, 410] on span "True" at bounding box center [366, 404] width 20 height 12
click at [353, 410] on input "True" at bounding box center [347, 405] width 11 height 10
radio input "true"
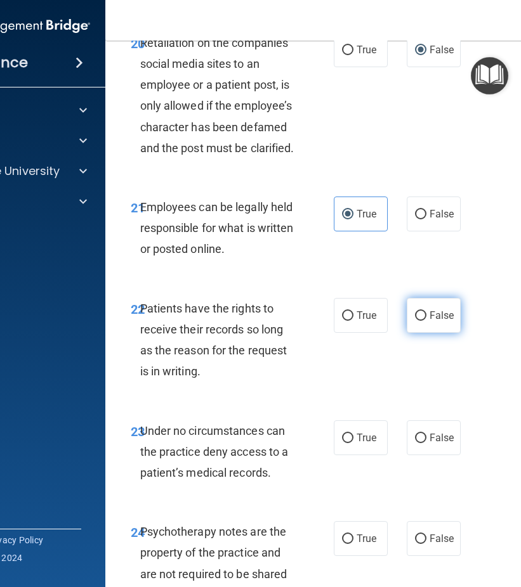
click at [415, 321] on input "False" at bounding box center [420, 316] width 11 height 10
radio input "true"
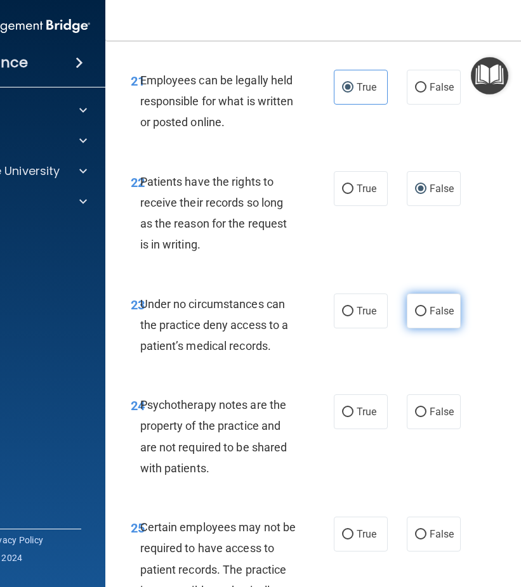
click at [433, 317] on span "False" at bounding box center [441, 311] width 25 height 12
click at [426, 316] on input "False" at bounding box center [420, 312] width 11 height 10
radio input "true"
click at [349, 429] on label "True" at bounding box center [361, 411] width 54 height 35
click at [349, 417] on input "True" at bounding box center [347, 413] width 11 height 10
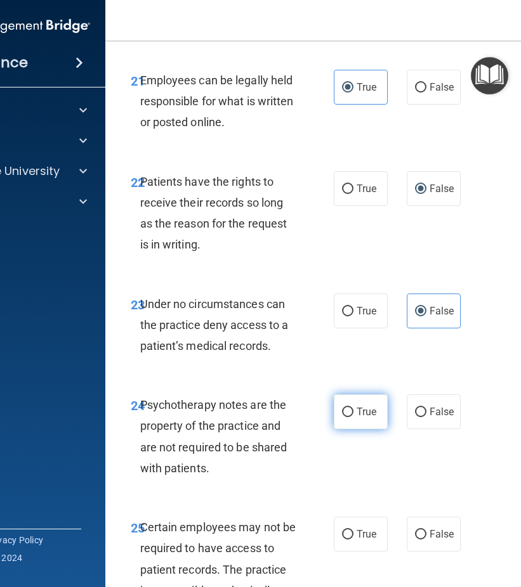
radio input "true"
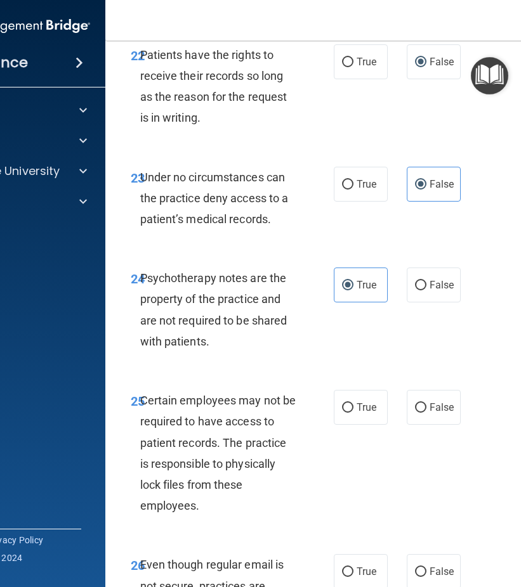
scroll to position [3742, 0]
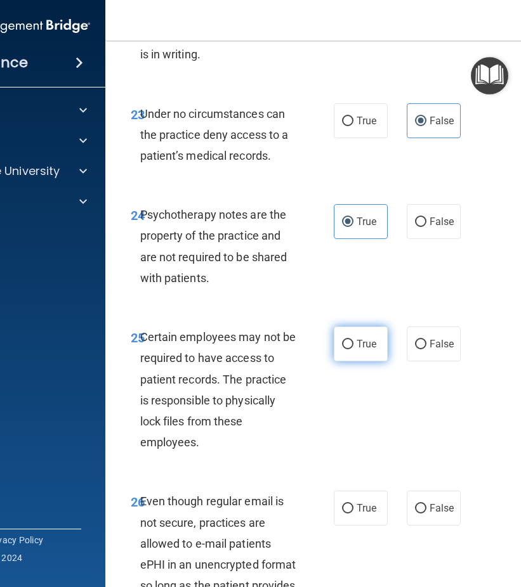
click at [356, 350] on span "True" at bounding box center [366, 344] width 20 height 12
click at [353, 349] on input "True" at bounding box center [347, 345] width 11 height 10
radio input "true"
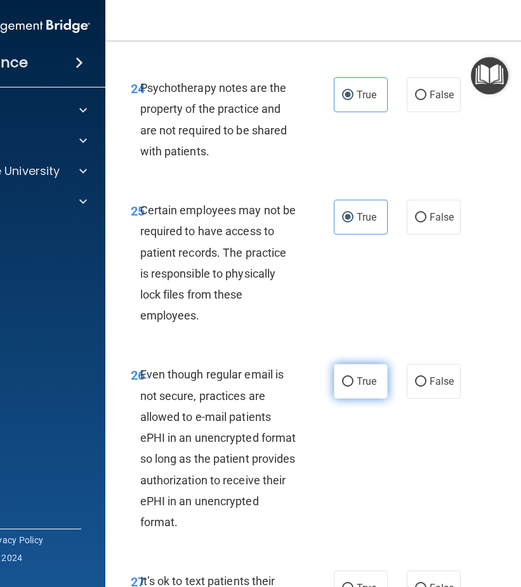
click at [356, 388] on span "True" at bounding box center [366, 381] width 20 height 12
click at [353, 387] on input "True" at bounding box center [347, 382] width 11 height 10
radio input "true"
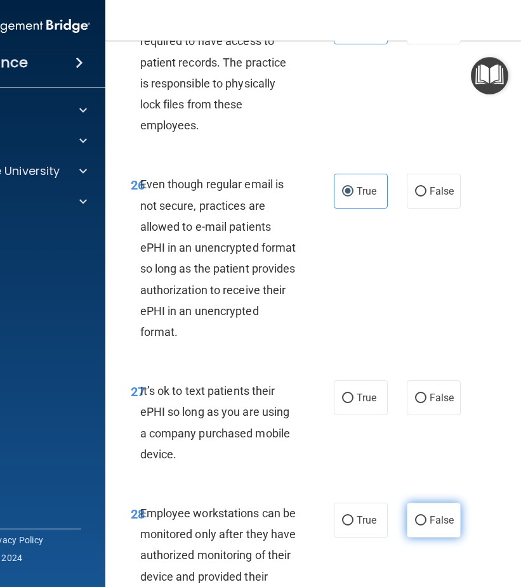
scroll to position [4186, 0]
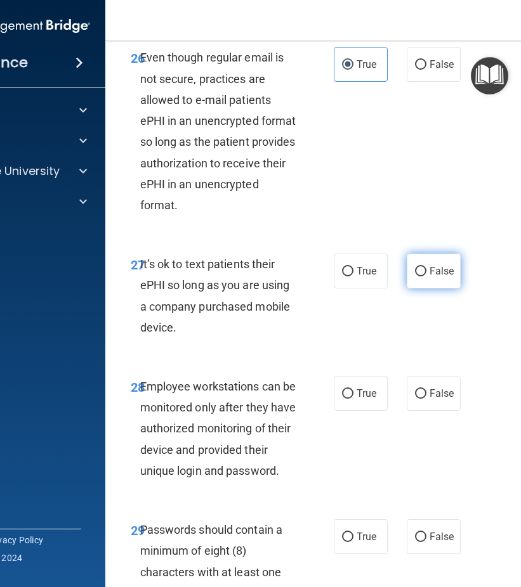
click at [434, 277] on span "False" at bounding box center [441, 271] width 25 height 12
click at [426, 277] on input "False" at bounding box center [420, 272] width 11 height 10
radio input "true"
click at [429, 400] on span "False" at bounding box center [441, 394] width 25 height 12
click at [426, 399] on input "False" at bounding box center [420, 394] width 11 height 10
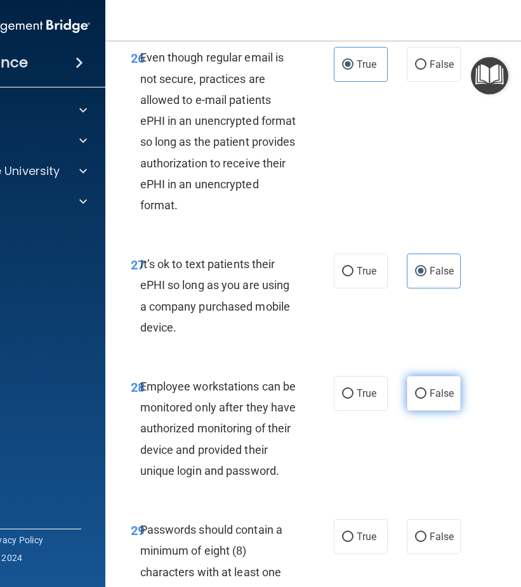
radio input "true"
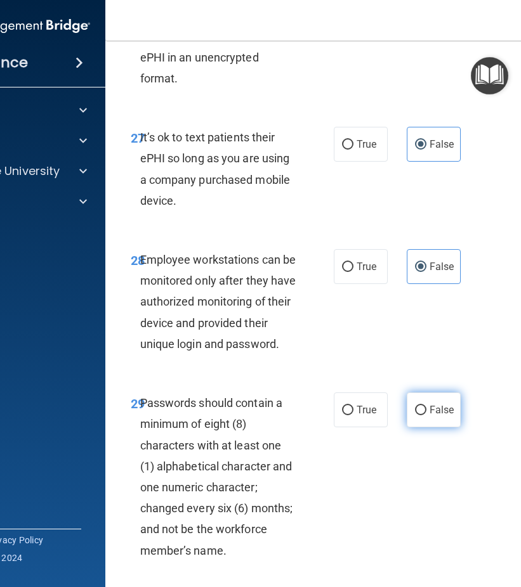
scroll to position [4440, 0]
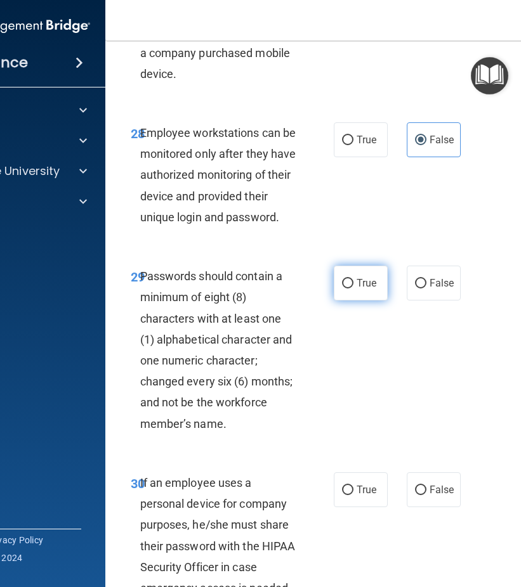
click at [362, 289] on span "True" at bounding box center [366, 283] width 20 height 12
click at [353, 289] on input "True" at bounding box center [347, 284] width 11 height 10
radio input "true"
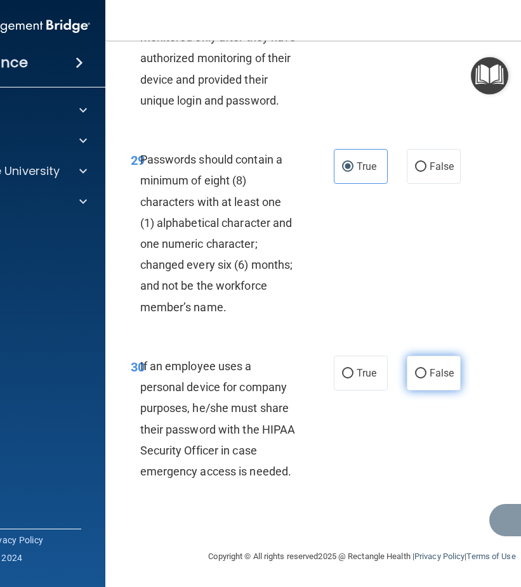
click at [420, 391] on label "False" at bounding box center [434, 373] width 54 height 35
click at [420, 379] on input "False" at bounding box center [420, 374] width 11 height 10
radio input "true"
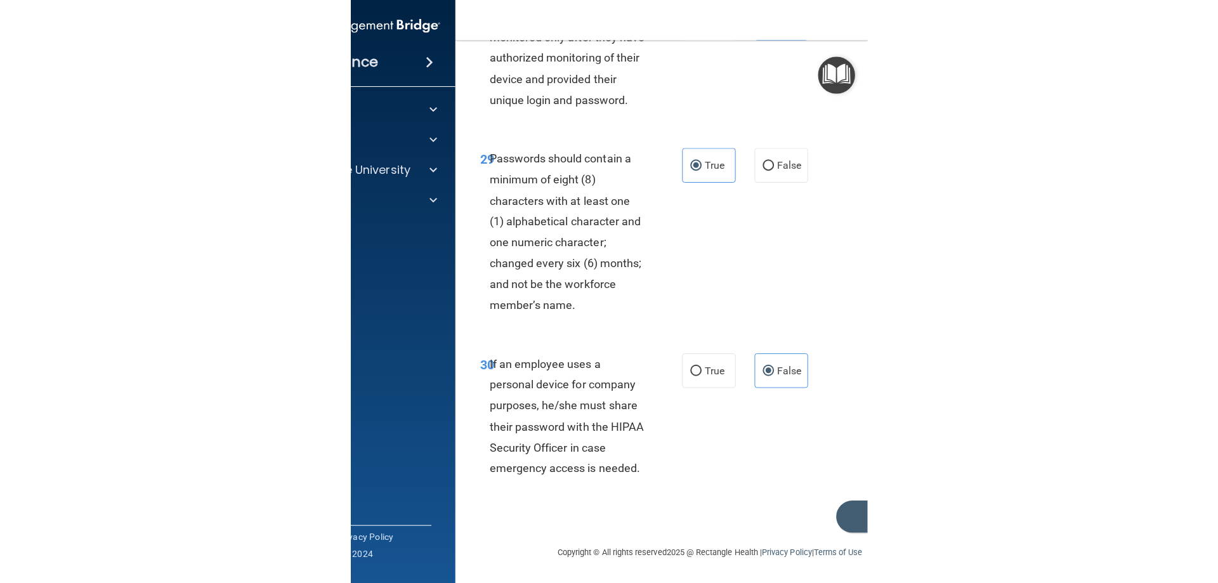
scroll to position [4598, 0]
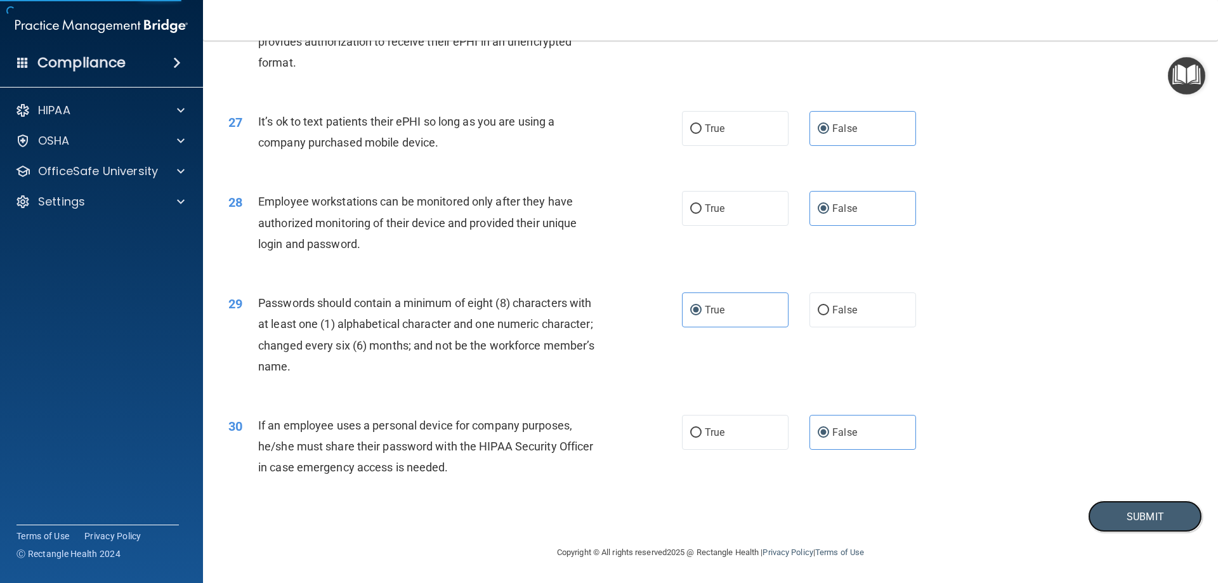
scroll to position [2601, 0]
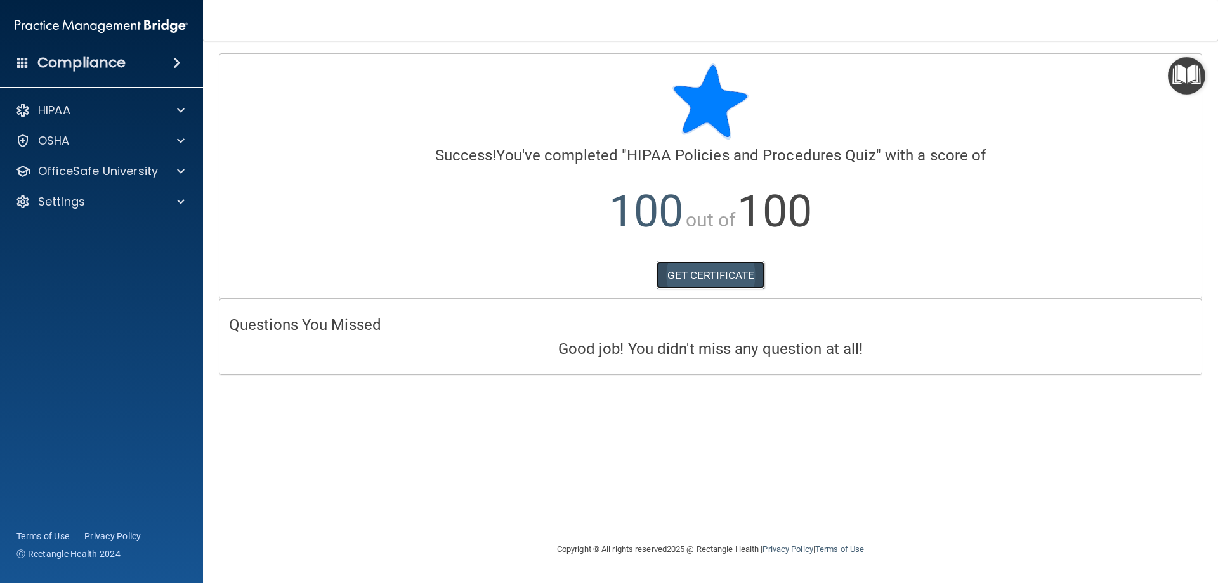
click at [684, 271] on link "GET CERTIFICATE" at bounding box center [710, 275] width 108 height 28
click at [129, 174] on p "OfficeSafe University" at bounding box center [98, 171] width 120 height 15
click at [112, 205] on p "HIPAA Training" at bounding box center [60, 201] width 105 height 13
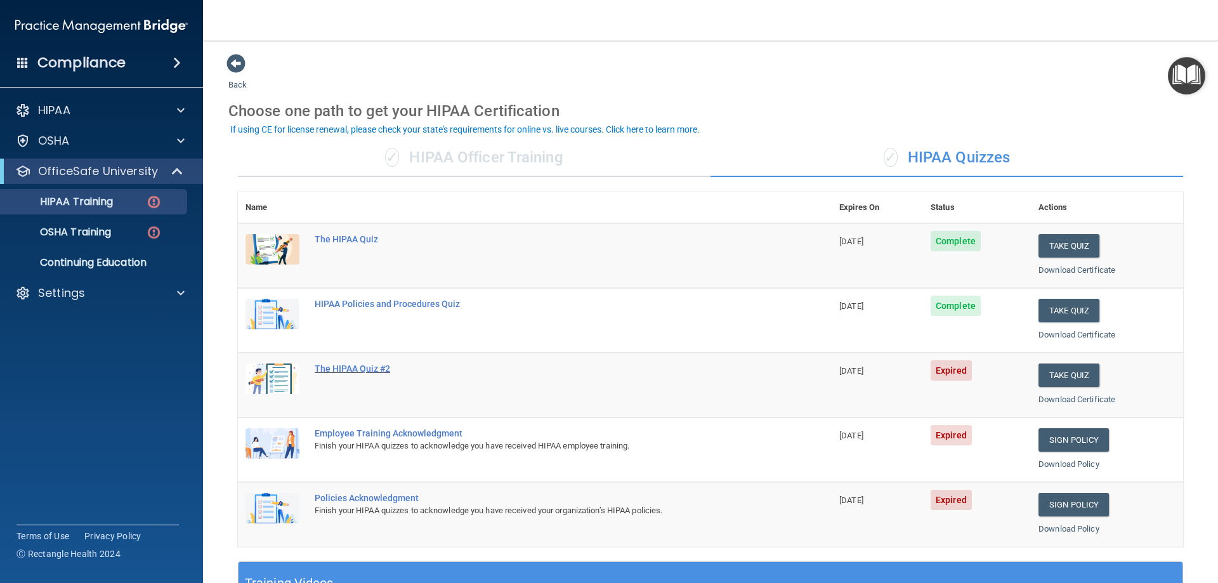
click at [420, 364] on div "The HIPAA Quiz #2" at bounding box center [541, 368] width 453 height 10
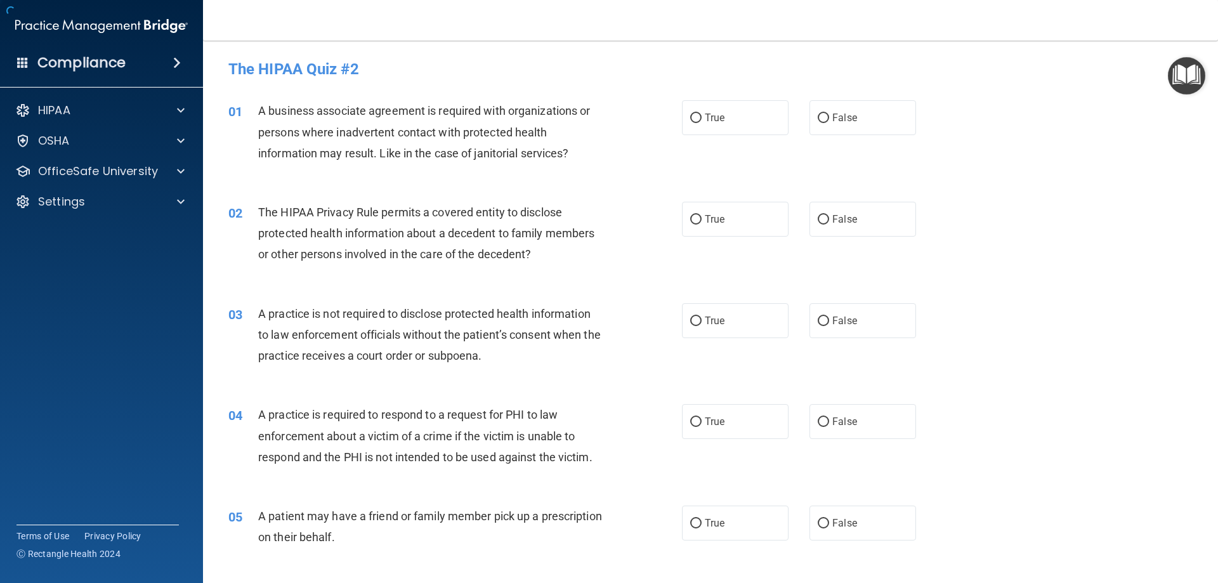
click at [1062, 377] on div "03 A practice is not required to disclose protected health information to law e…" at bounding box center [710, 337] width 983 height 101
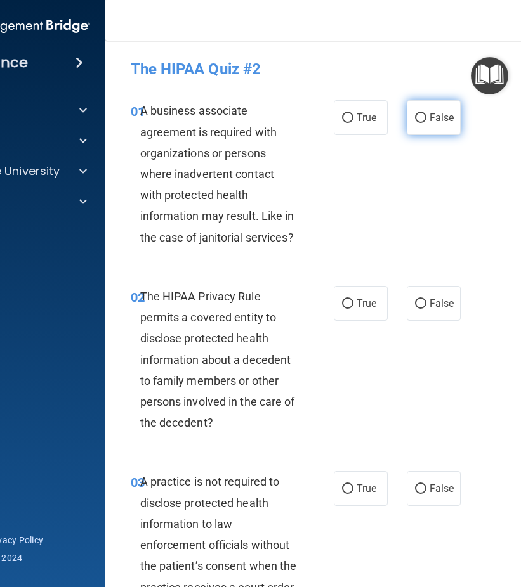
click at [423, 121] on label "False" at bounding box center [434, 117] width 54 height 35
click at [423, 121] on input "False" at bounding box center [420, 119] width 11 height 10
radio input "true"
click at [360, 304] on span "True" at bounding box center [366, 303] width 20 height 12
click at [353, 304] on input "True" at bounding box center [347, 304] width 11 height 10
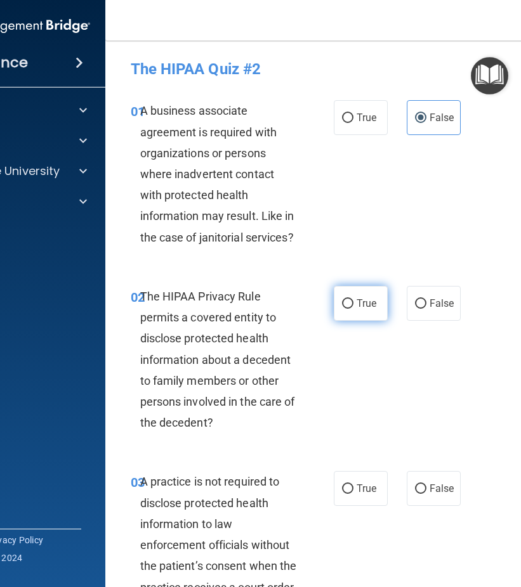
radio input "true"
click at [448, 483] on span "False" at bounding box center [441, 489] width 25 height 12
click at [426, 485] on input "False" at bounding box center [420, 490] width 11 height 10
radio input "true"
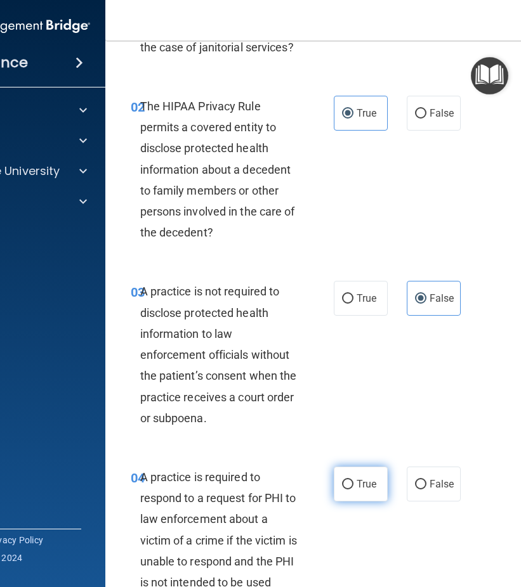
click at [356, 479] on span "True" at bounding box center [366, 484] width 20 height 12
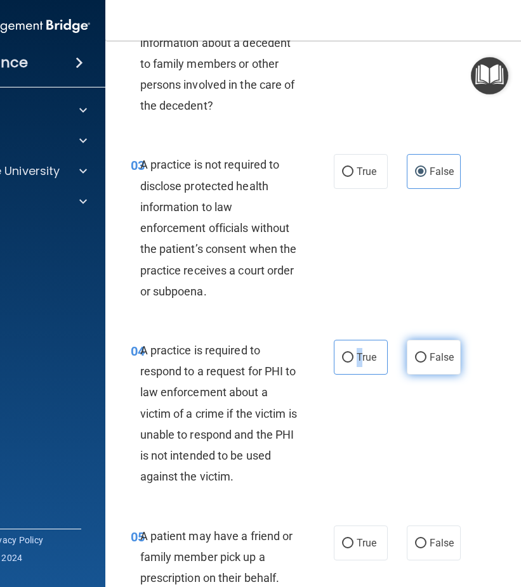
scroll to position [381, 0]
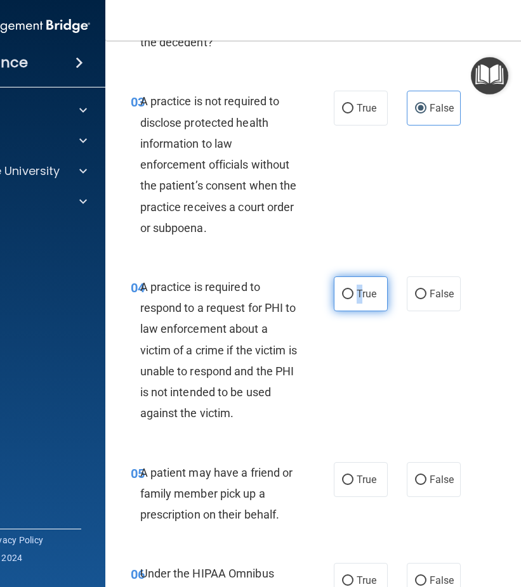
click at [344, 294] on input "True" at bounding box center [347, 295] width 11 height 10
radio input "true"
click at [346, 481] on input "True" at bounding box center [347, 481] width 11 height 10
radio input "true"
